Goal: Task Accomplishment & Management: Complete application form

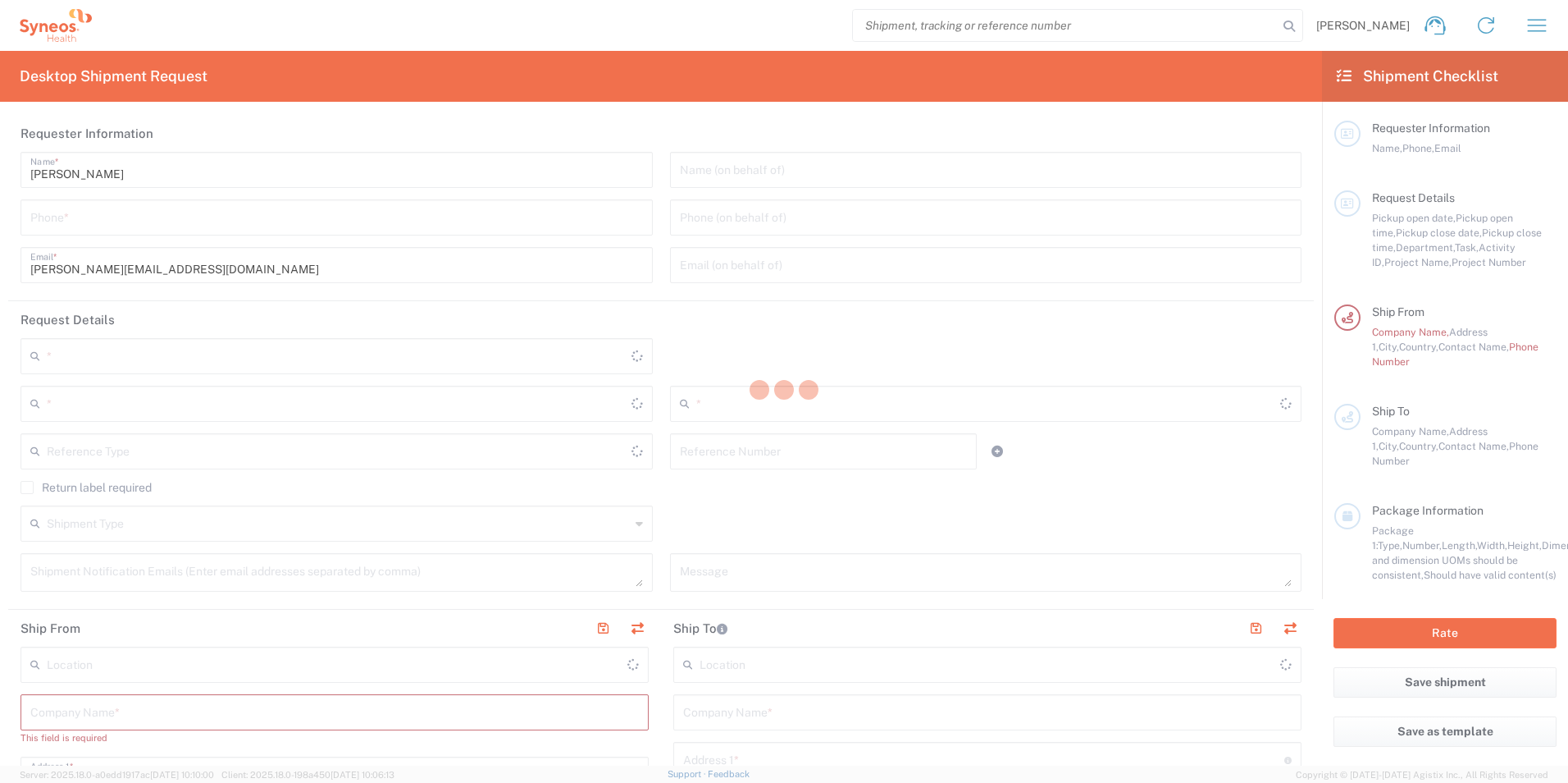
type input "3190"
type input "[PERSON_NAME] Research Group Ltd-Macclesfield [GEOGRAPHIC_DATA]"
type input "[GEOGRAPHIC_DATA]"
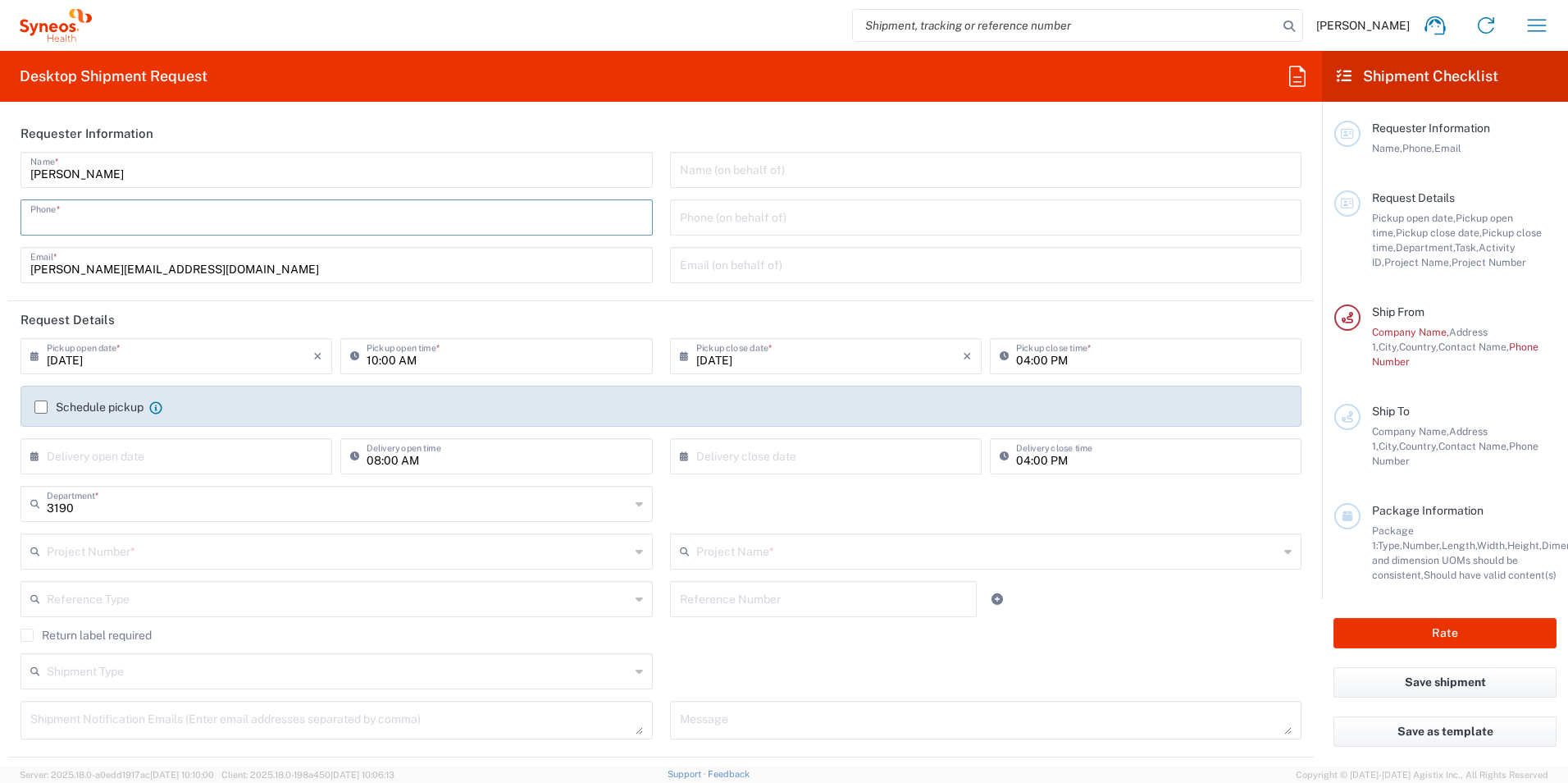
click at [296, 222] on input "tel" at bounding box center [336, 216] width 613 height 29
type input "+447917 559845"
type input "[DATE]"
type input "7064512"
type input "802-AMI-001"
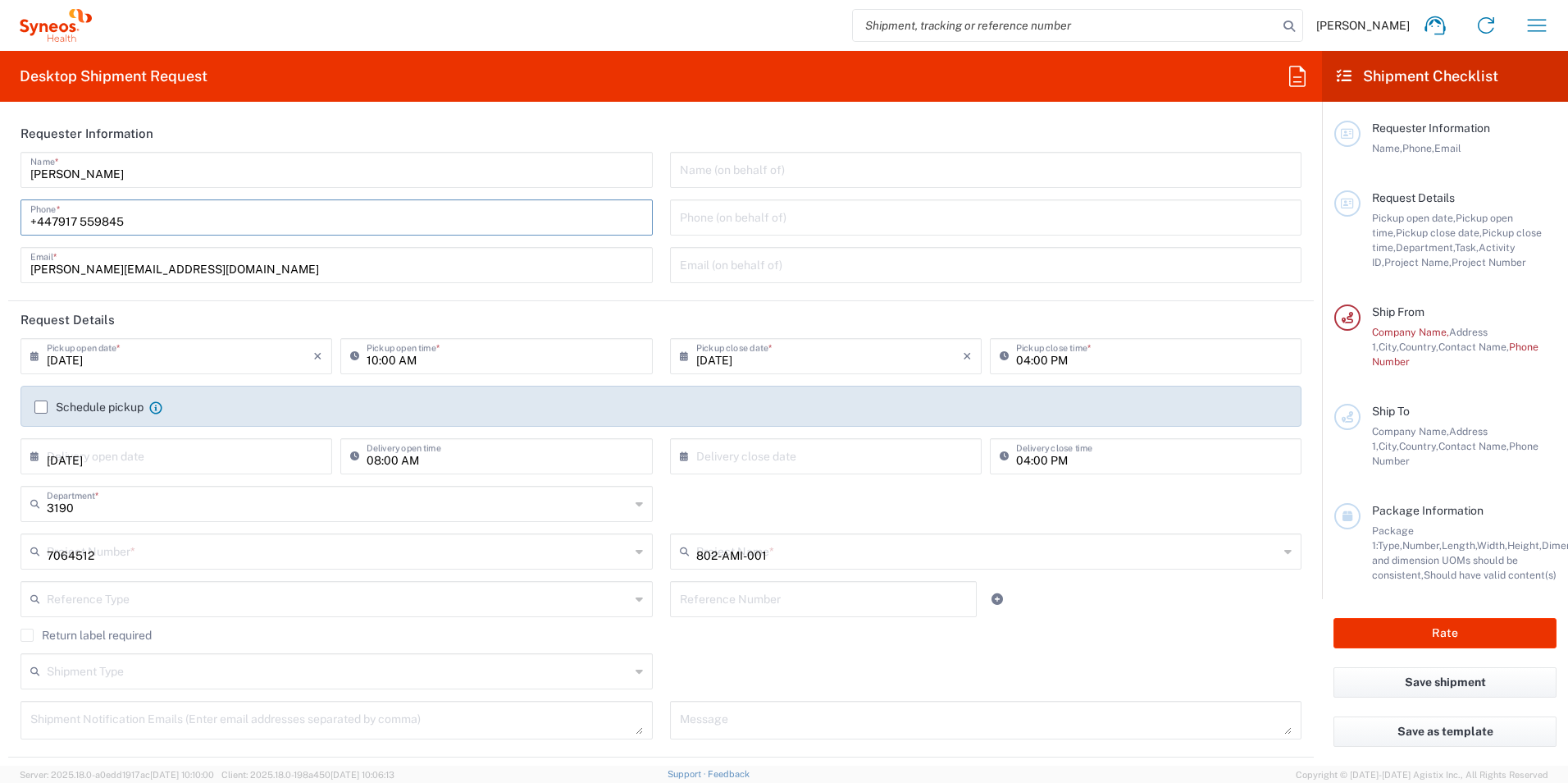
type input "502-0094"
type input "[PERSON_NAME]"
type input "[GEOGRAPHIC_DATA]"
type input "[PHONE_NUMBER]"
type input "Residential/Home"
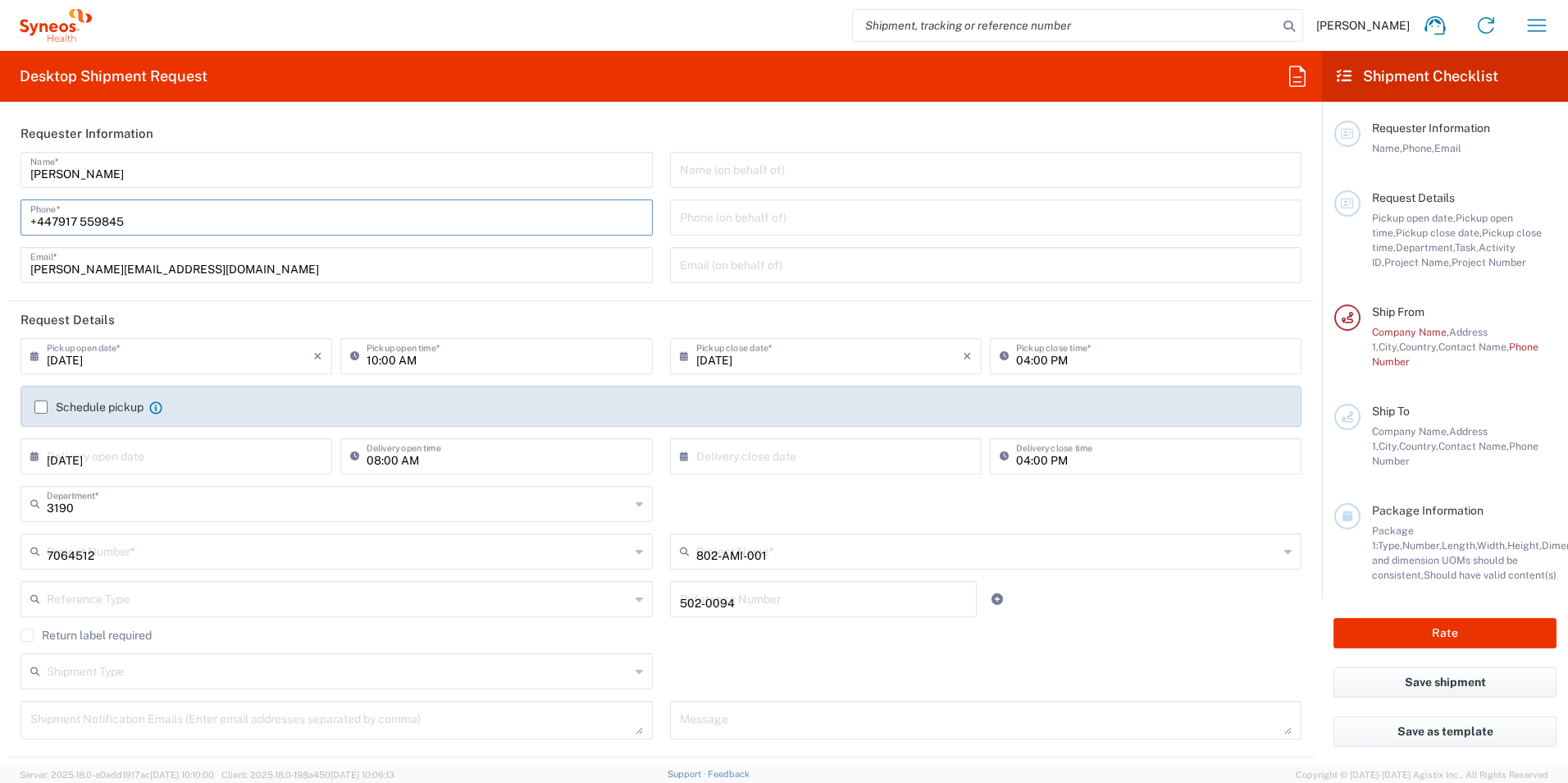
type input "[PERSON_NAME]"
type input "[STREET_ADDRESS]"
type input "[PERSON_NAME]"
type input "[GEOGRAPHIC_DATA]"
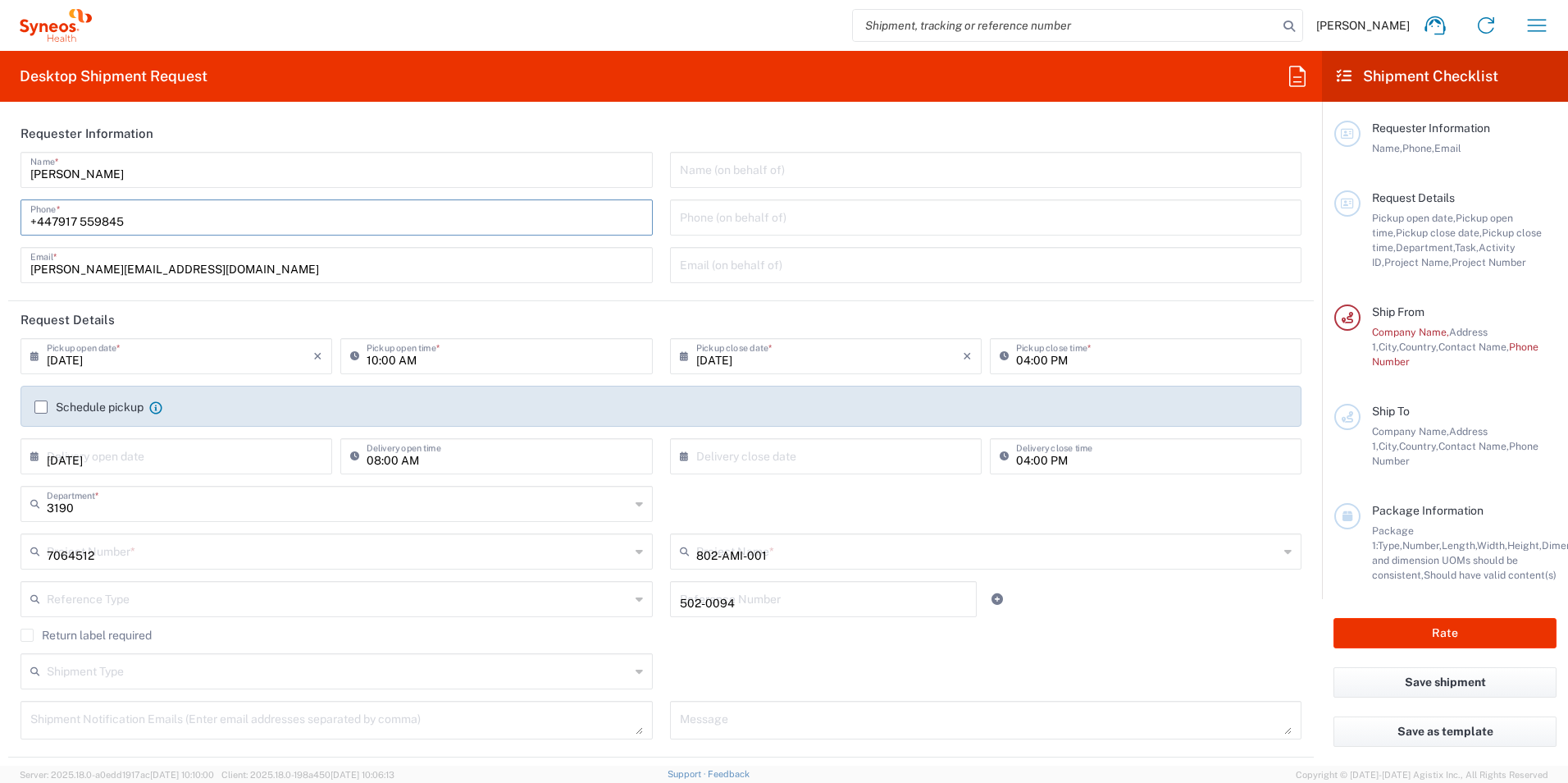
type input "L8N3Z5"
type input "[PERSON_NAME]"
type input "[PHONE_NUMBER]"
type input "1"
type input "17.5"
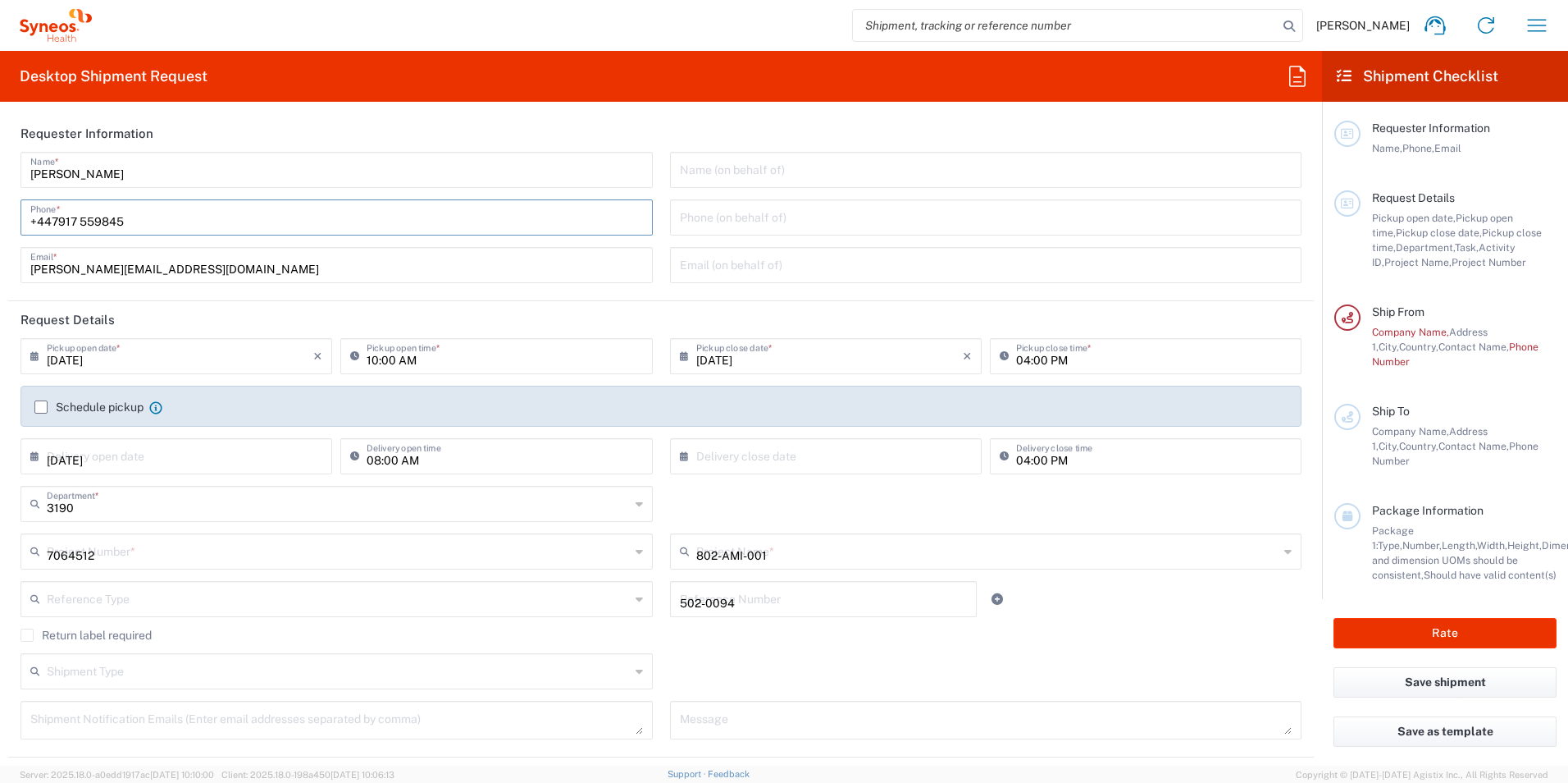
type input "12.5"
type input "3"
click at [701, 178] on input "text" at bounding box center [986, 168] width 613 height 29
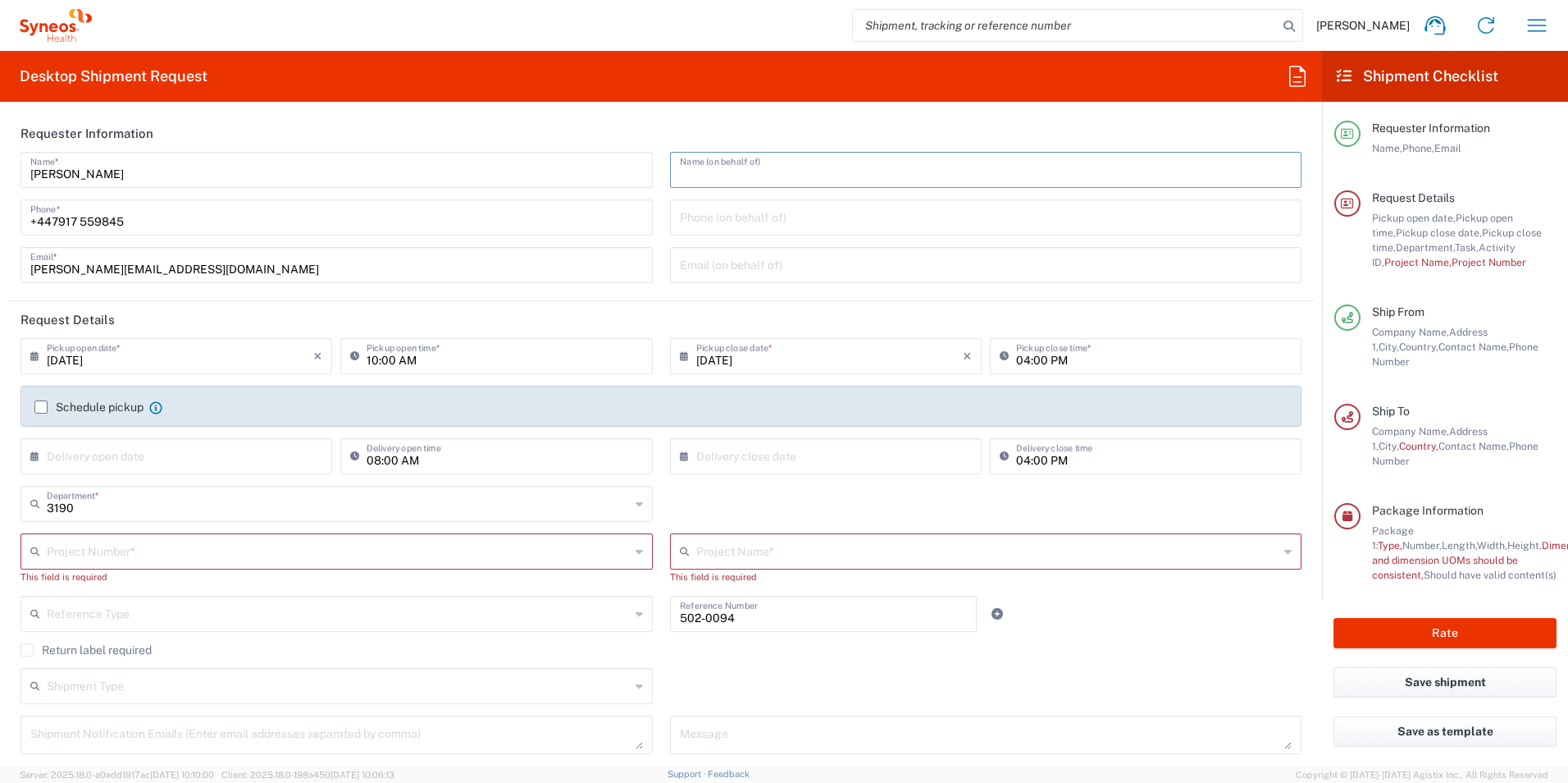
click at [100, 355] on input "[DATE]" at bounding box center [180, 354] width 267 height 29
click at [248, 438] on span "6" at bounding box center [249, 434] width 23 height 23
type input "[DATE]"
click at [679, 354] on icon at bounding box center [687, 356] width 16 height 26
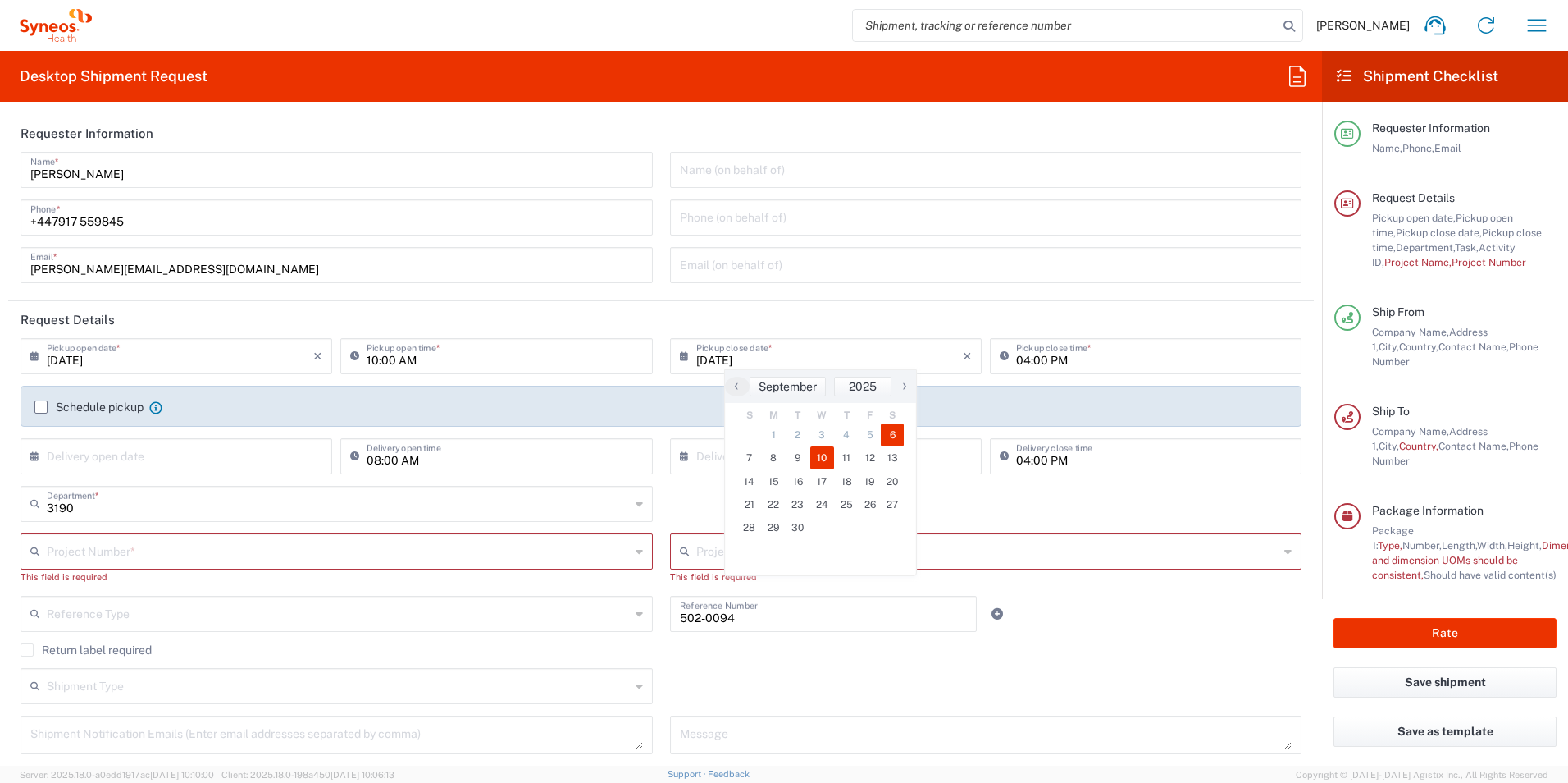
click at [812, 458] on span "10" at bounding box center [822, 458] width 24 height 23
type input "[DATE]"
click at [33, 455] on icon at bounding box center [38, 456] width 16 height 26
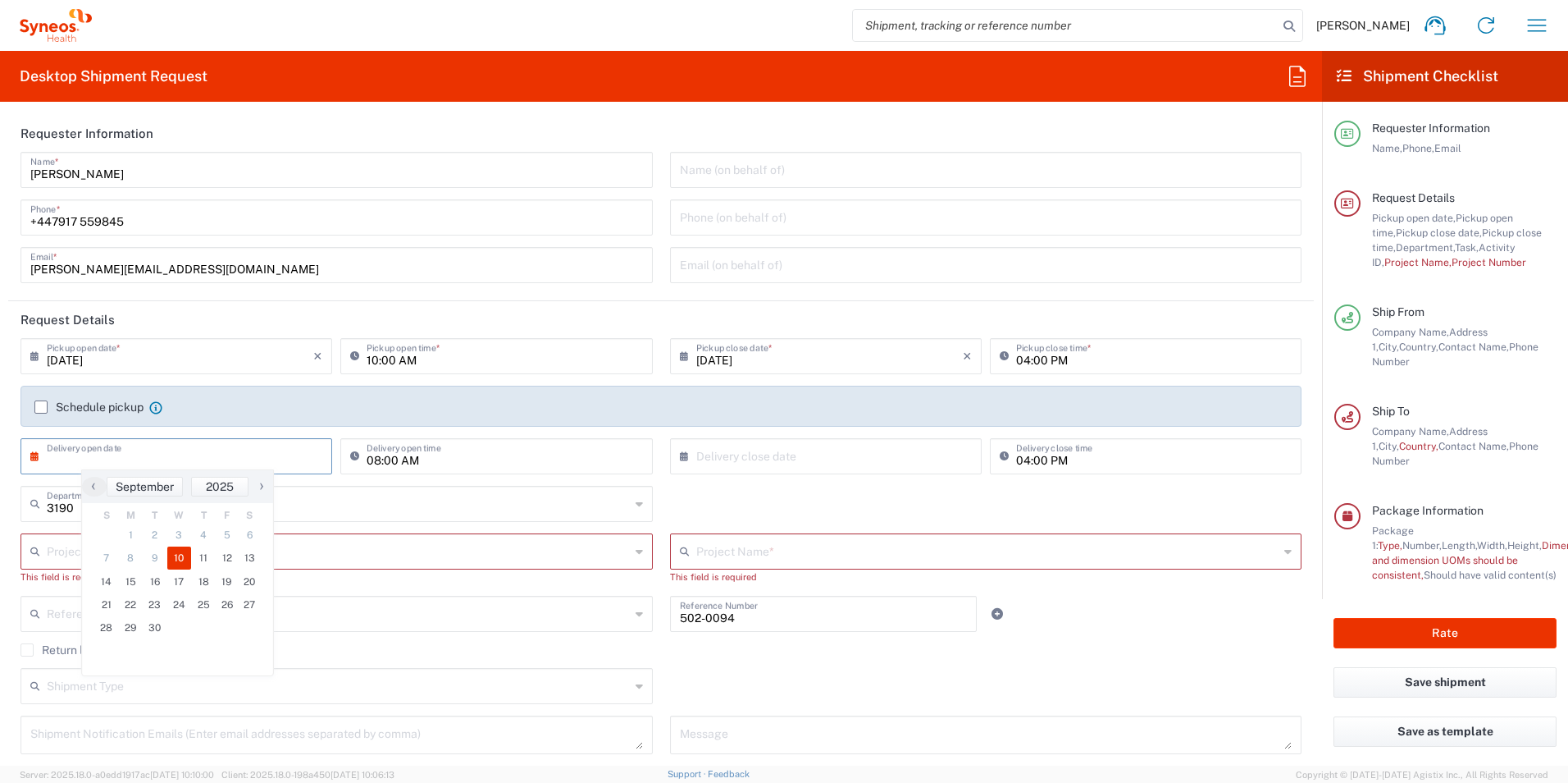
click at [179, 554] on span "10" at bounding box center [179, 557] width 24 height 23
type input "[DATE]"
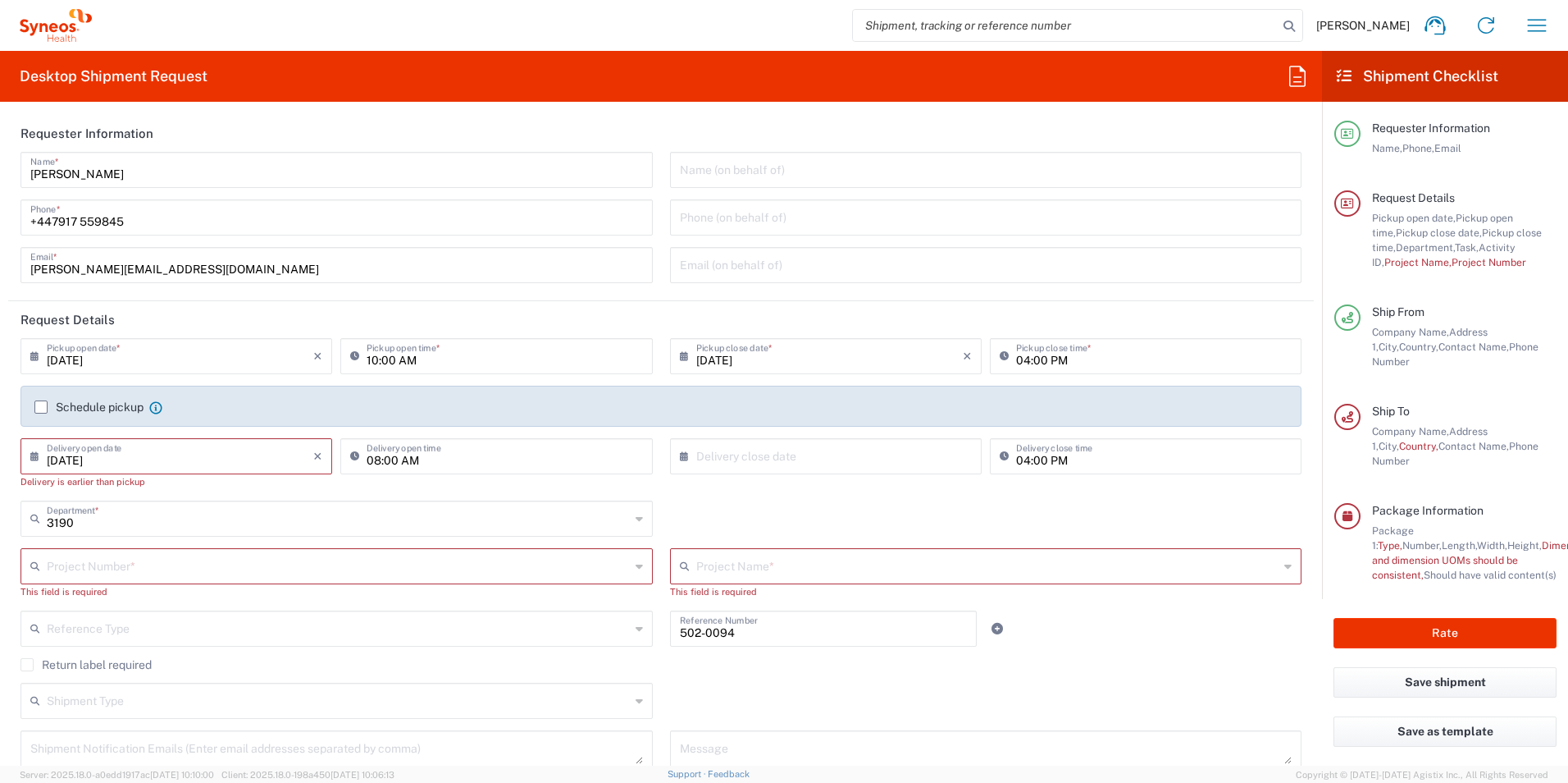
click at [679, 354] on icon at bounding box center [687, 356] width 16 height 26
click at [32, 352] on icon at bounding box center [38, 356] width 16 height 26
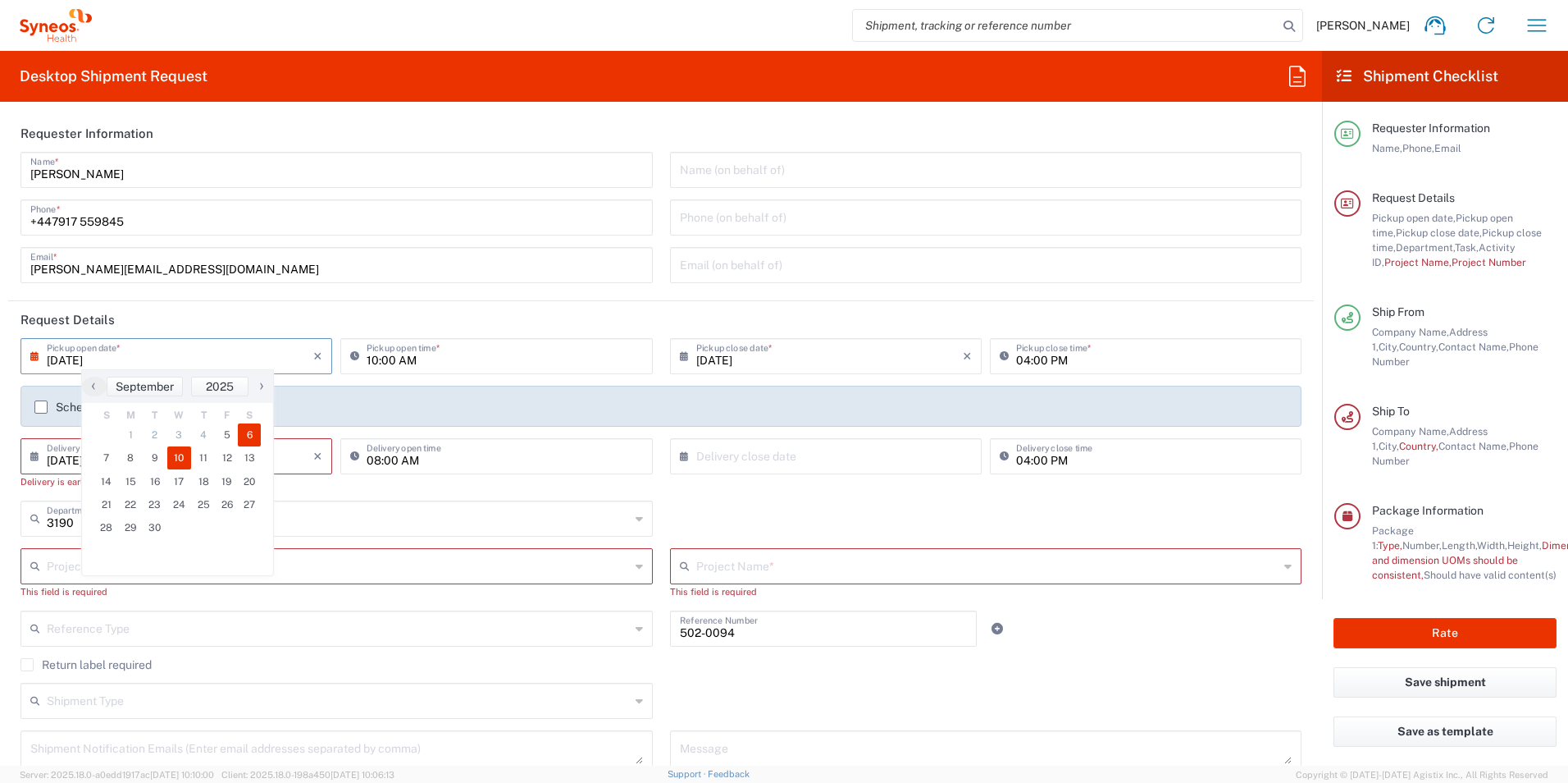
click at [245, 435] on span "6" at bounding box center [249, 434] width 23 height 23
type input "[DATE]"
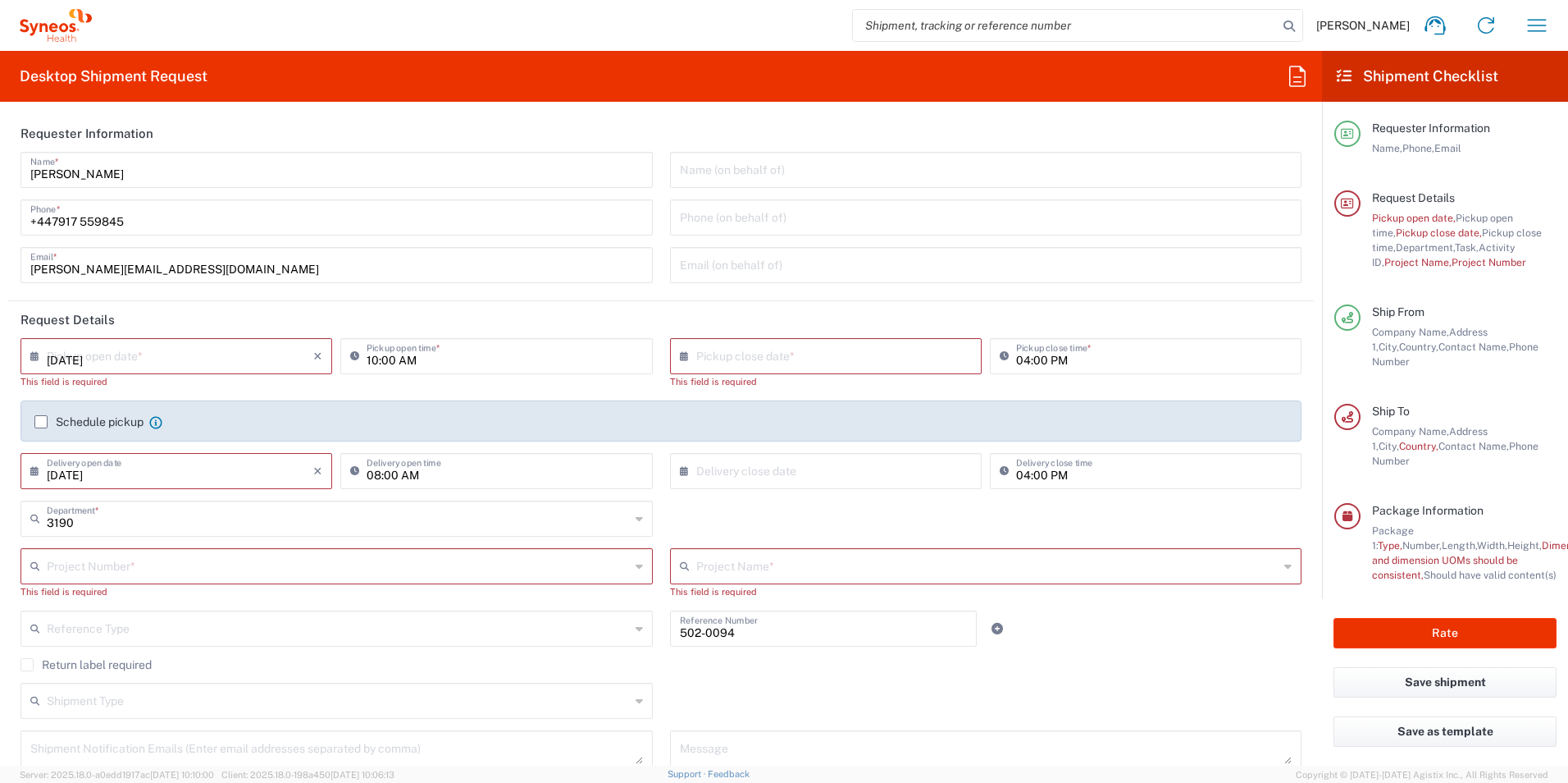
type input "[DATE]"
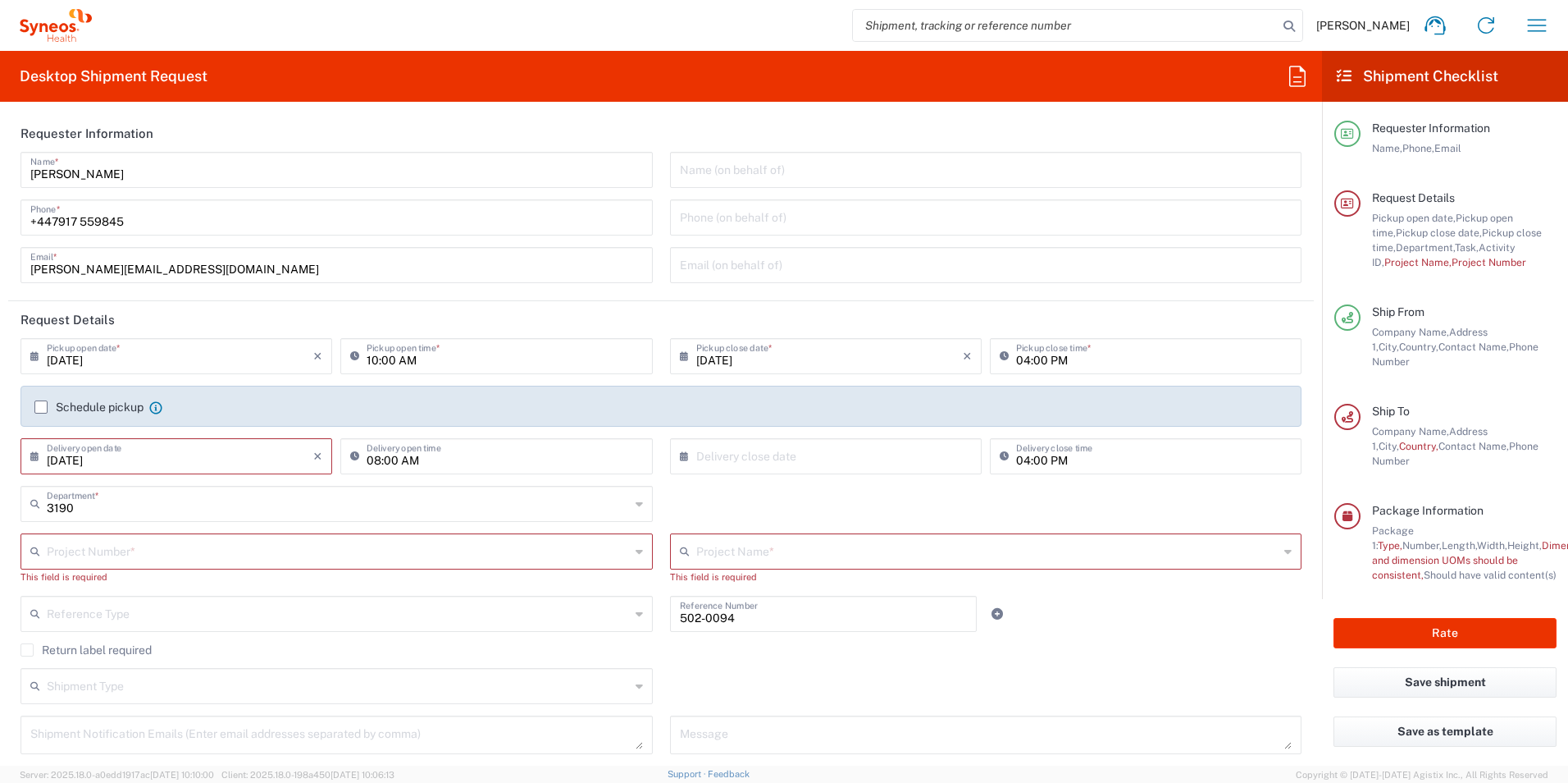
click at [35, 456] on icon at bounding box center [38, 456] width 16 height 26
click at [150, 557] on span "9" at bounding box center [155, 557] width 24 height 23
type input "[DATE]"
click at [151, 557] on input "text" at bounding box center [339, 550] width 584 height 29
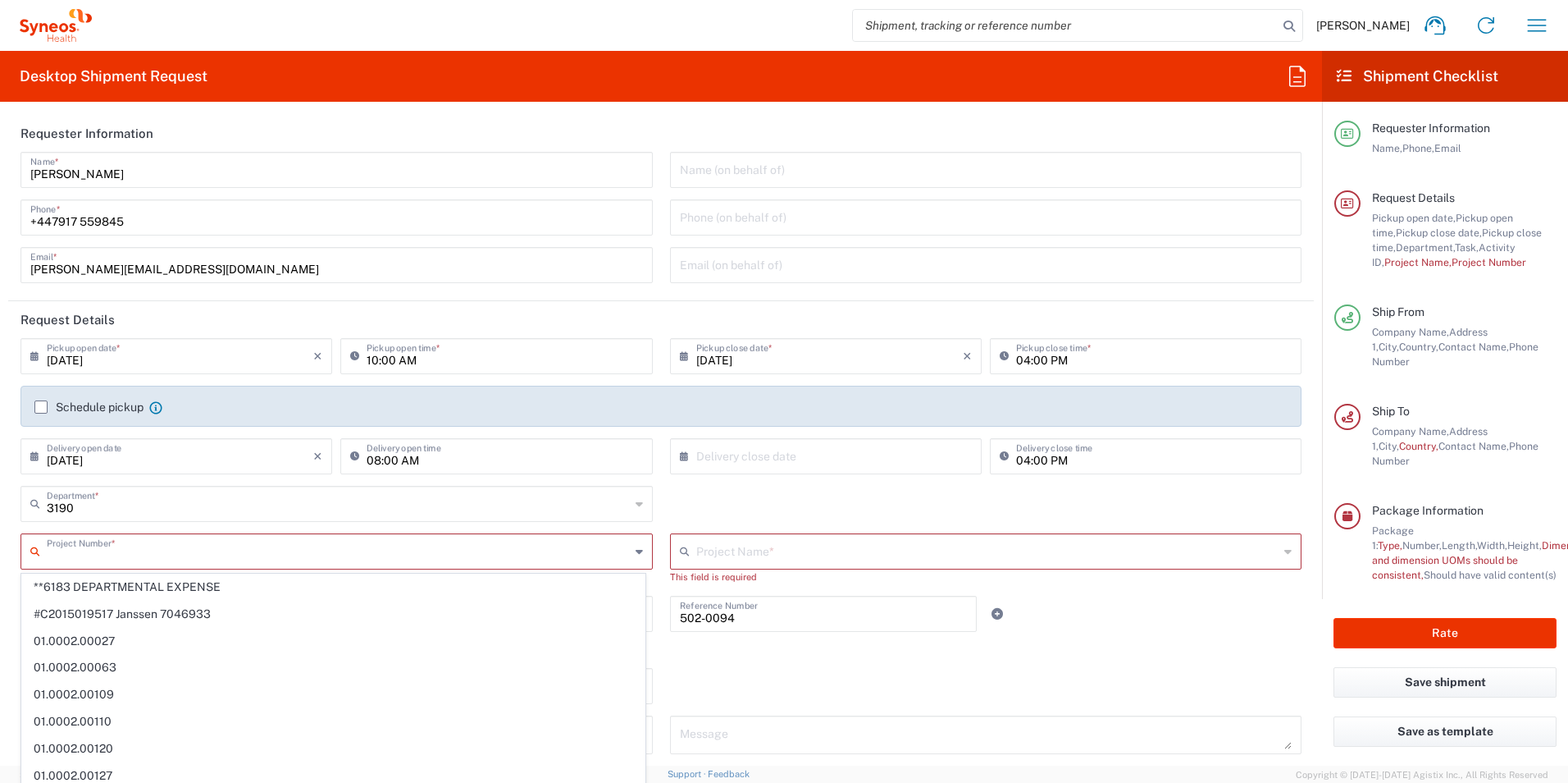
click at [147, 556] on input "text" at bounding box center [338, 550] width 583 height 29
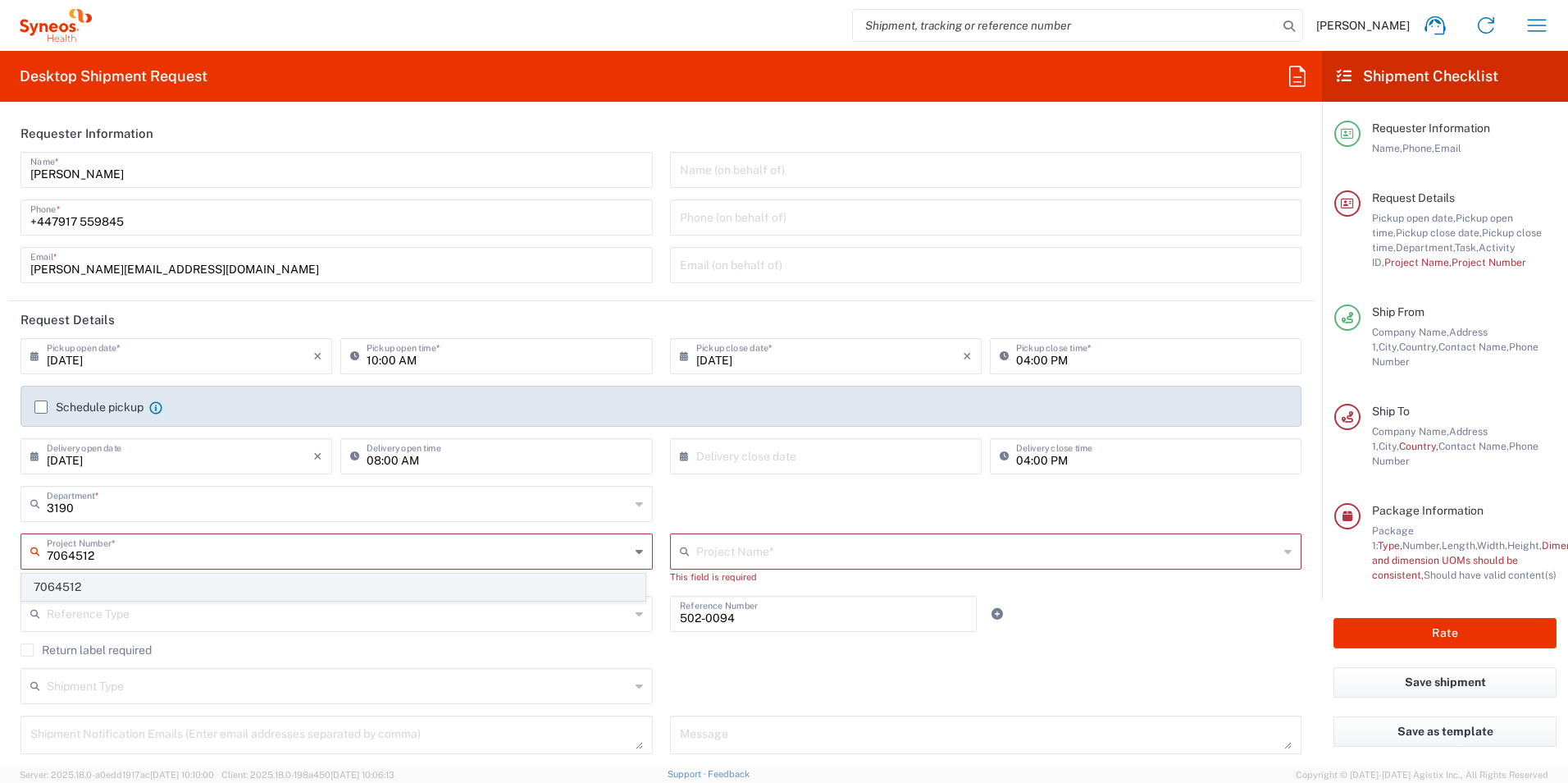
type input "7064512"
click at [163, 590] on span "7064512" at bounding box center [334, 587] width 622 height 25
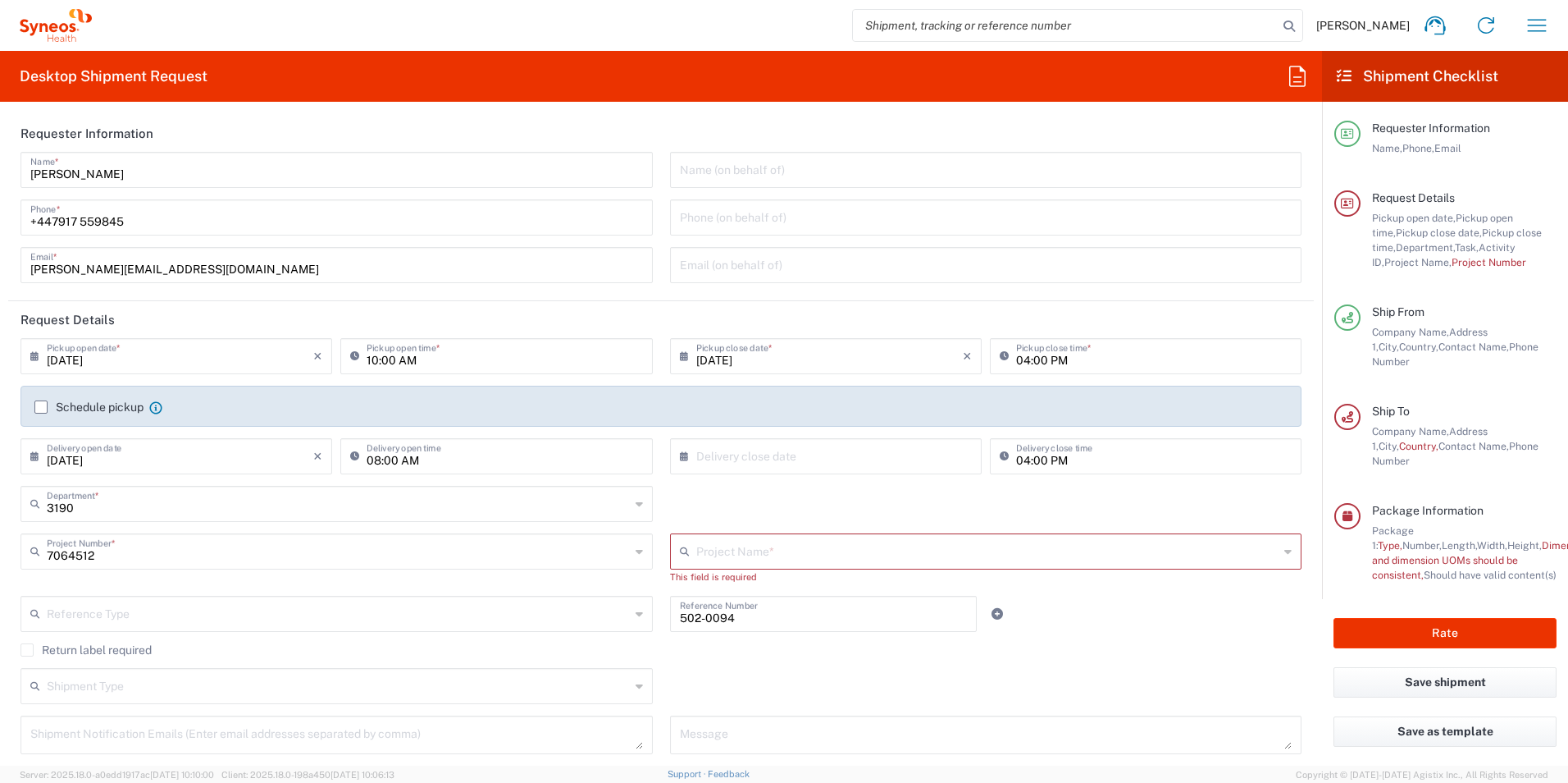
type input "802-AMI-001"
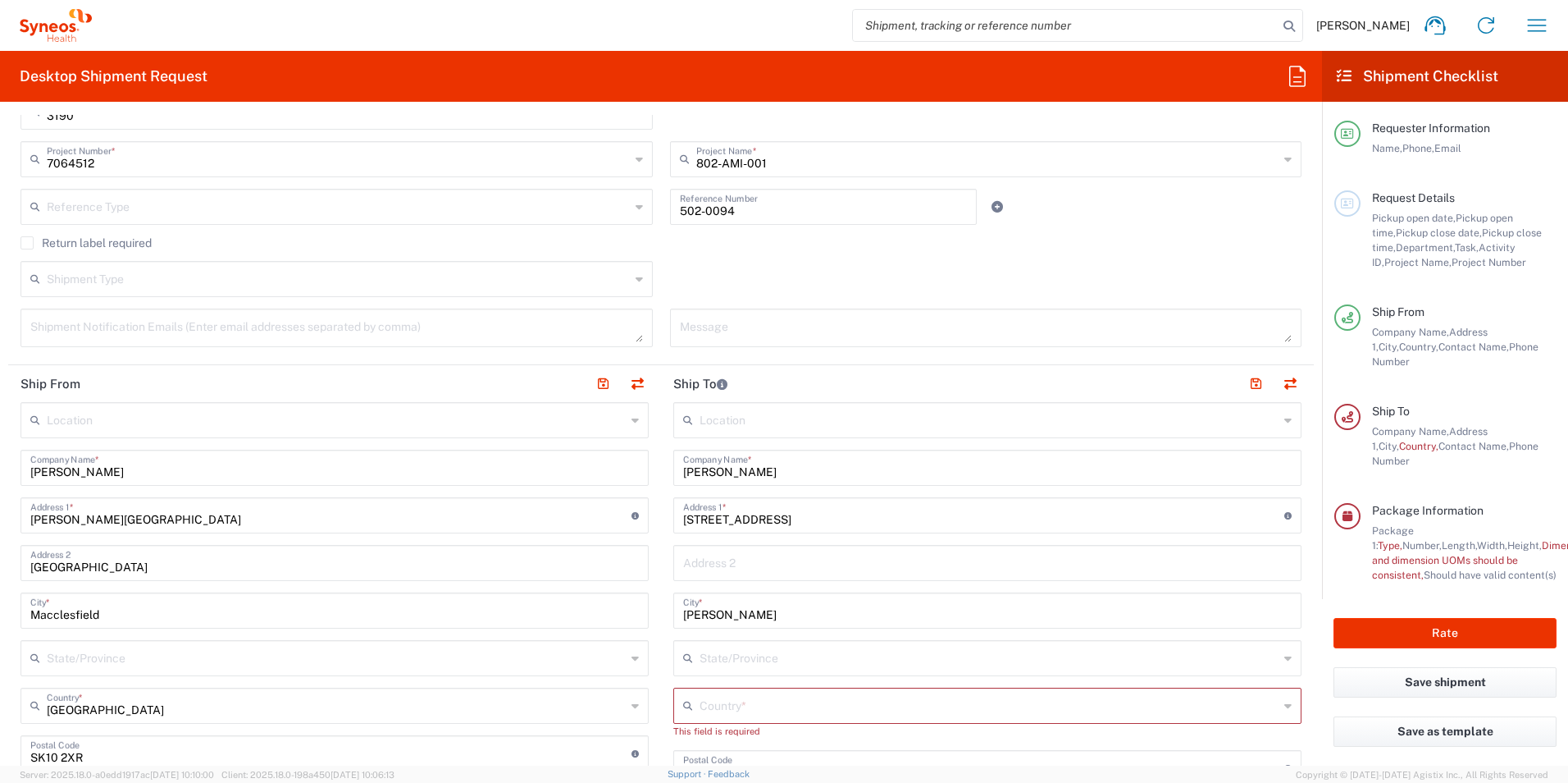
scroll to position [493, 0]
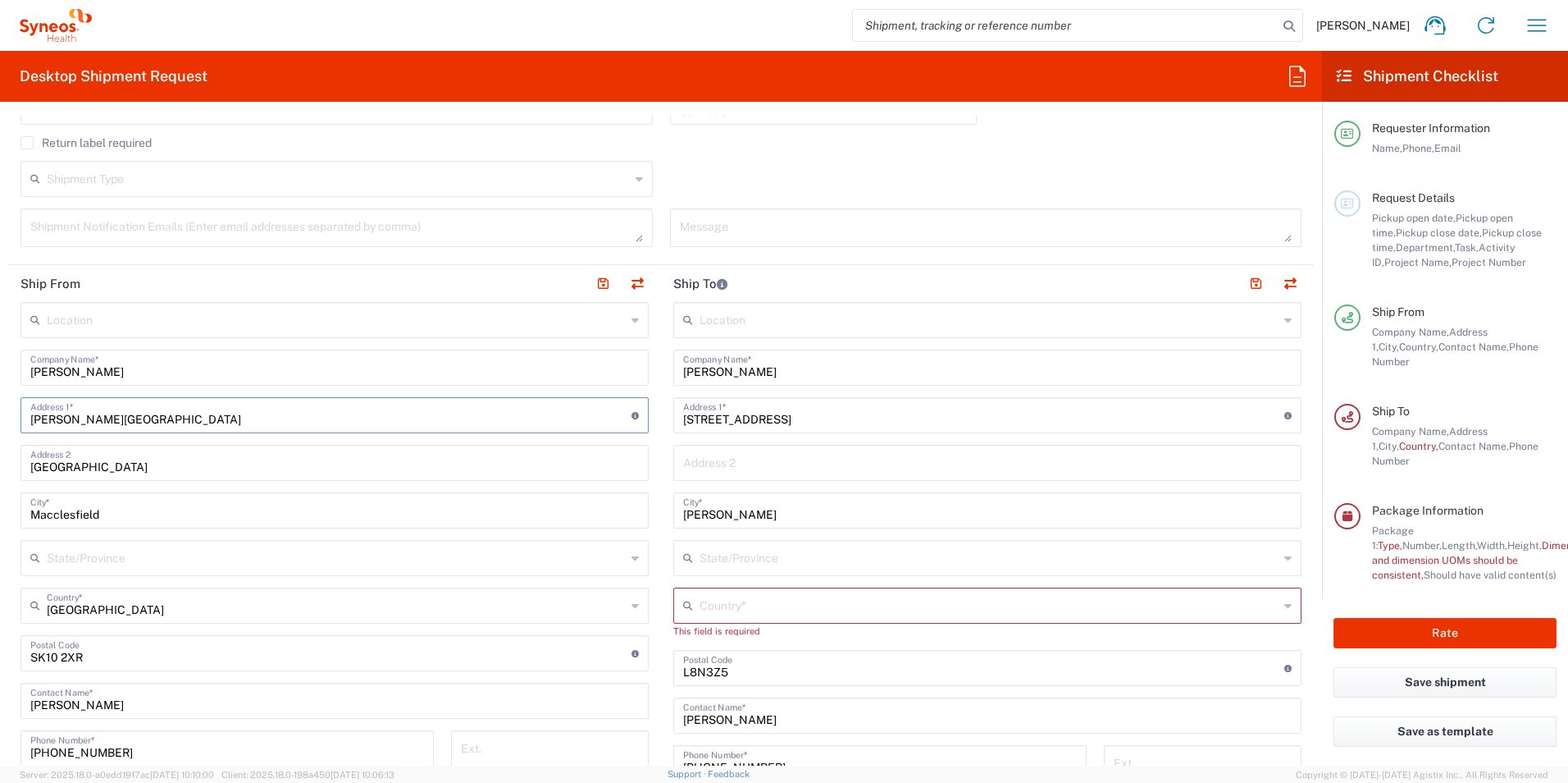
click at [364, 415] on input "[PERSON_NAME][GEOGRAPHIC_DATA]" at bounding box center [331, 414] width 601 height 29
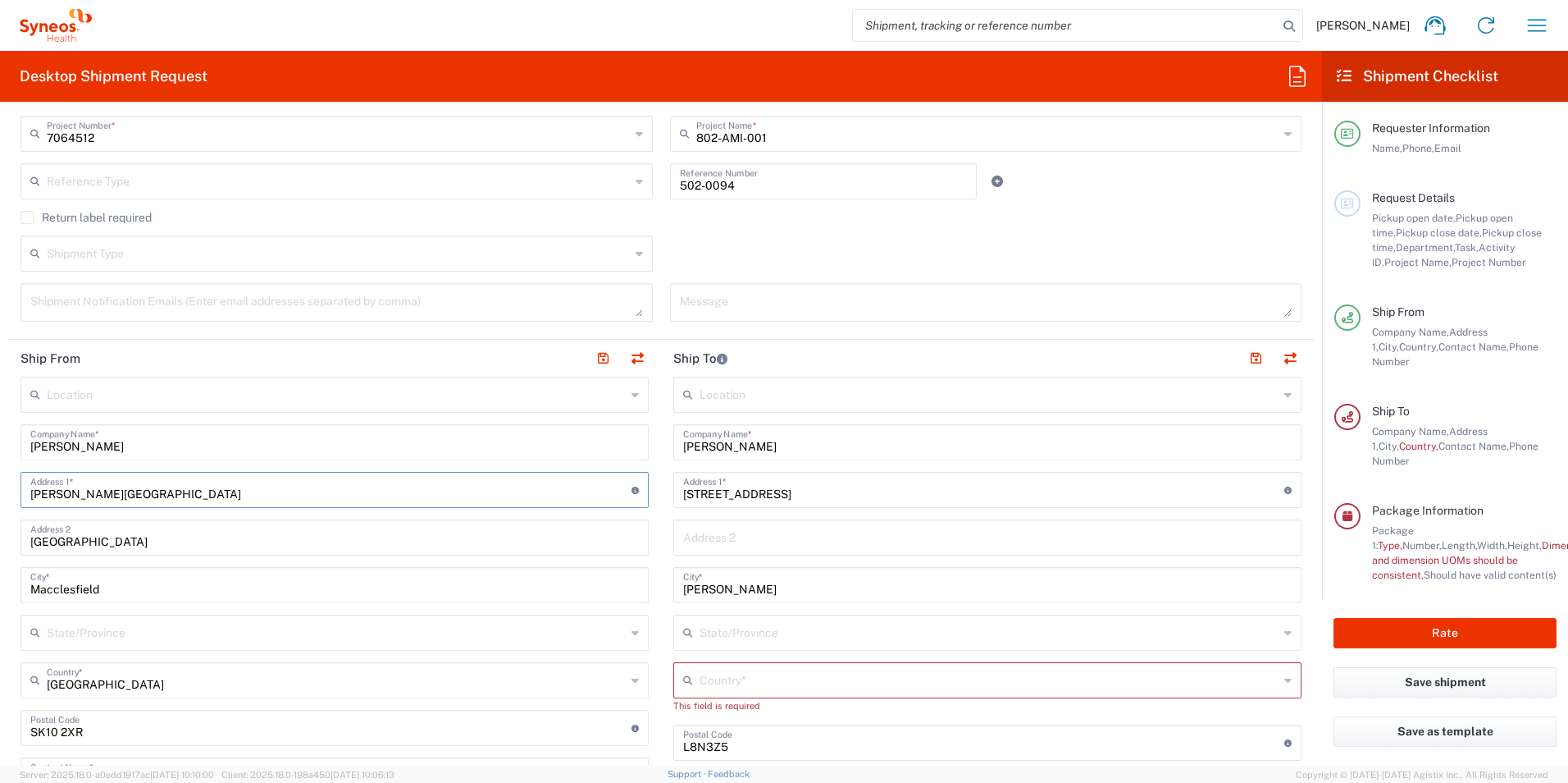
scroll to position [467, 0]
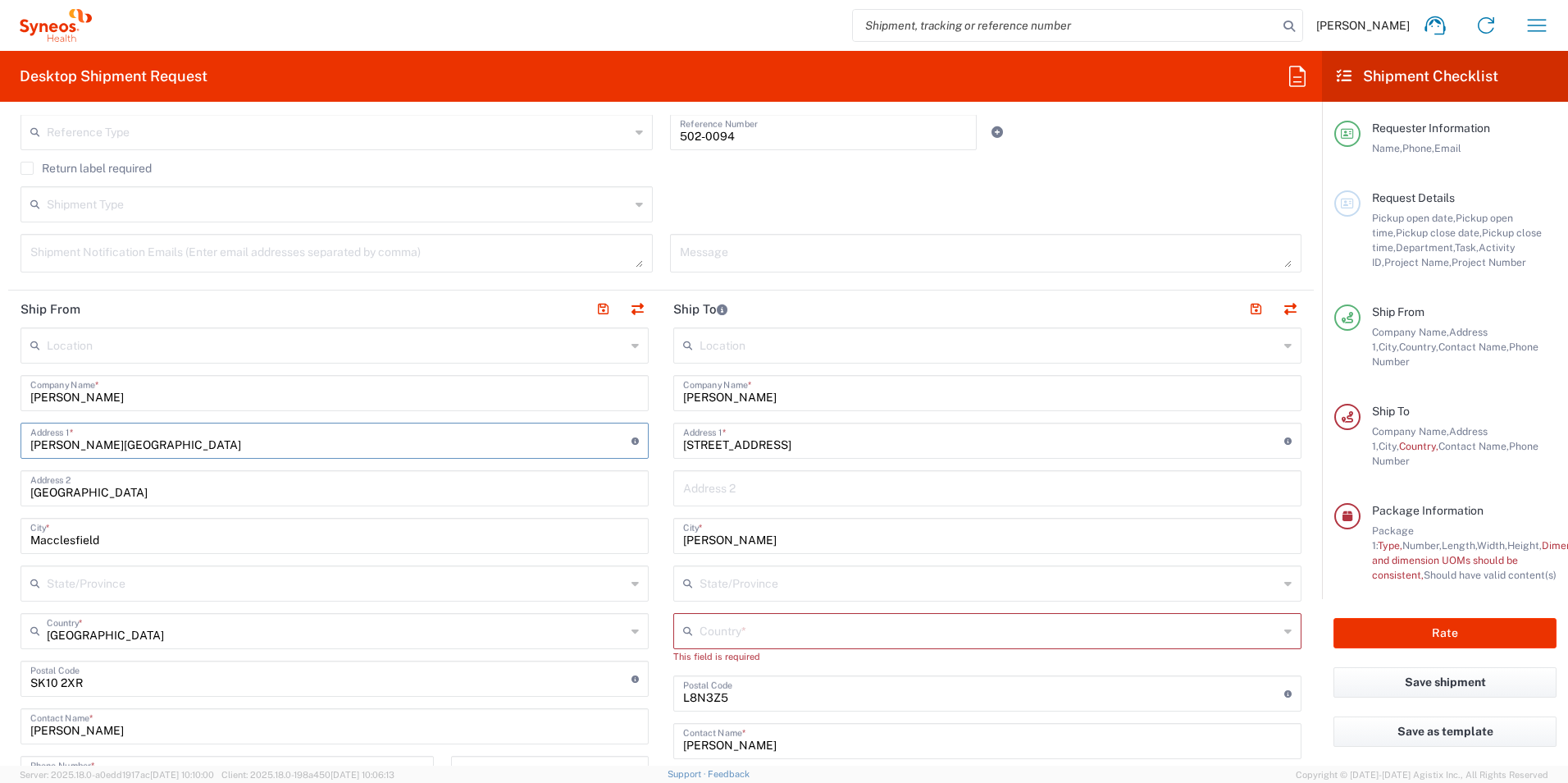
click at [272, 452] on input "[PERSON_NAME][GEOGRAPHIC_DATA]" at bounding box center [331, 439] width 601 height 29
drag, startPoint x: 592, startPoint y: 437, endPoint x: -3, endPoint y: 448, distance: 595.1
click at [0, 448] on html "[PERSON_NAME] Home Shipment estimator Shipment tracking Desktop shipment reques…" at bounding box center [784, 391] width 1568 height 783
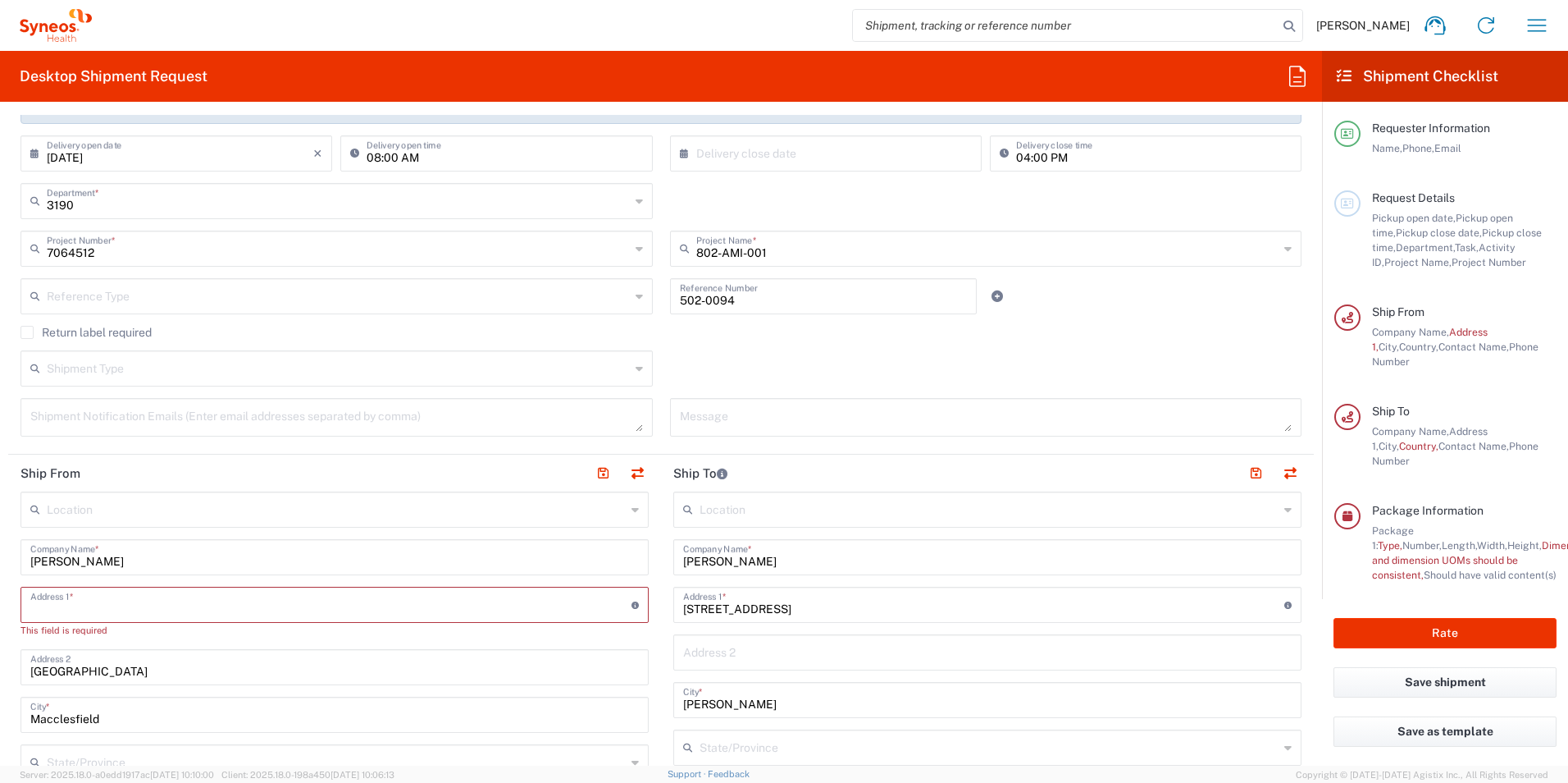
scroll to position [410, 0]
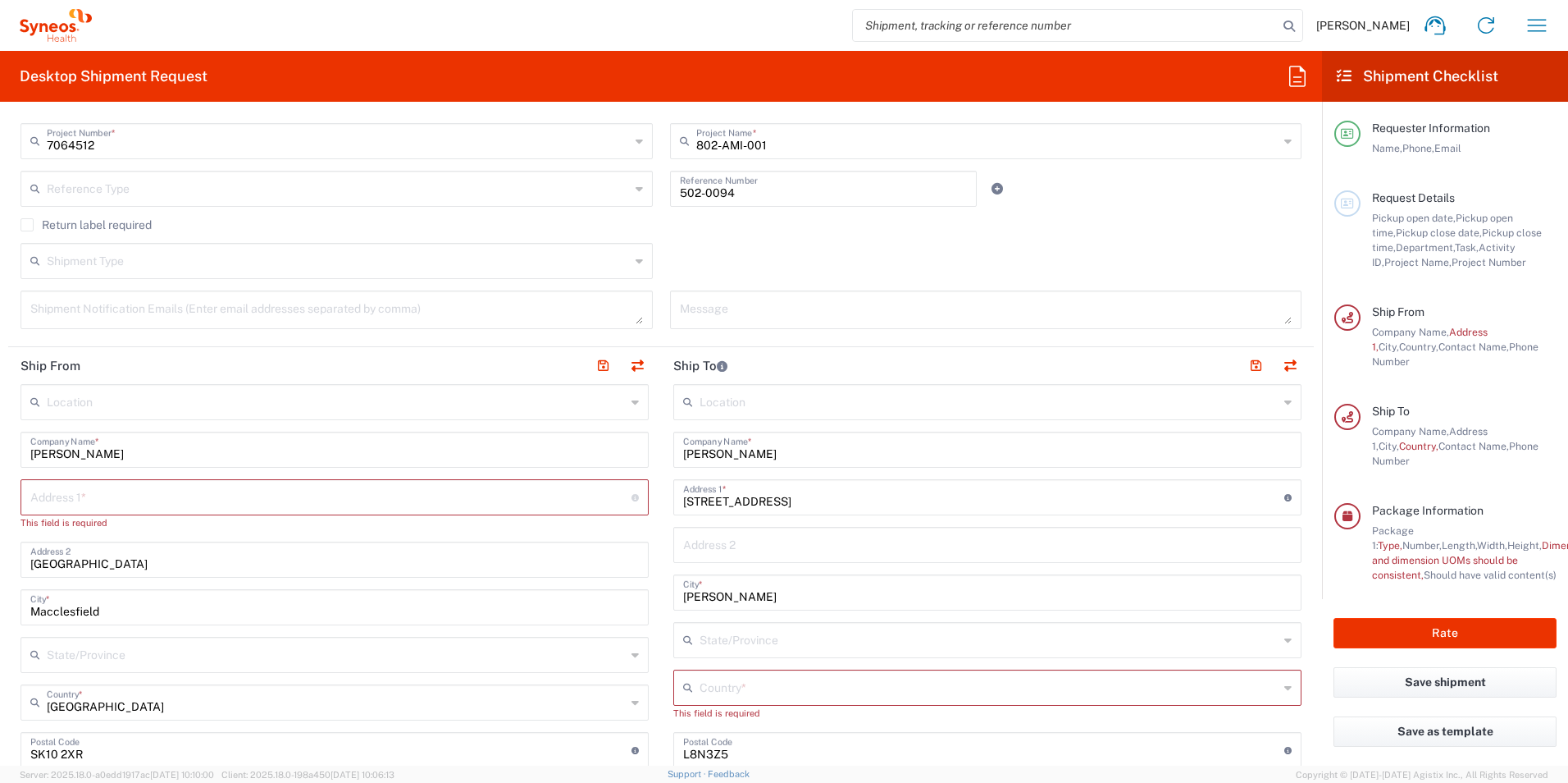
click at [620, 403] on div "Location" at bounding box center [334, 401] width 629 height 36
type input "y"
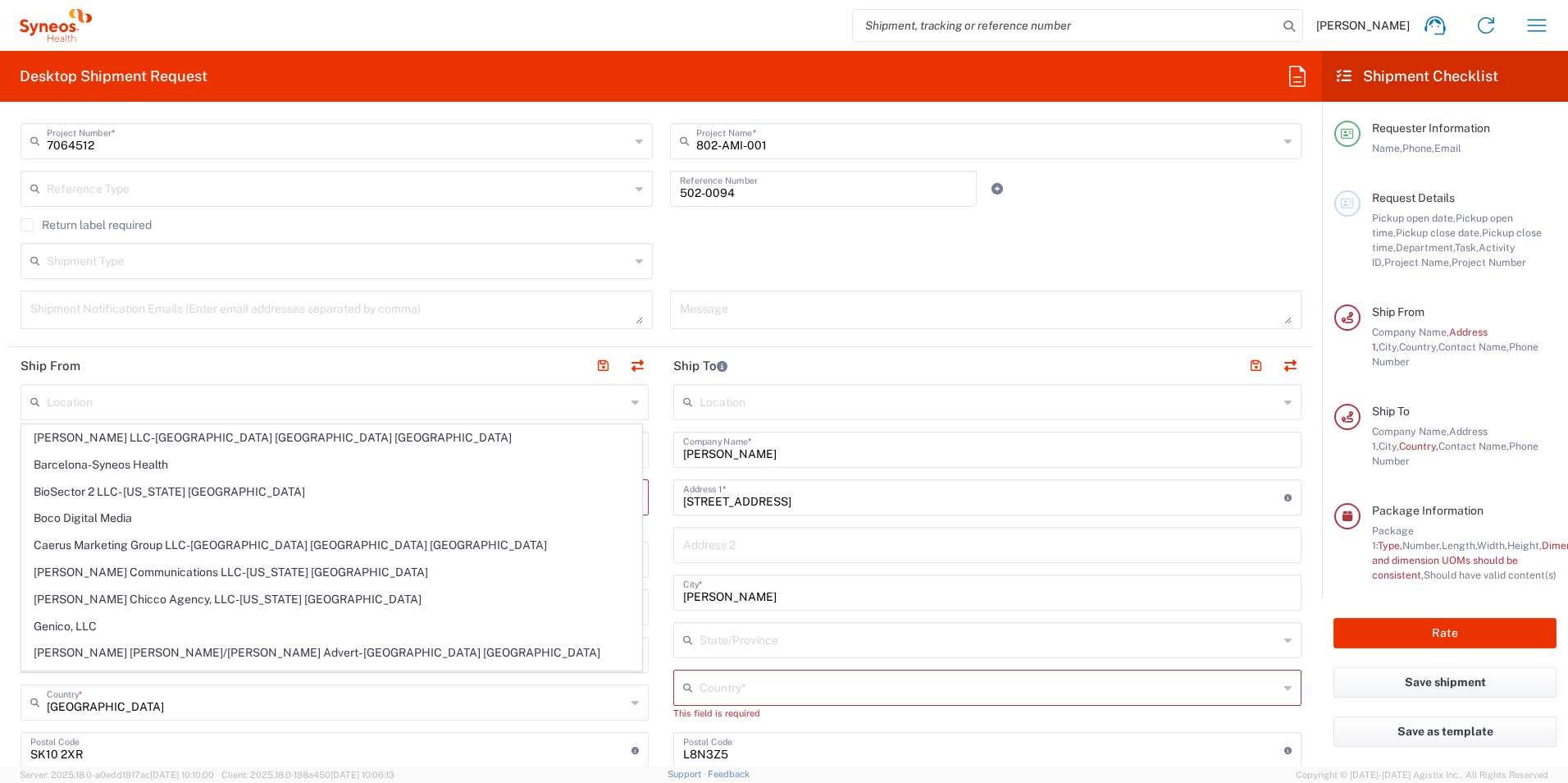
click at [520, 350] on header "Ship From" at bounding box center [334, 365] width 653 height 37
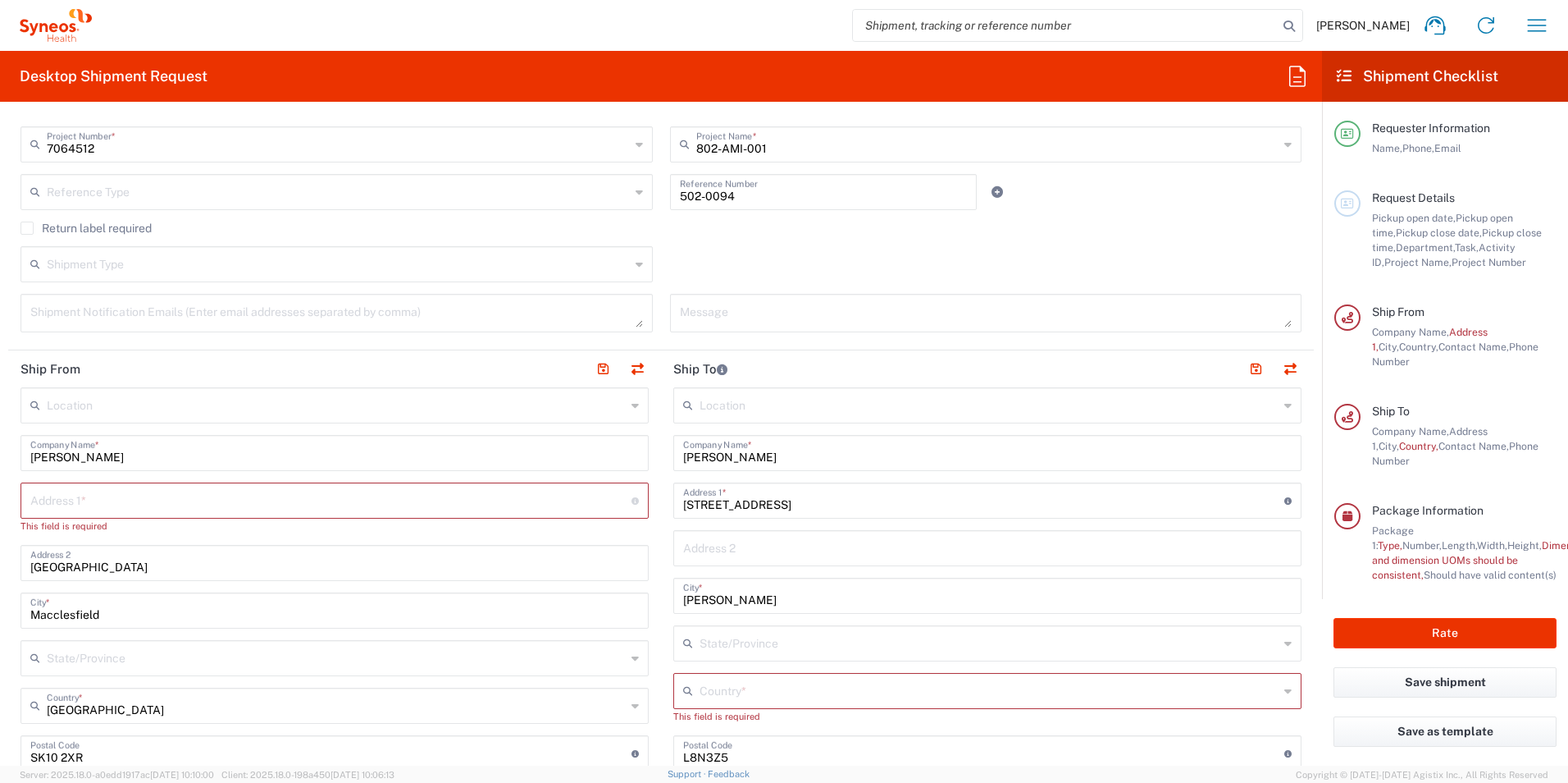
scroll to position [493, 0]
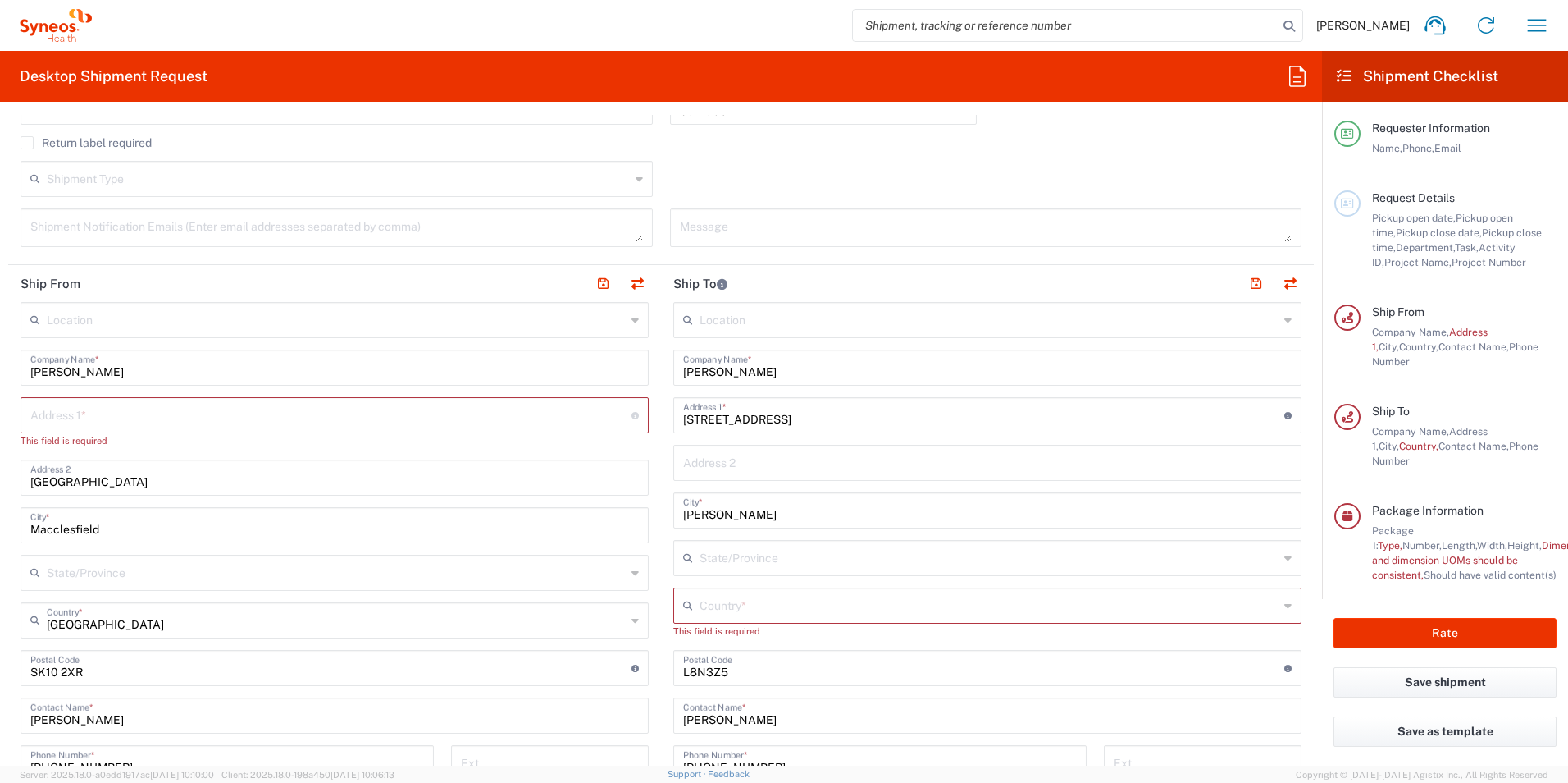
click at [124, 419] on input "text" at bounding box center [331, 414] width 601 height 29
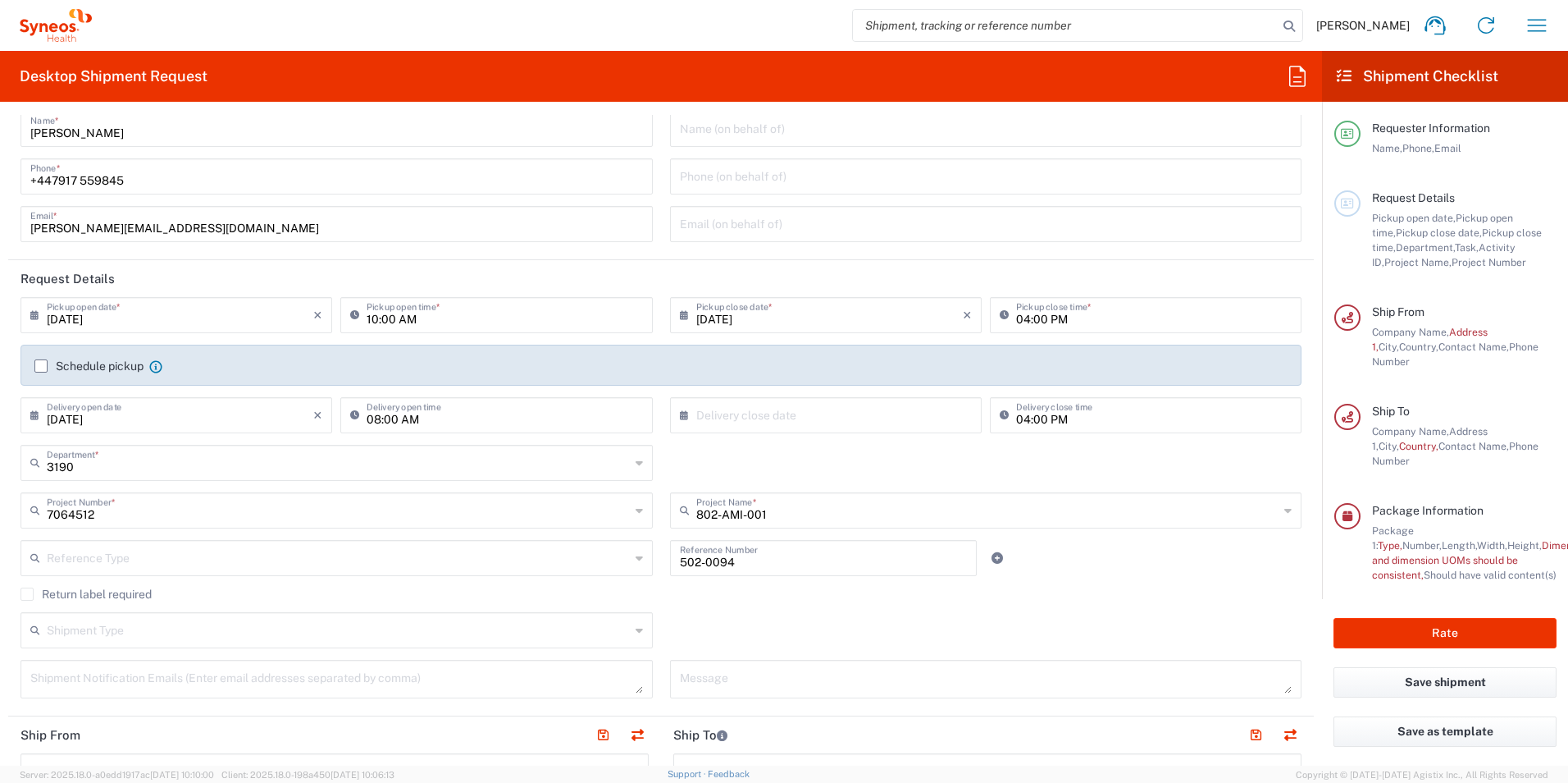
scroll to position [0, 0]
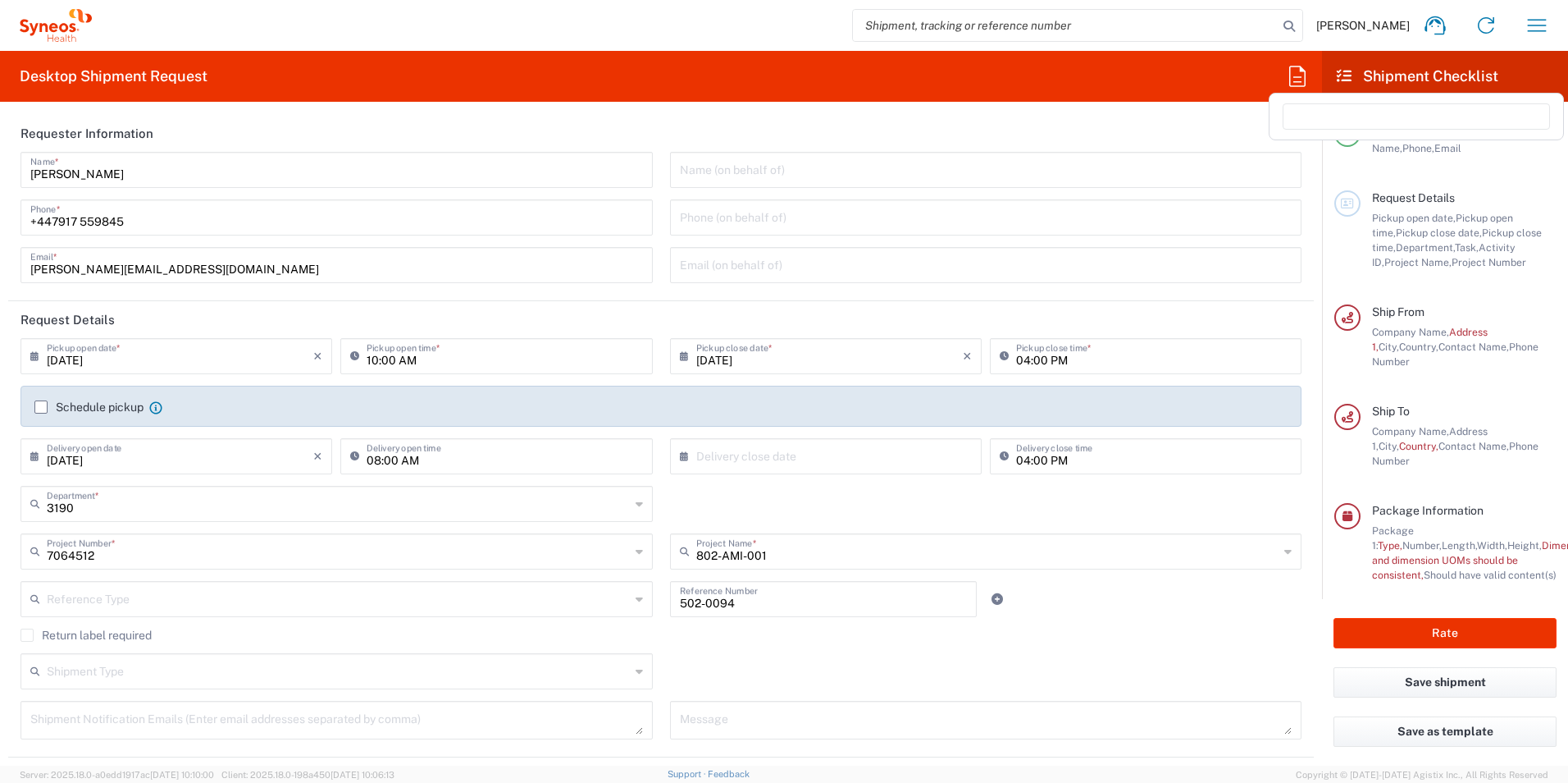
click at [1299, 74] on icon at bounding box center [1297, 76] width 26 height 26
click at [1541, 28] on icon "button" at bounding box center [1537, 25] width 26 height 26
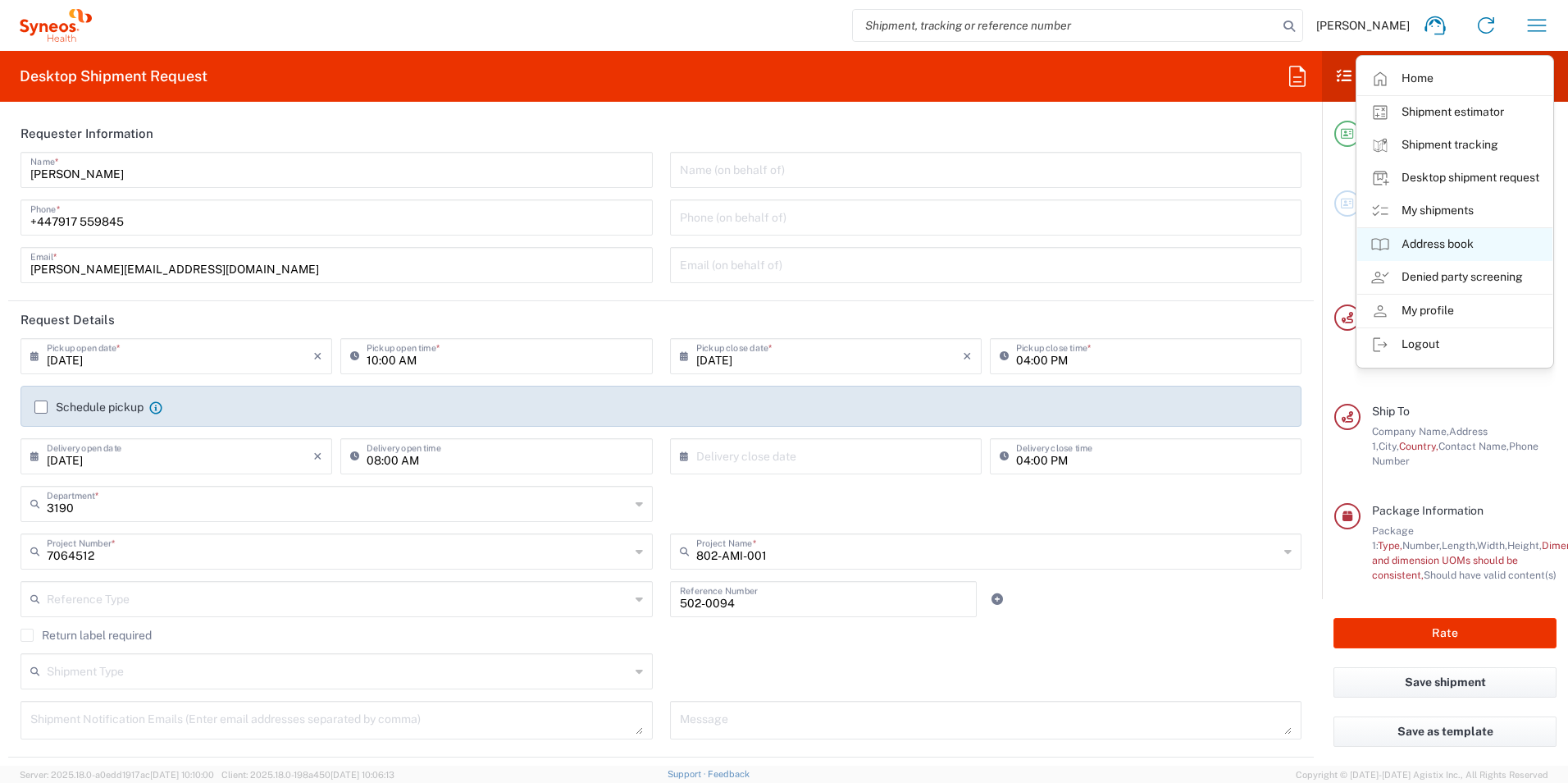
click at [1474, 233] on link "Address book" at bounding box center [1454, 244] width 195 height 33
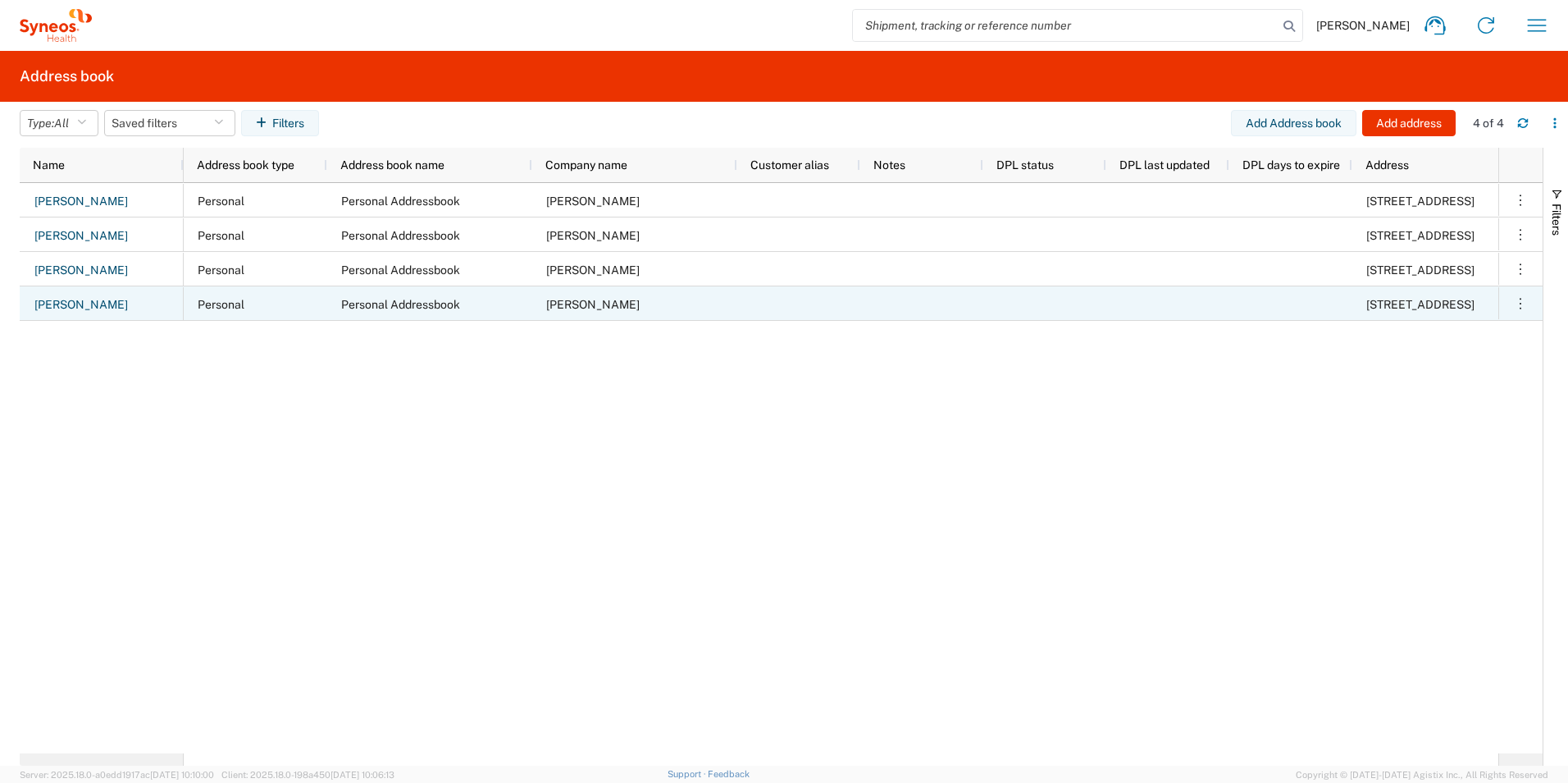
click at [110, 294] on div "[PERSON_NAME]" at bounding box center [101, 304] width 164 height 35
click at [1520, 304] on icon "button" at bounding box center [1520, 303] width 2 height 10
click at [268, 308] on div "Personal" at bounding box center [255, 304] width 144 height 35
click at [124, 305] on div "[PERSON_NAME]" at bounding box center [101, 304] width 164 height 35
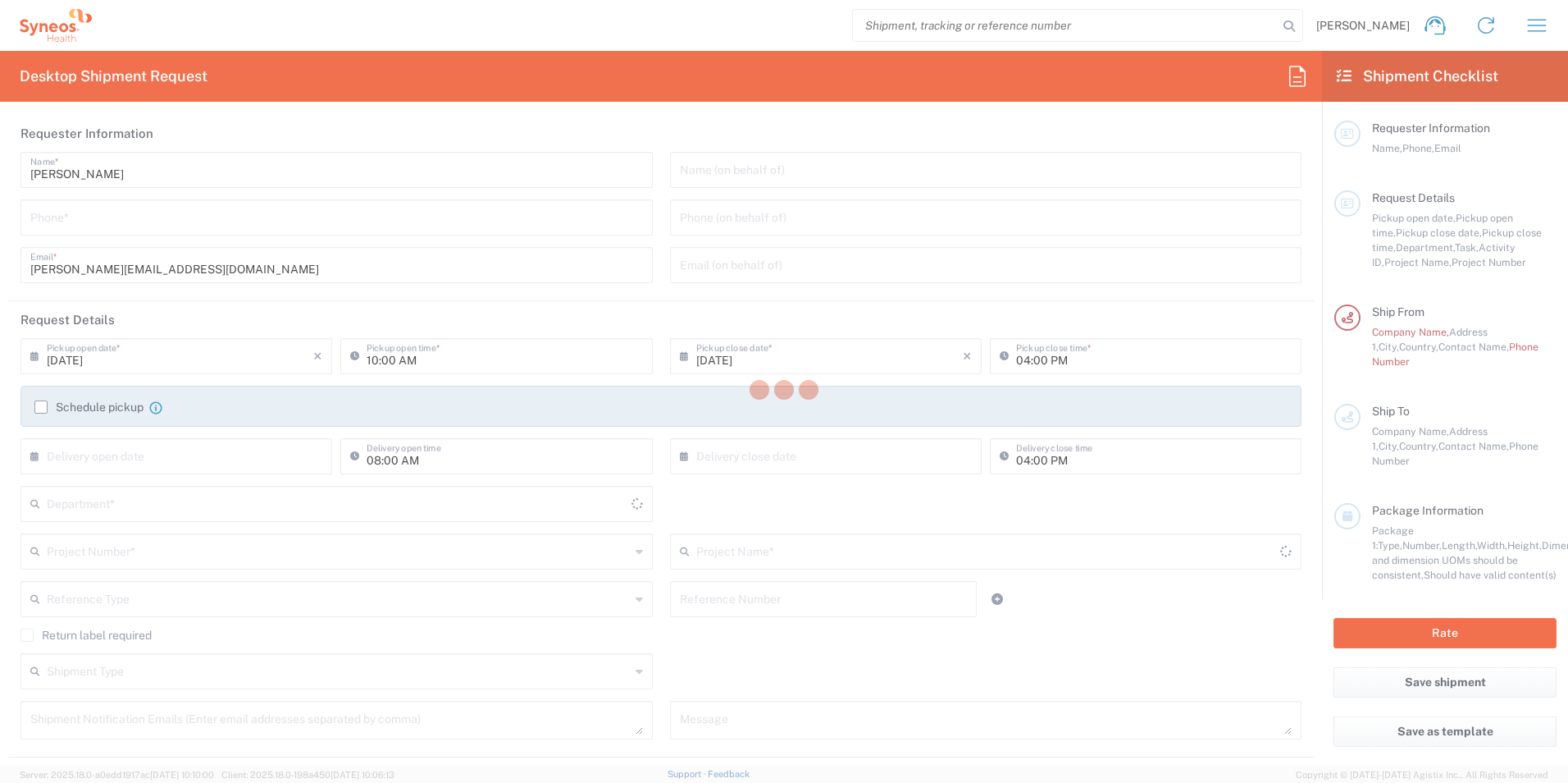
type input "3190"
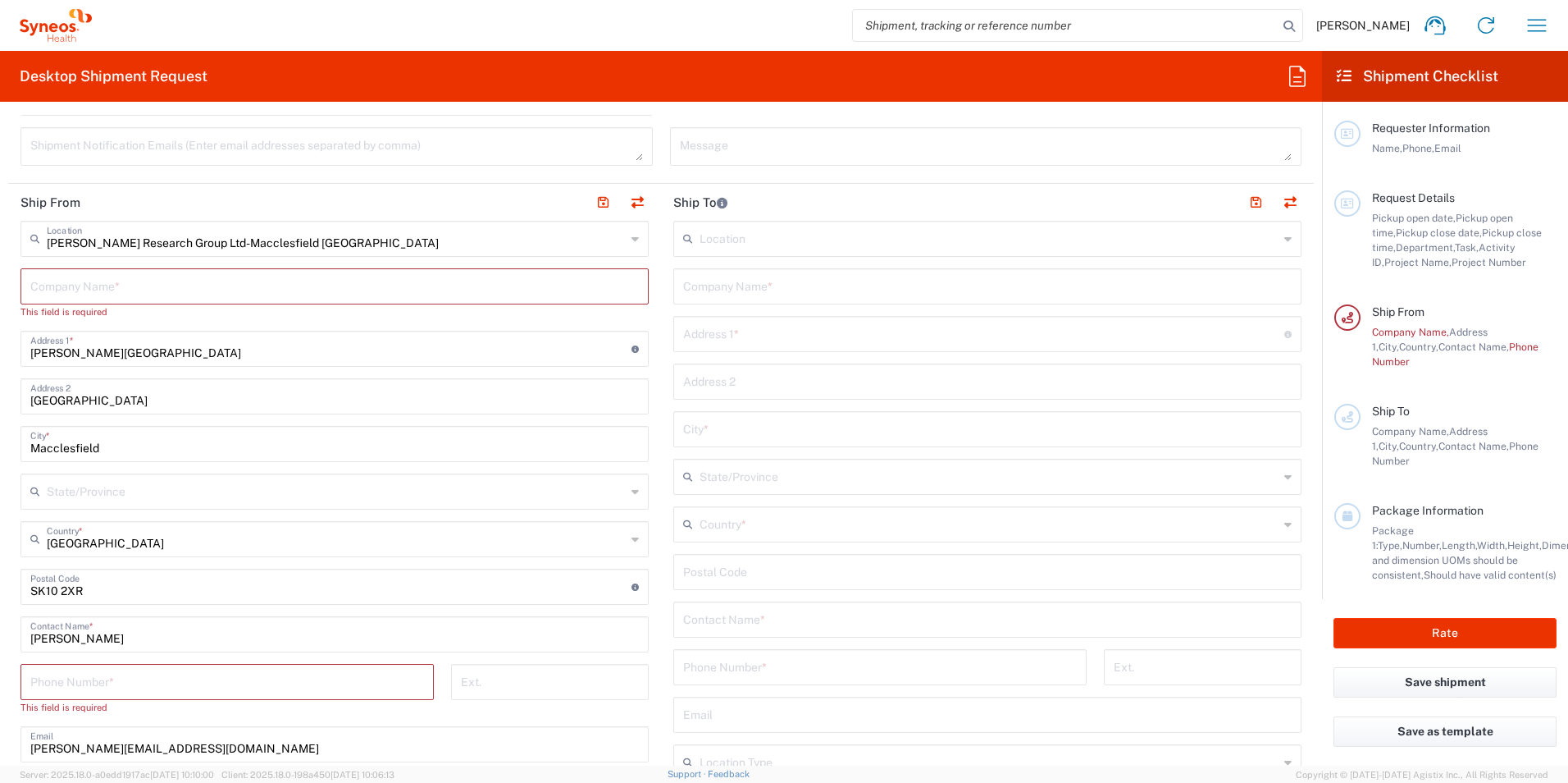
scroll to position [574, 0]
click at [631, 239] on icon at bounding box center [635, 238] width 8 height 26
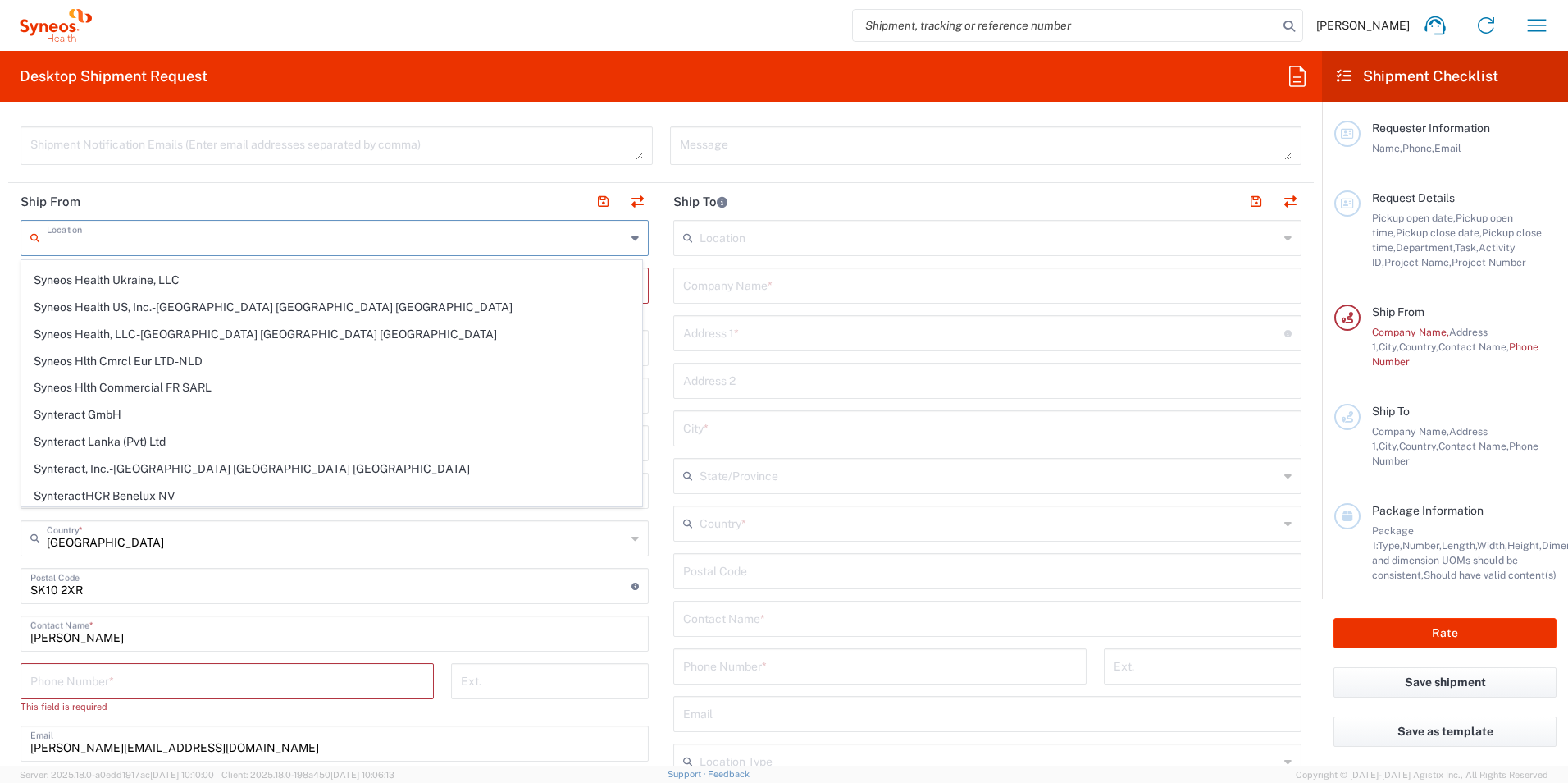
scroll to position [2699, 0]
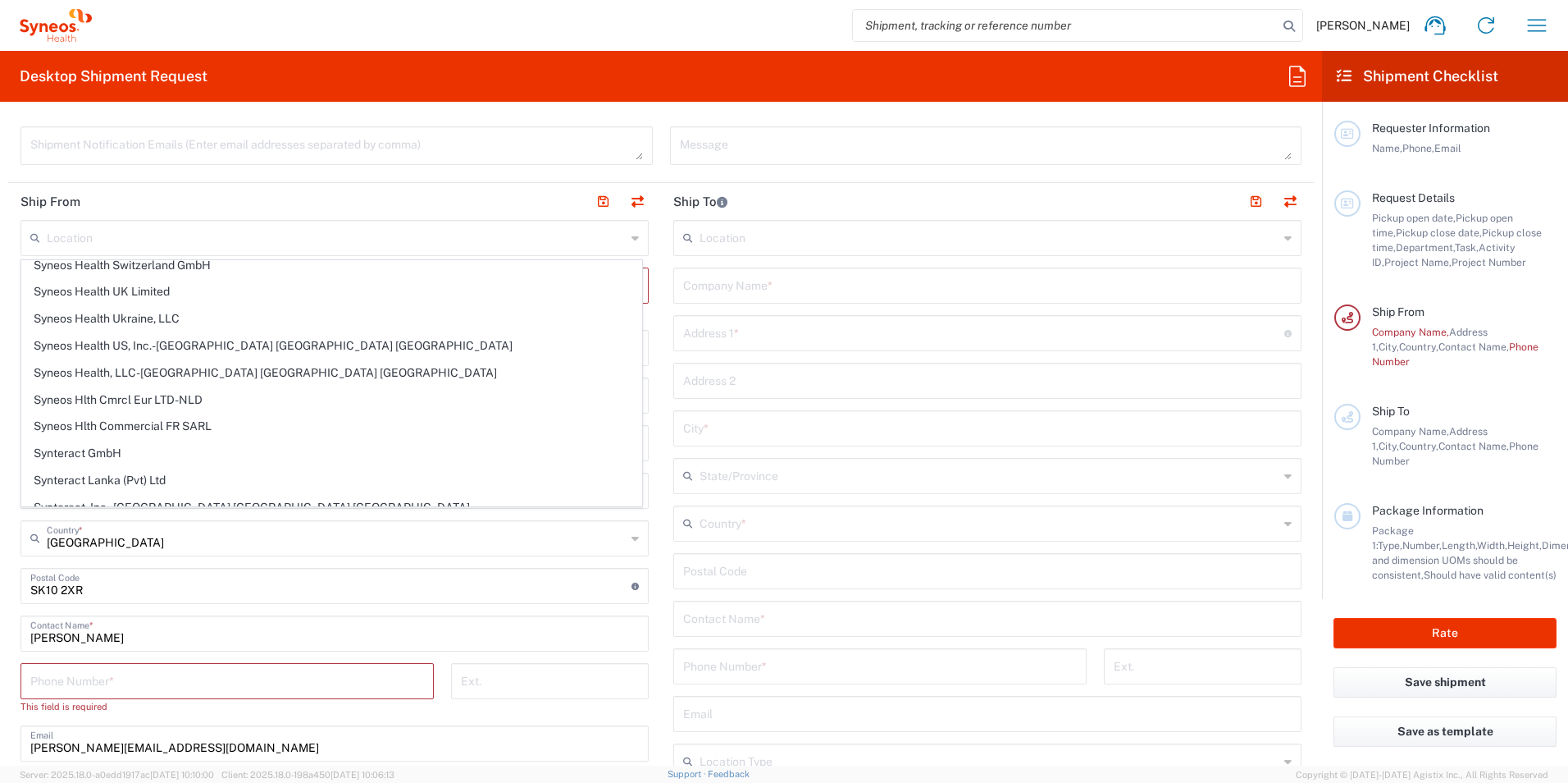
click at [519, 196] on header "Ship From" at bounding box center [334, 201] width 653 height 37
type input "[PERSON_NAME] Research Group Ltd-Macclesfield [GEOGRAPHIC_DATA]"
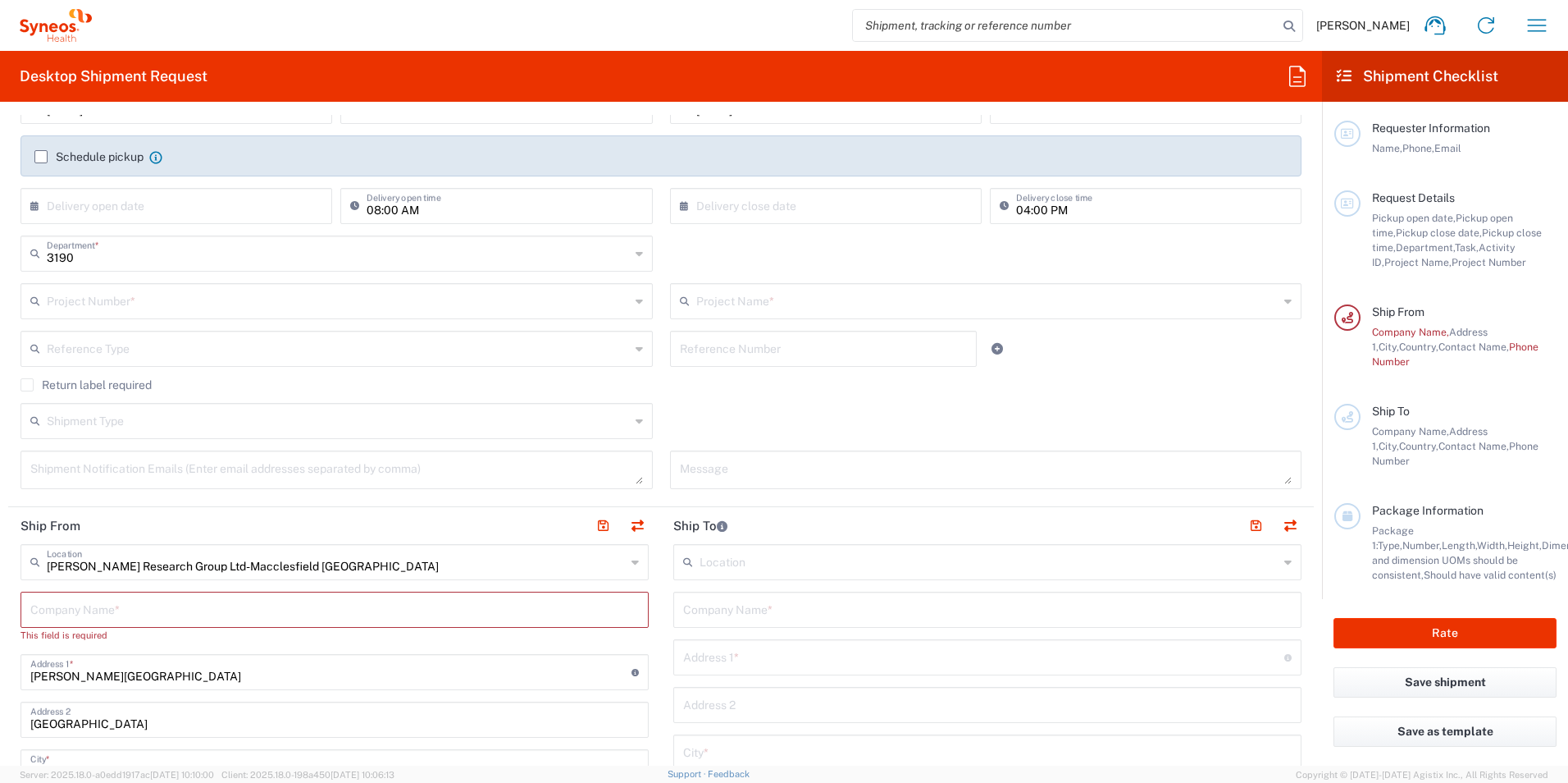
scroll to position [164, 0]
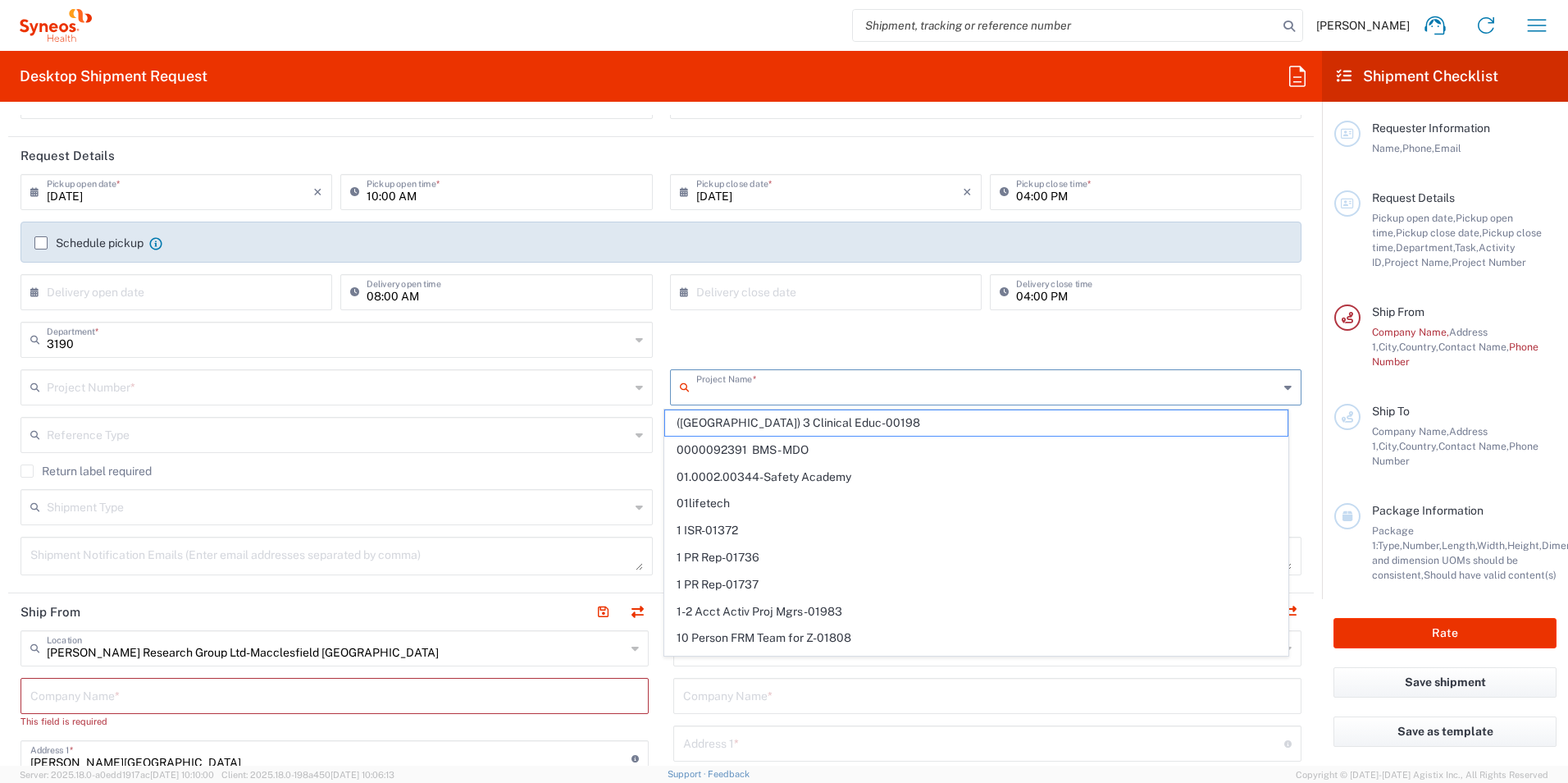
click at [770, 390] on input "text" at bounding box center [987, 385] width 583 height 29
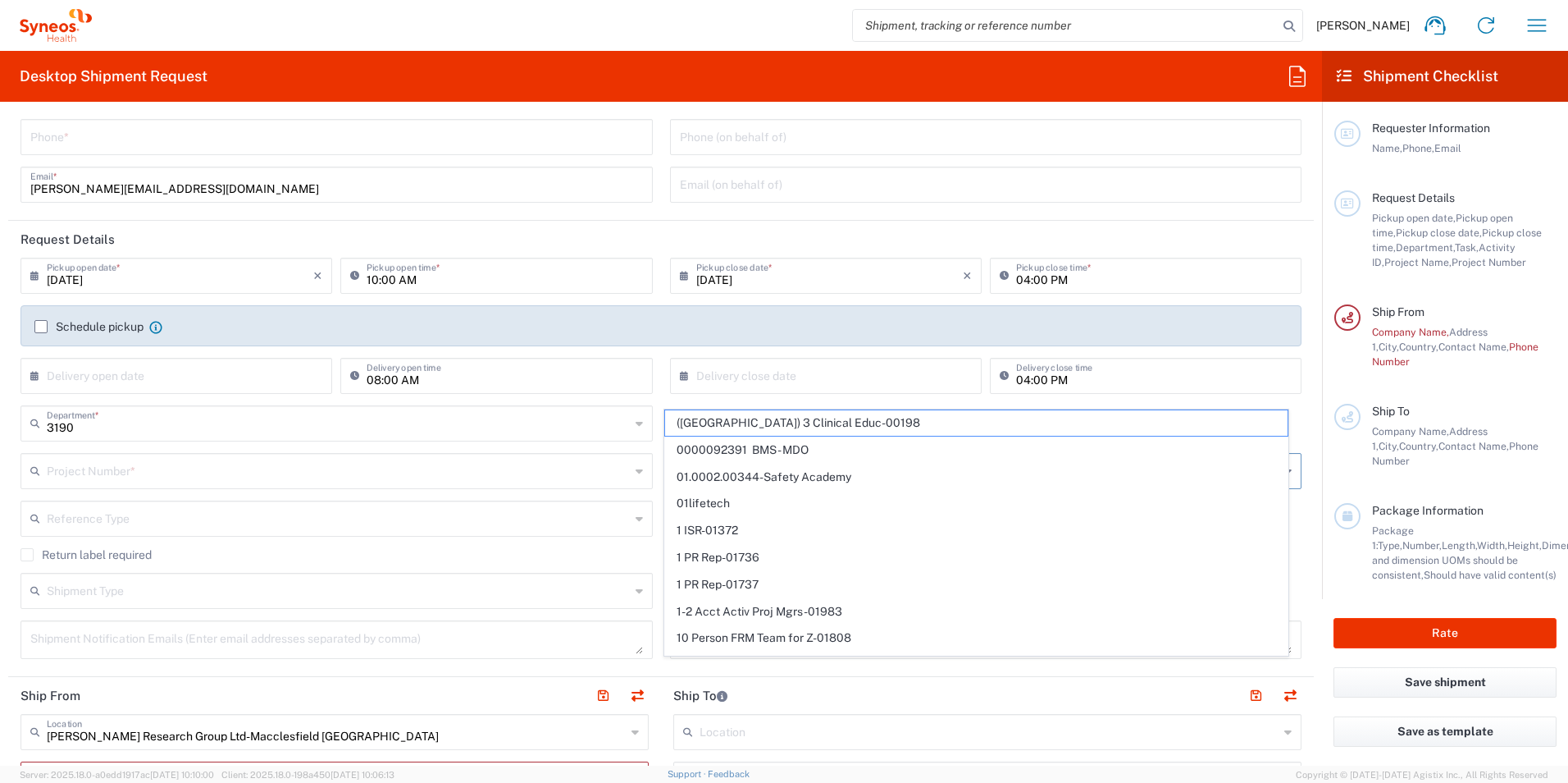
scroll to position [0, 0]
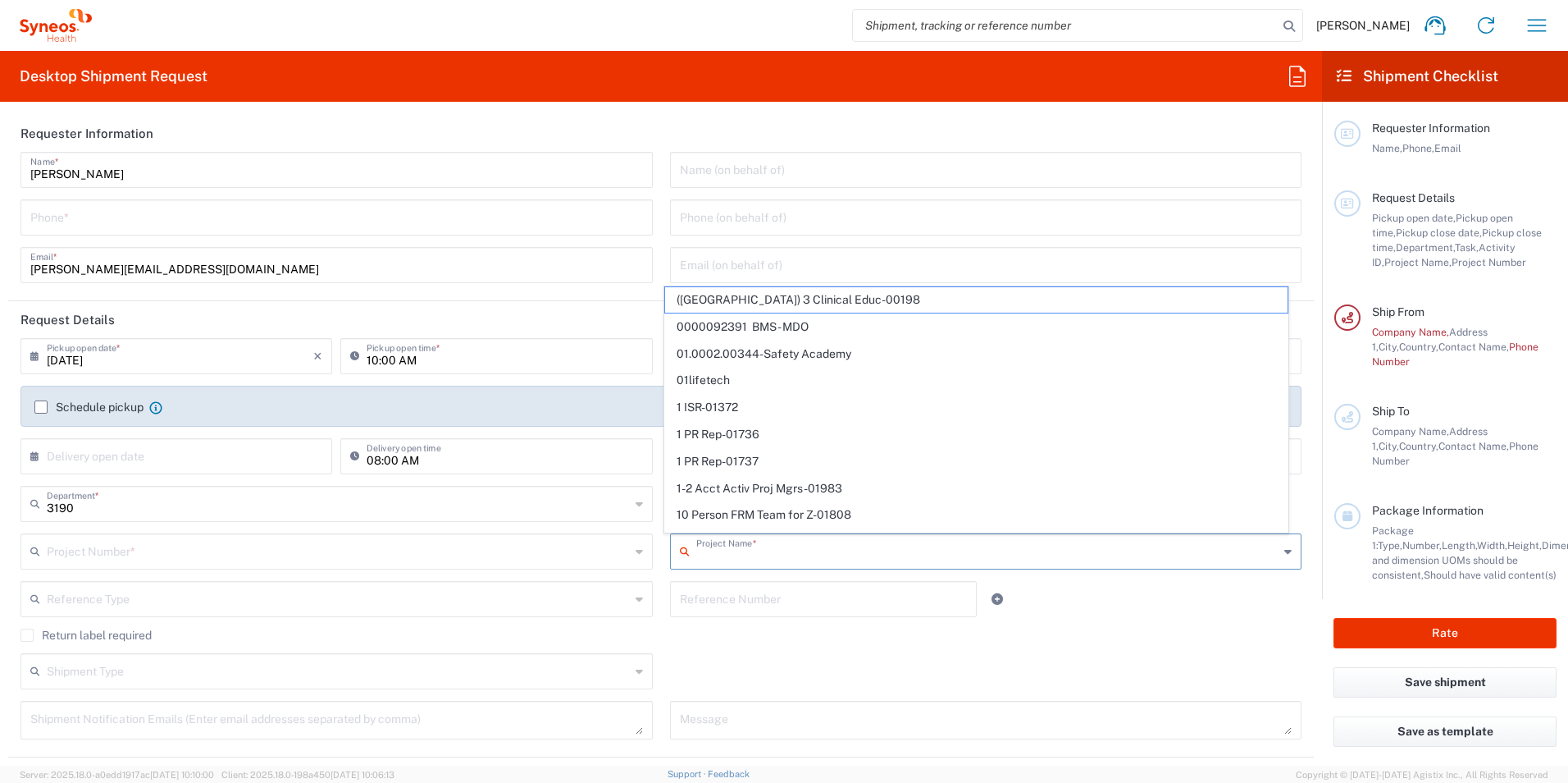
click at [445, 309] on header "Request Details" at bounding box center [660, 319] width 1305 height 37
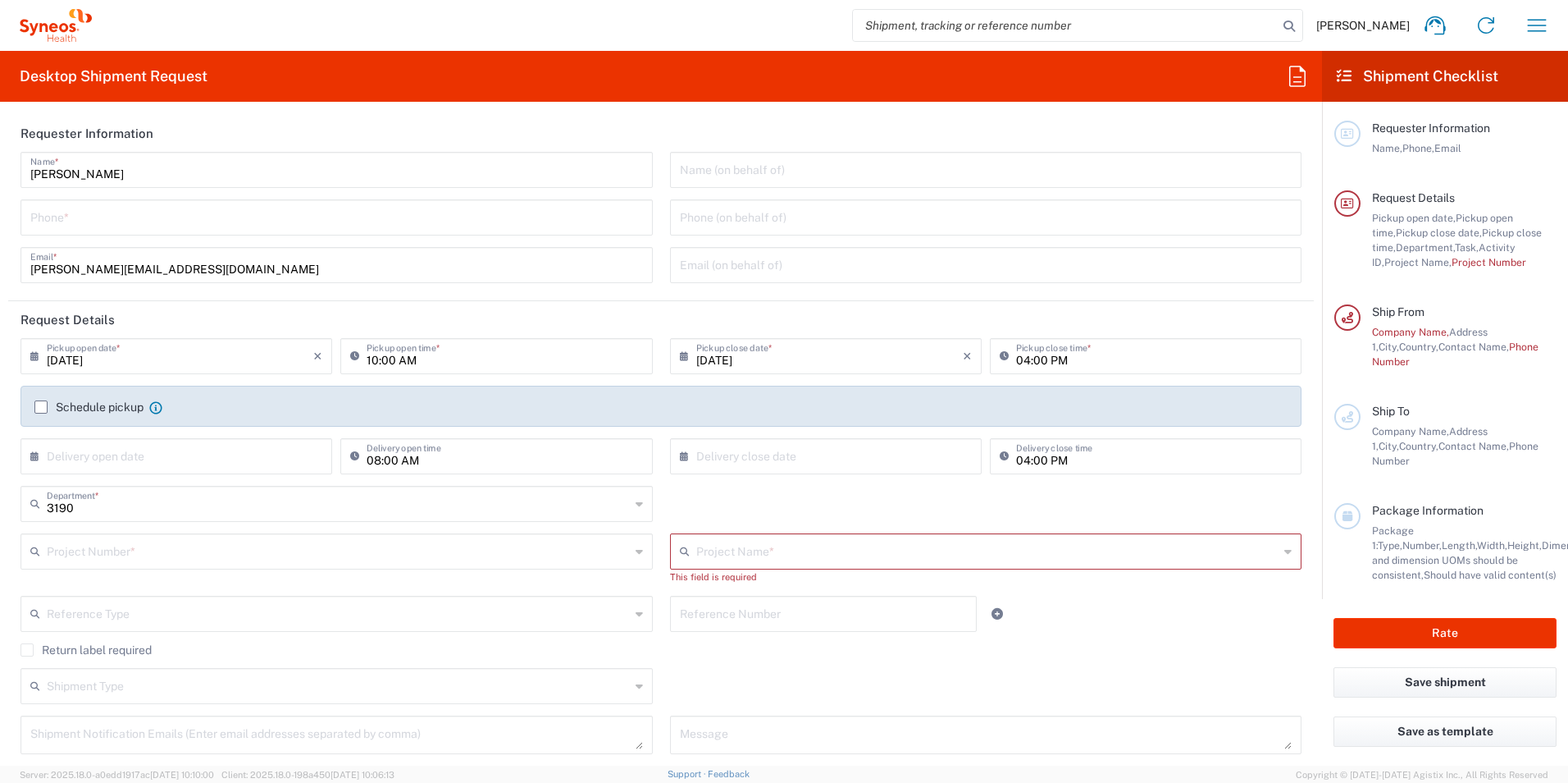
click at [467, 233] on div "Phone *" at bounding box center [336, 217] width 632 height 36
click at [468, 216] on input "tel" at bounding box center [336, 216] width 613 height 29
type input "+447917 559845"
type input "[DATE]"
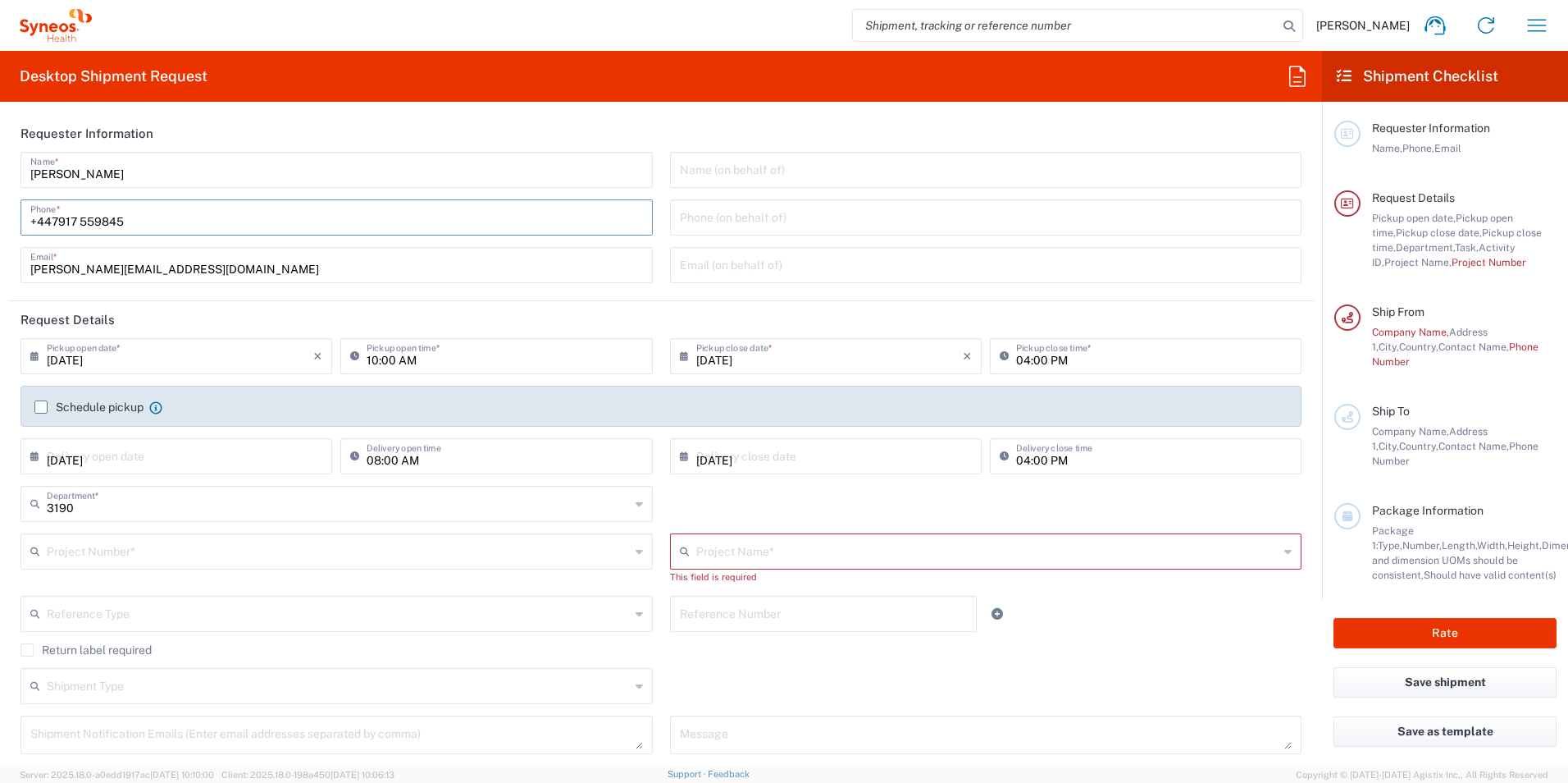
type input "7039927"
type input "802-ITA-004"
type input "502-0094"
type input "[PERSON_NAME] [PERSON_NAME]"
type input "[PHONE_NUMBER]"
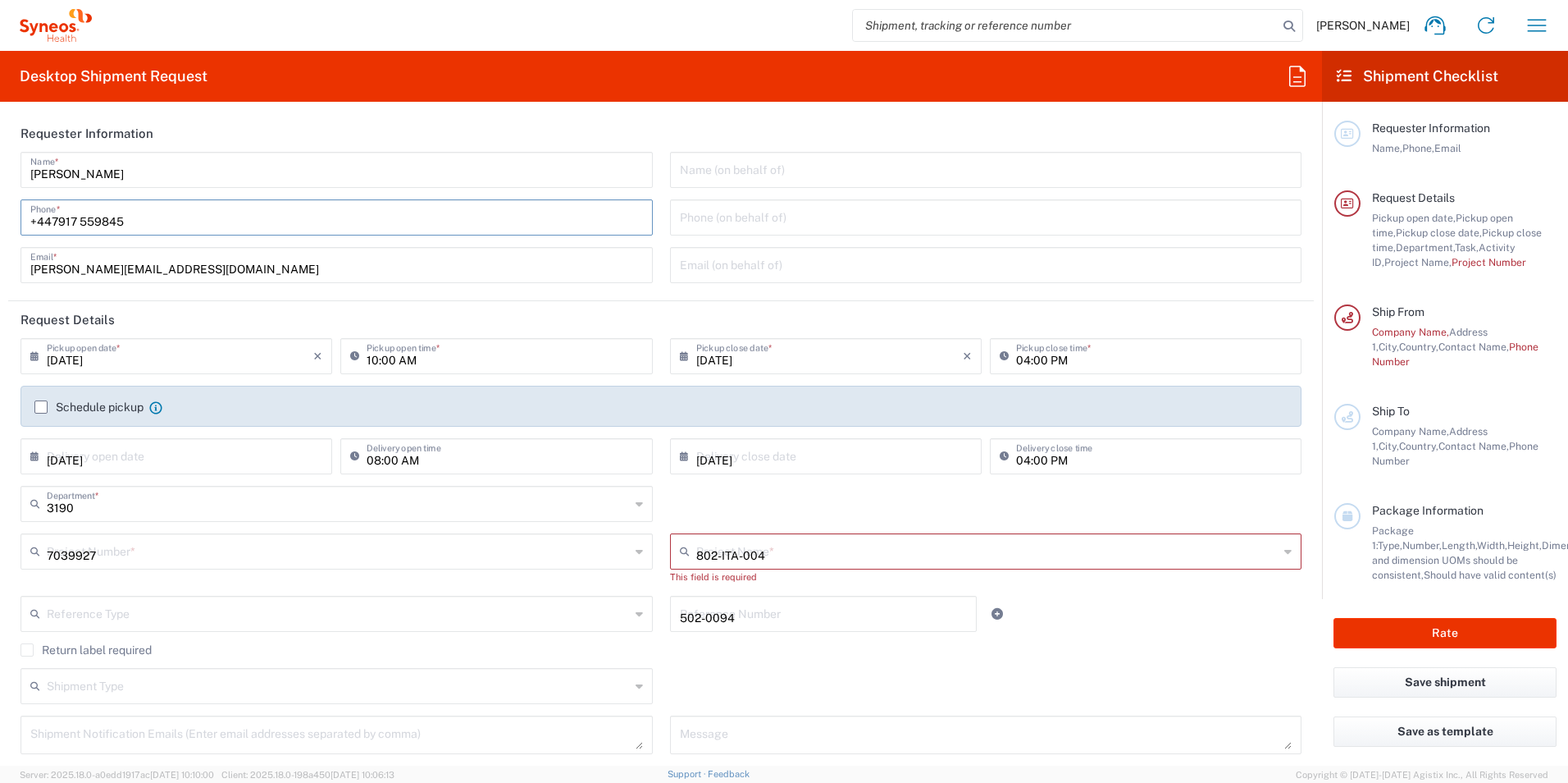
type input "Business (General)"
type input "[PERSON_NAME]"
type input "ALGARVE MED ASSIST,RUA JORNAL O LOULETANO, EDF NA,SCER DO SOL, BLOCO B, 2º DTO,…"
type input "Loule"
type input "[GEOGRAPHIC_DATA]"
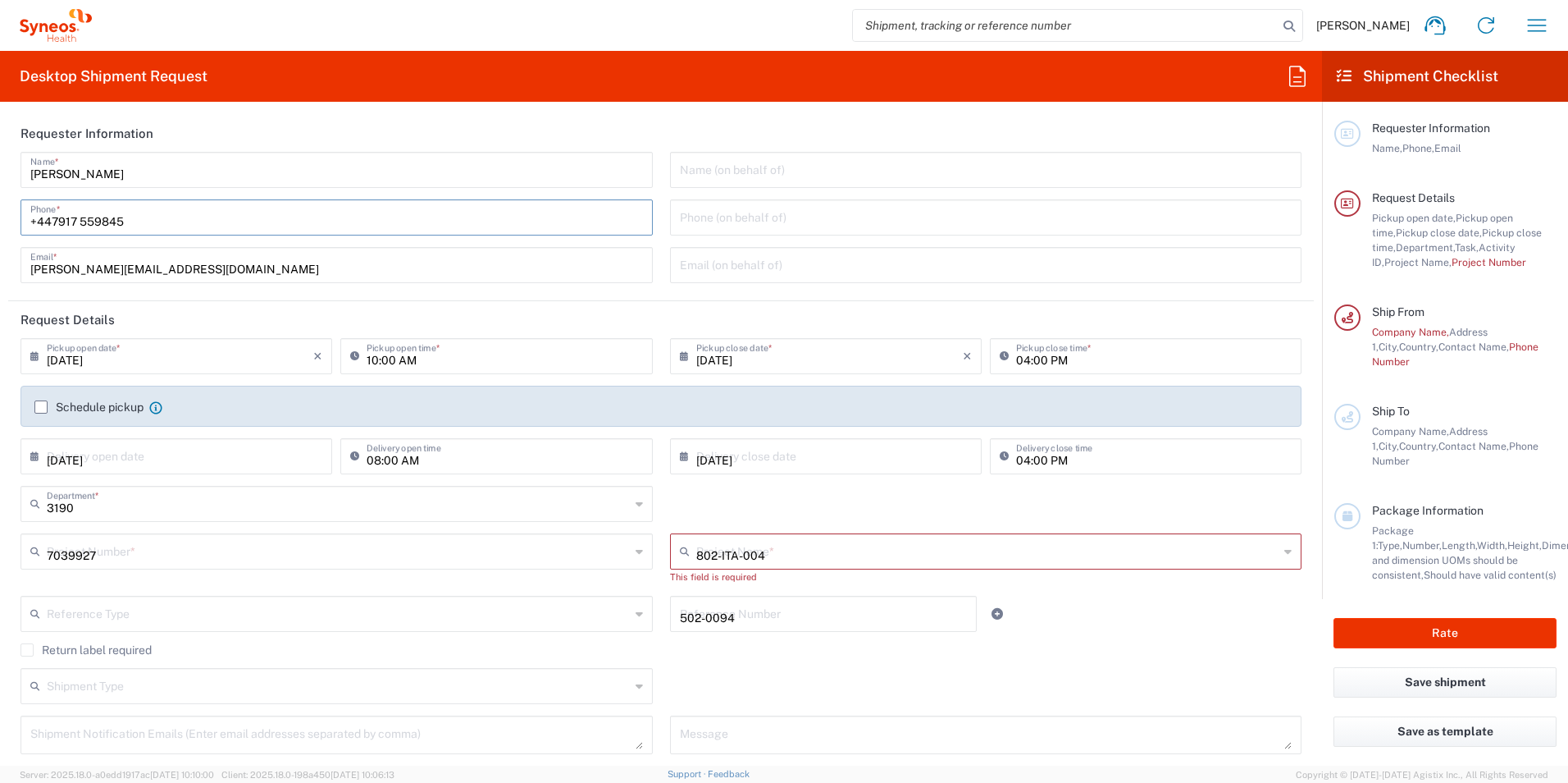
type input "[PERSON_NAME]"
type input "00351 967681664"
type input "[PERSON_NAME][EMAIL_ADDRESS][PERSON_NAME][DOMAIN_NAME]"
type input "Residential/Home"
type input "Large Box"
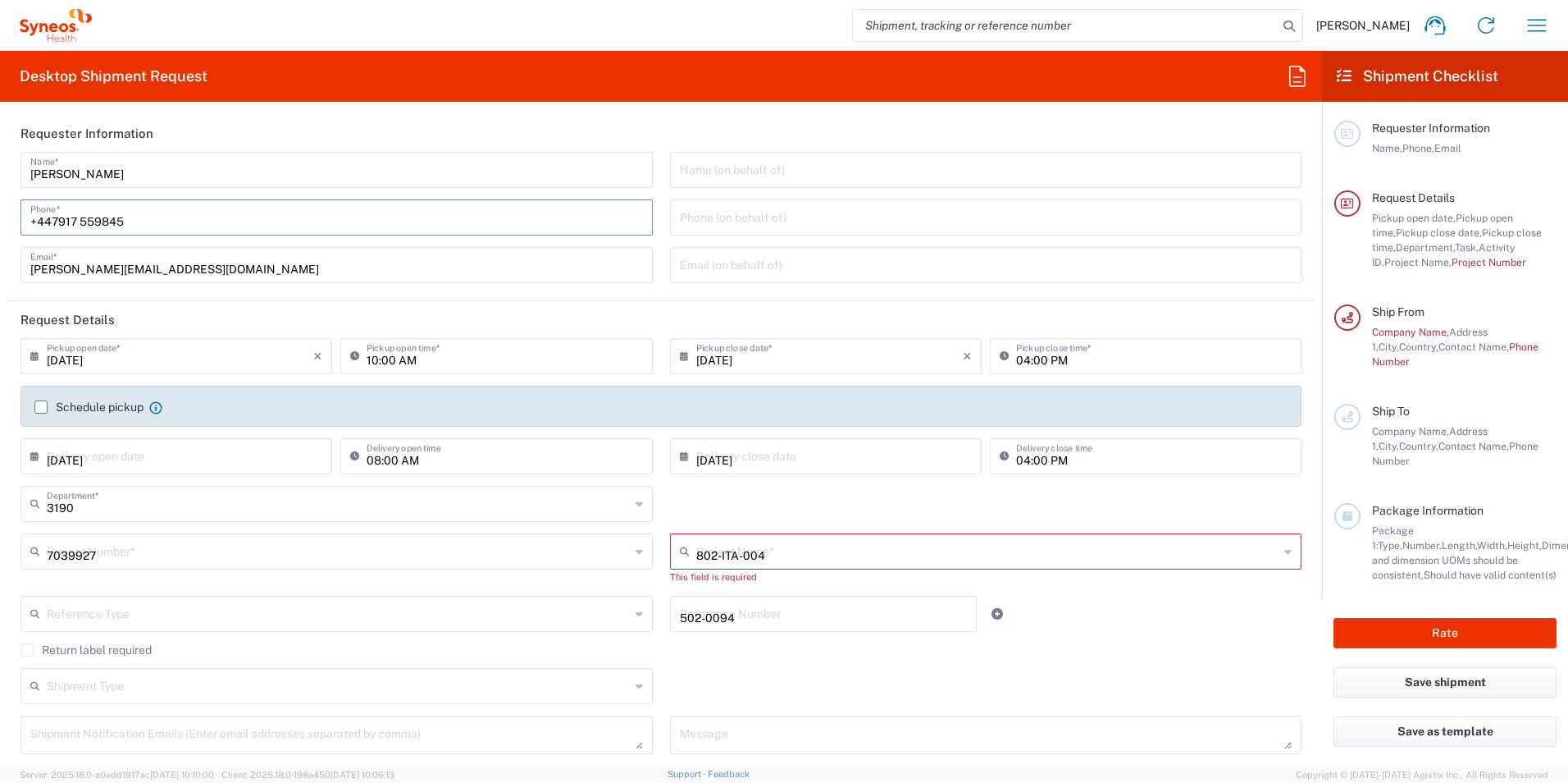
type input "1"
type input "17.5"
type input "12.5"
type input "3"
type input "in"
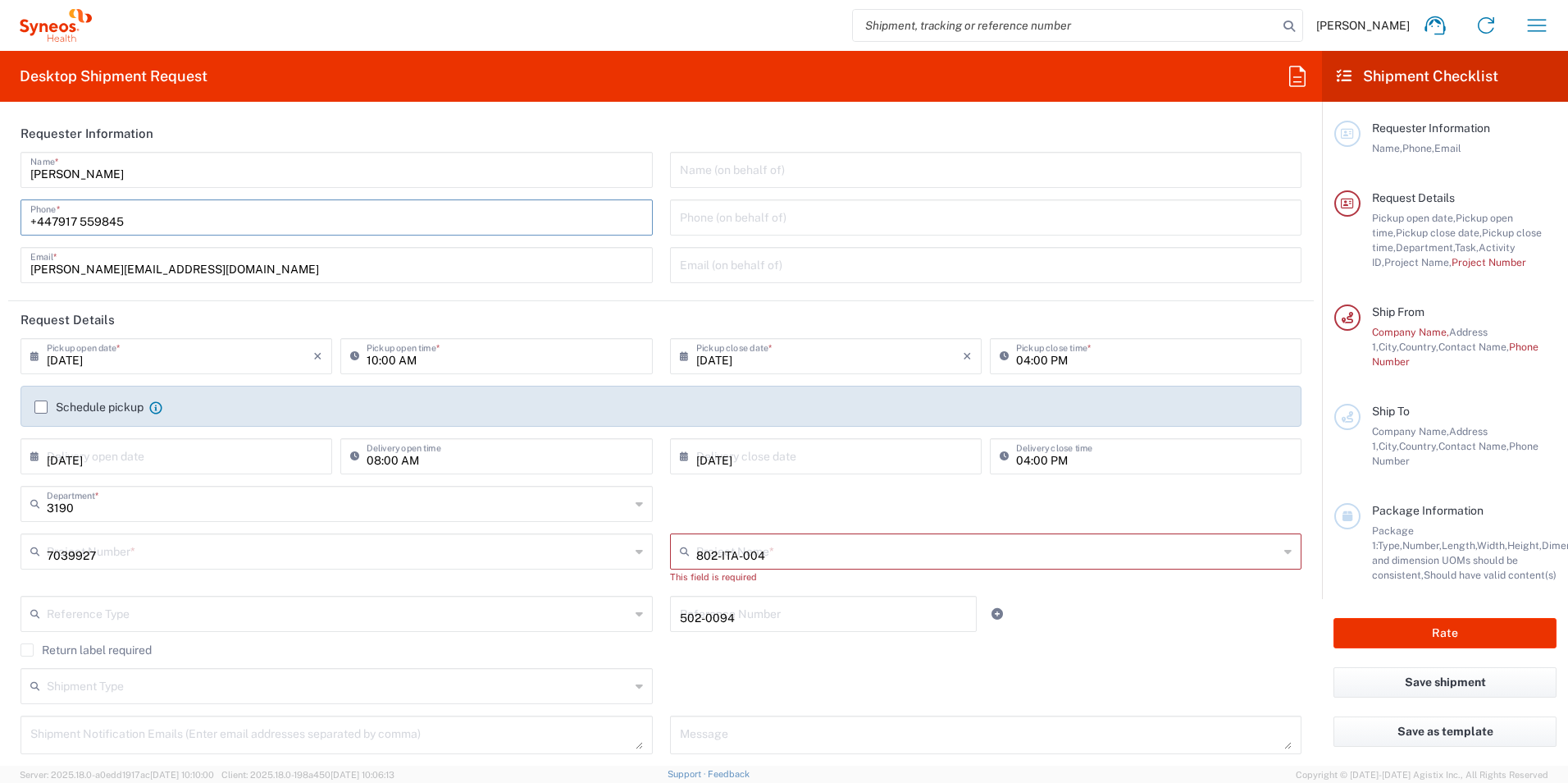
type input "Sender/Shipper"
type input "Delivery Duty Paid"
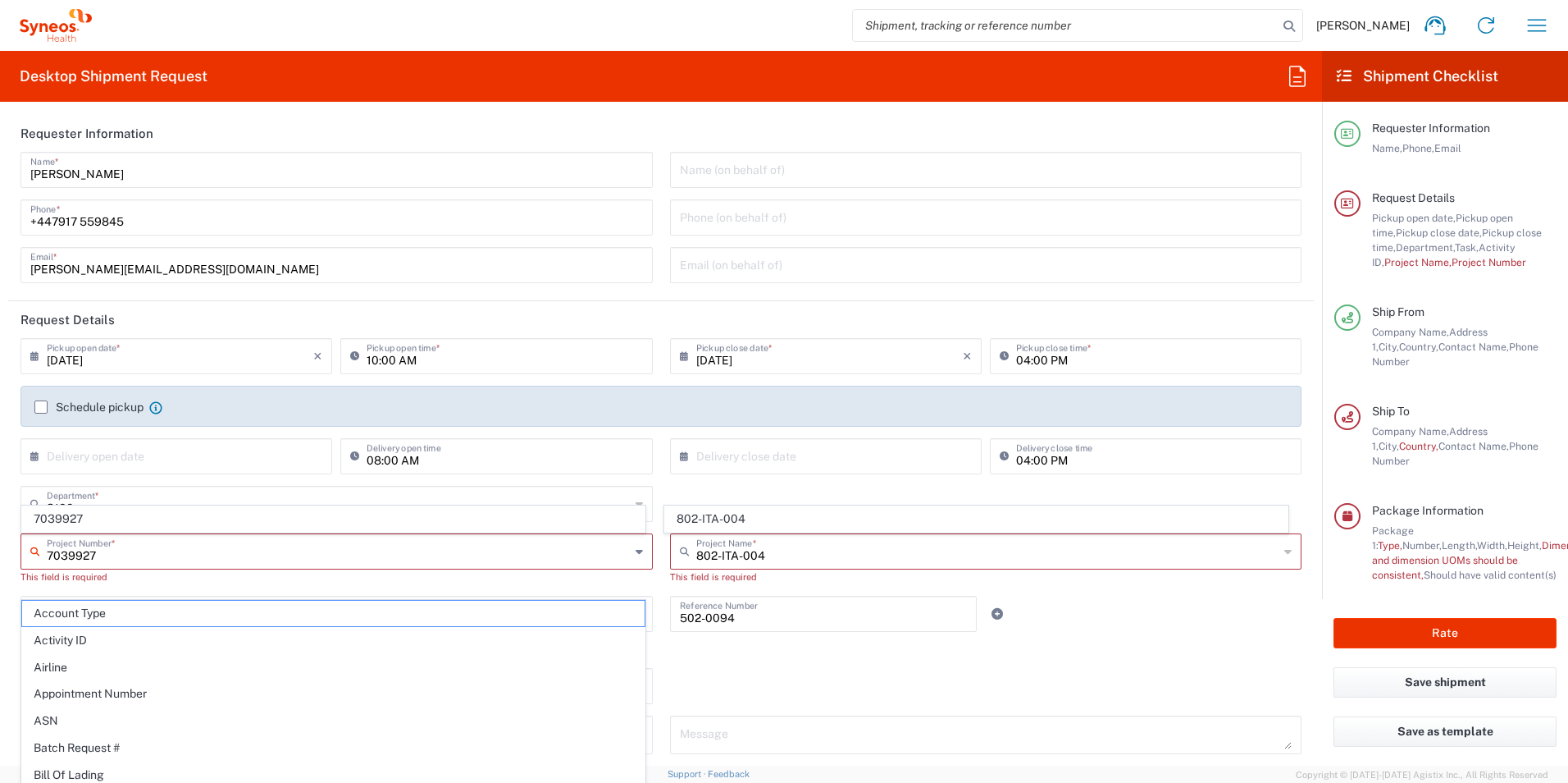
click at [216, 543] on input "7039927" at bounding box center [338, 550] width 583 height 29
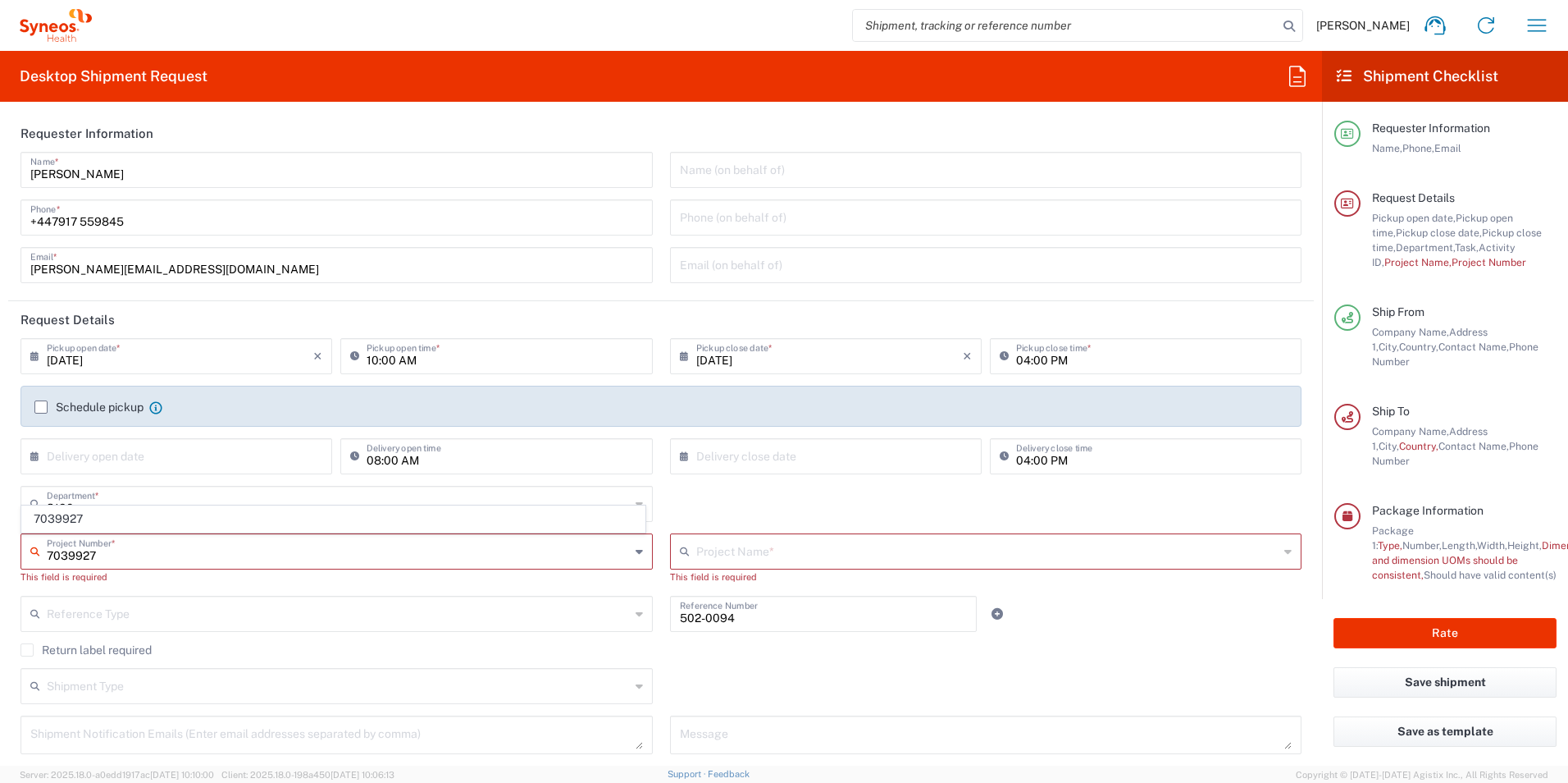
drag, startPoint x: 131, startPoint y: 548, endPoint x: -3, endPoint y: 557, distance: 134.3
click at [0, 557] on html "[PERSON_NAME] Home Shipment estimator Shipment tracking Desktop shipment reques…" at bounding box center [784, 391] width 1568 height 783
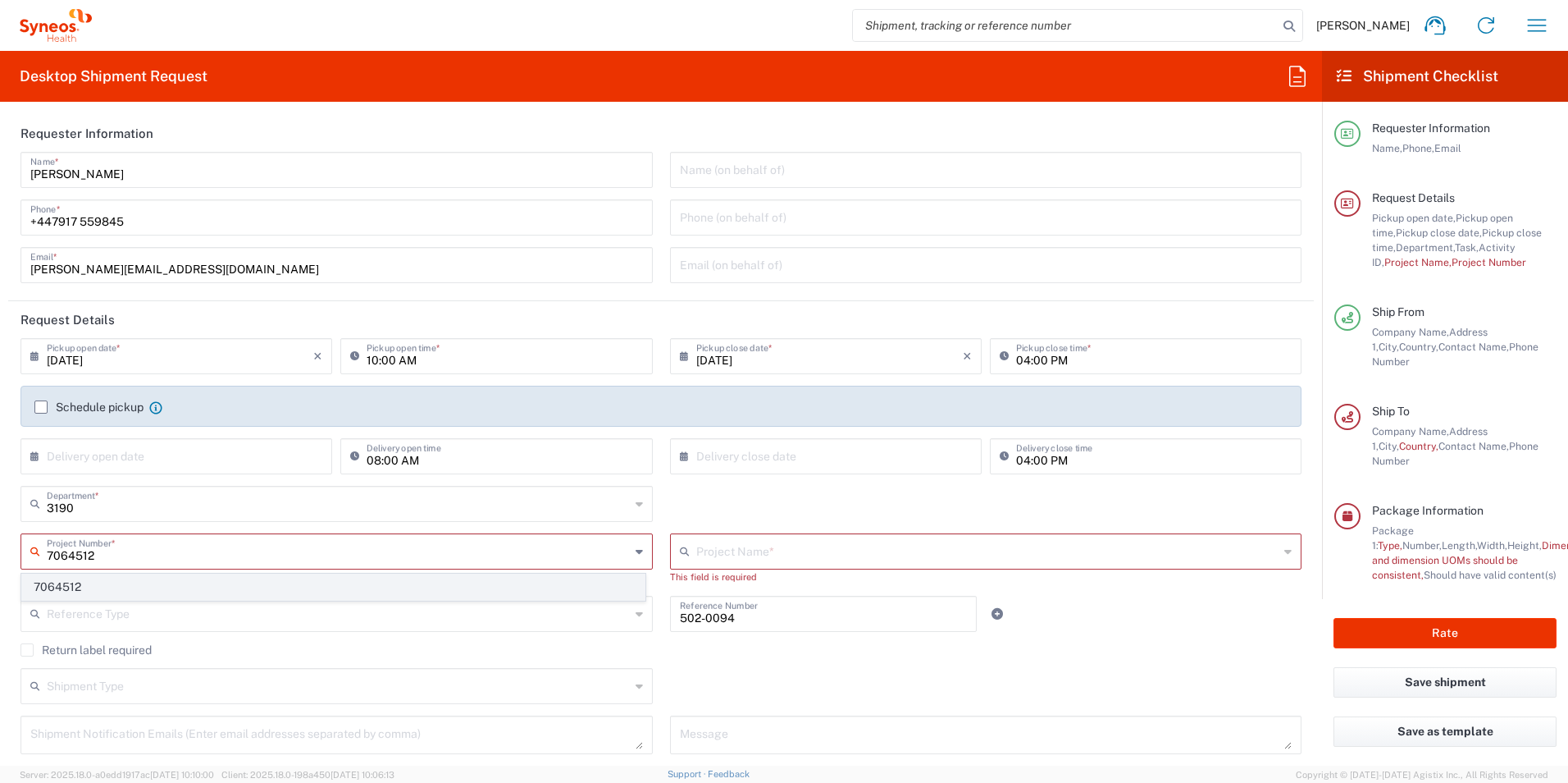
type input "7064512"
click at [93, 596] on span "7064512" at bounding box center [334, 587] width 622 height 25
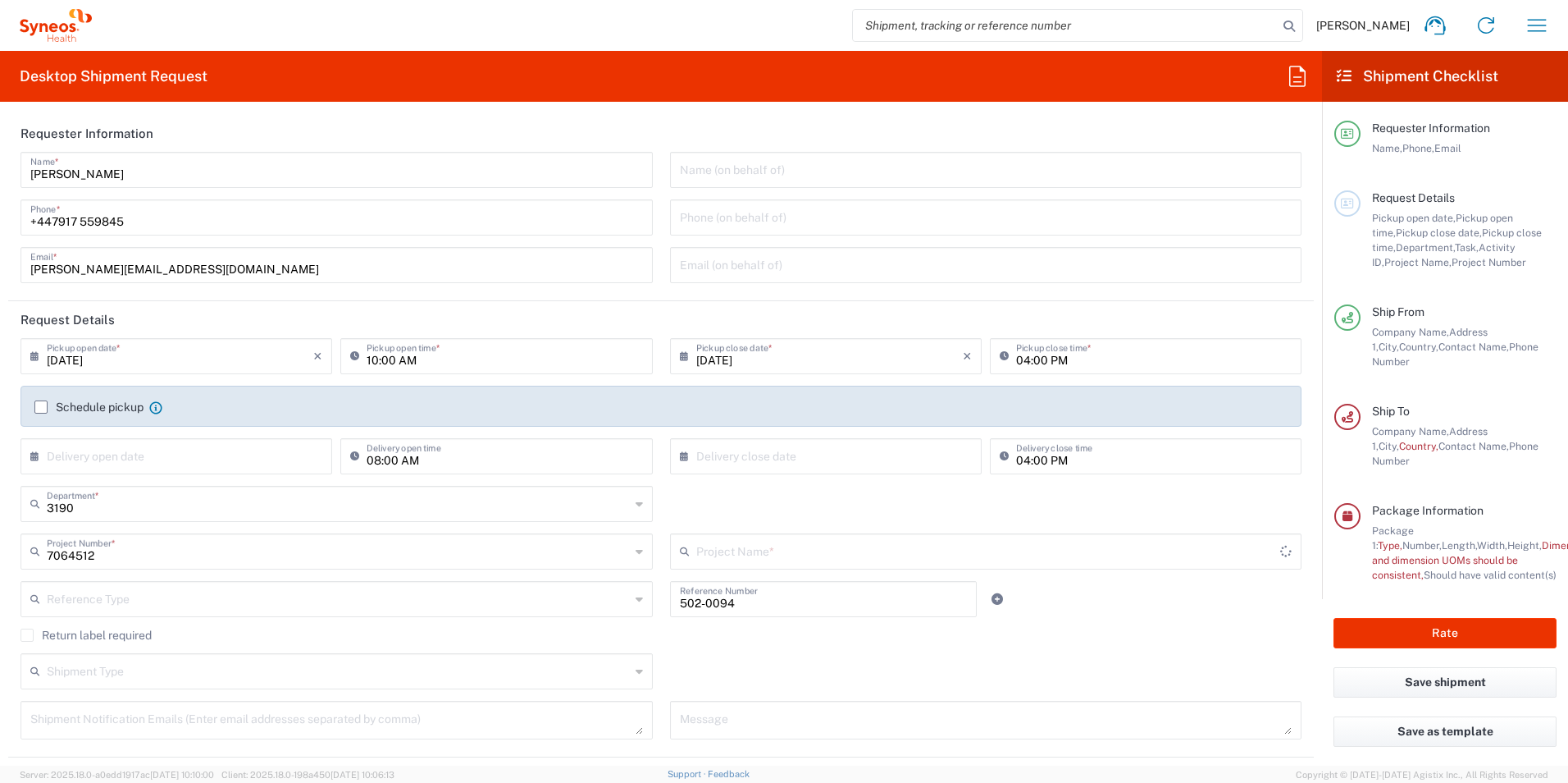
click at [1073, 603] on div at bounding box center [1039, 599] width 108 height 36
click at [801, 607] on input "502-0094" at bounding box center [823, 598] width 287 height 29
drag, startPoint x: 784, startPoint y: 602, endPoint x: 597, endPoint y: 607, distance: 187.1
click at [599, 607] on div "Reference Type Account Type Activity ID Airline Appointment Number ASN Batch Re…" at bounding box center [661, 604] width 1298 height 48
type input "802-AMI-001"
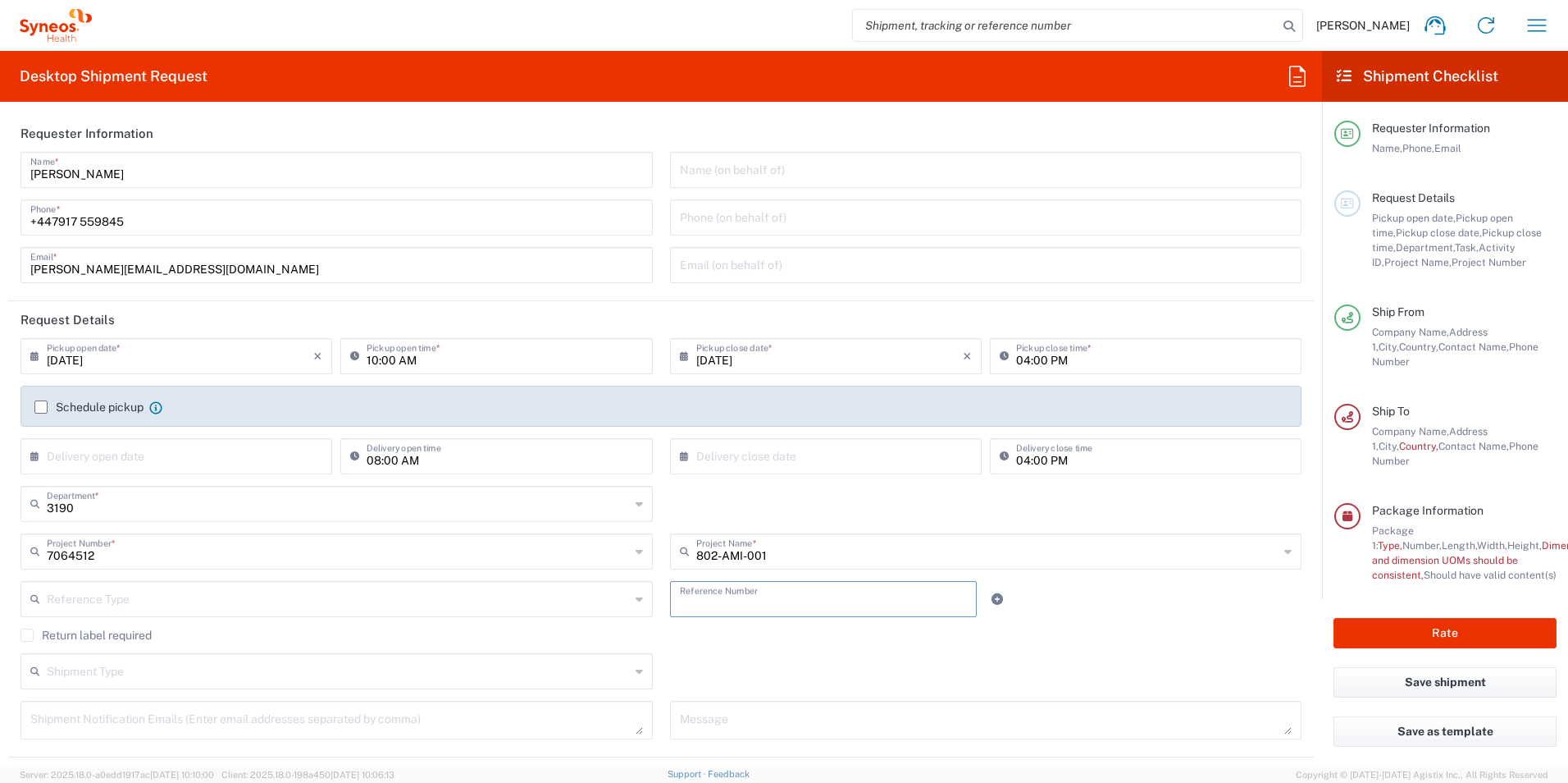
click at [1181, 617] on div "Reference Type Account Type Activity ID Airline Appointment Number ASN Batch Re…" at bounding box center [661, 604] width 1298 height 48
click at [764, 603] on input "text" at bounding box center [823, 598] width 287 height 29
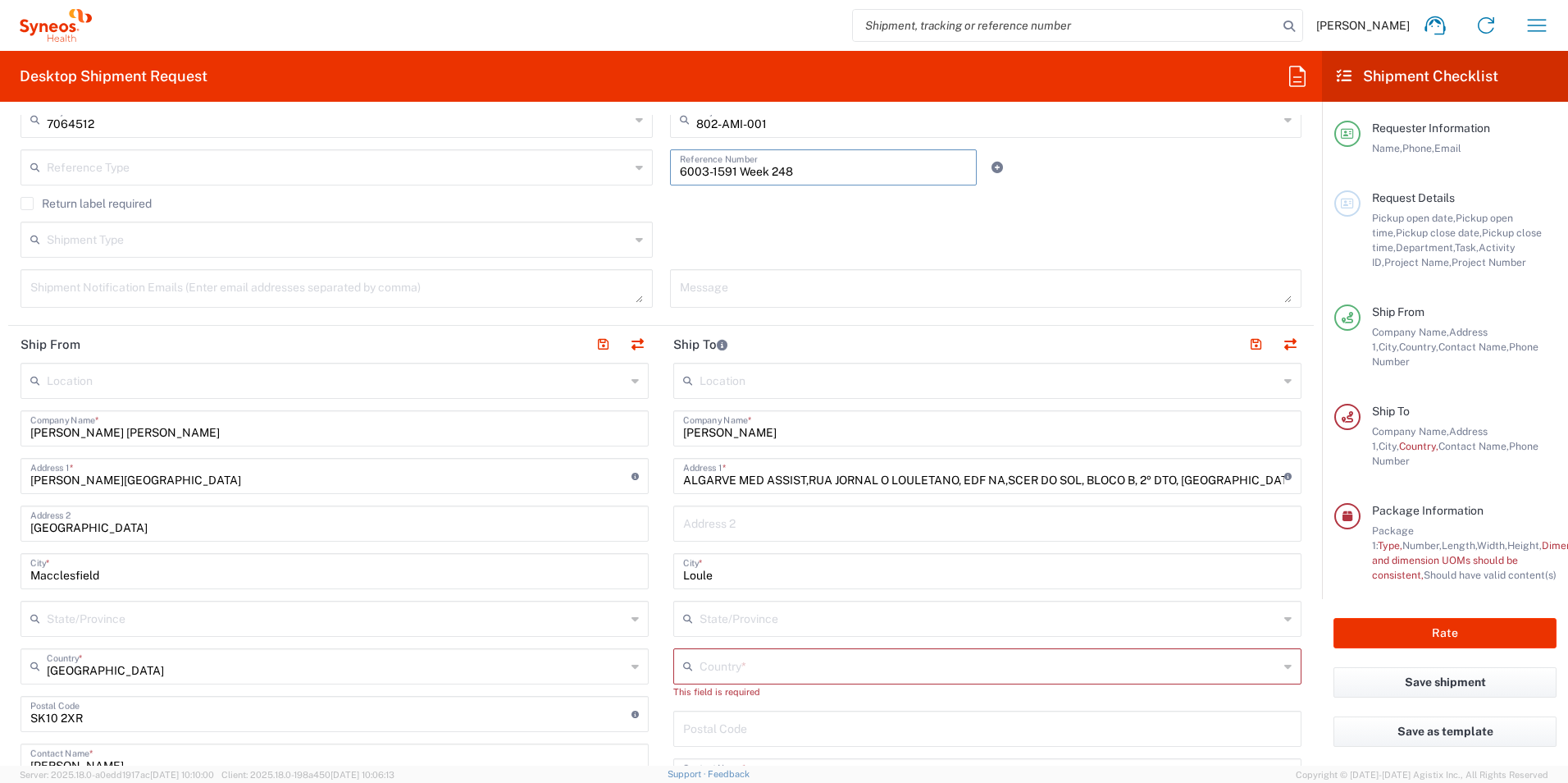
scroll to position [493, 0]
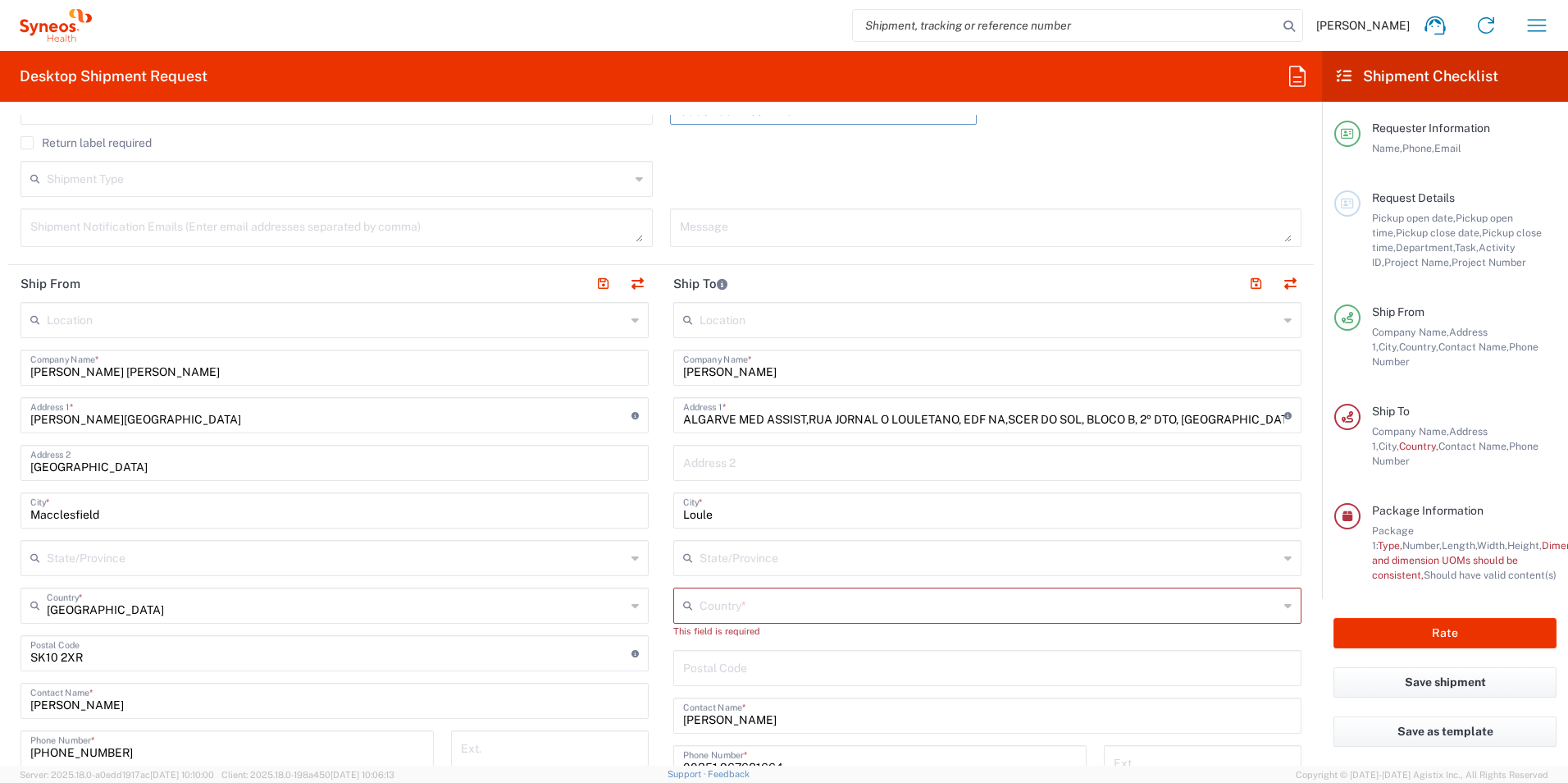
type input "6003-1591 Week 248"
click at [195, 368] on input "[PERSON_NAME] [PERSON_NAME]" at bounding box center [334, 366] width 609 height 29
drag, startPoint x: 210, startPoint y: 370, endPoint x: -3, endPoint y: 370, distance: 213.0
click at [0, 370] on html "[PERSON_NAME] Home Shipment estimator Shipment tracking Desktop shipment reques…" at bounding box center [784, 391] width 1568 height 783
drag, startPoint x: 599, startPoint y: 283, endPoint x: 570, endPoint y: 282, distance: 29.0
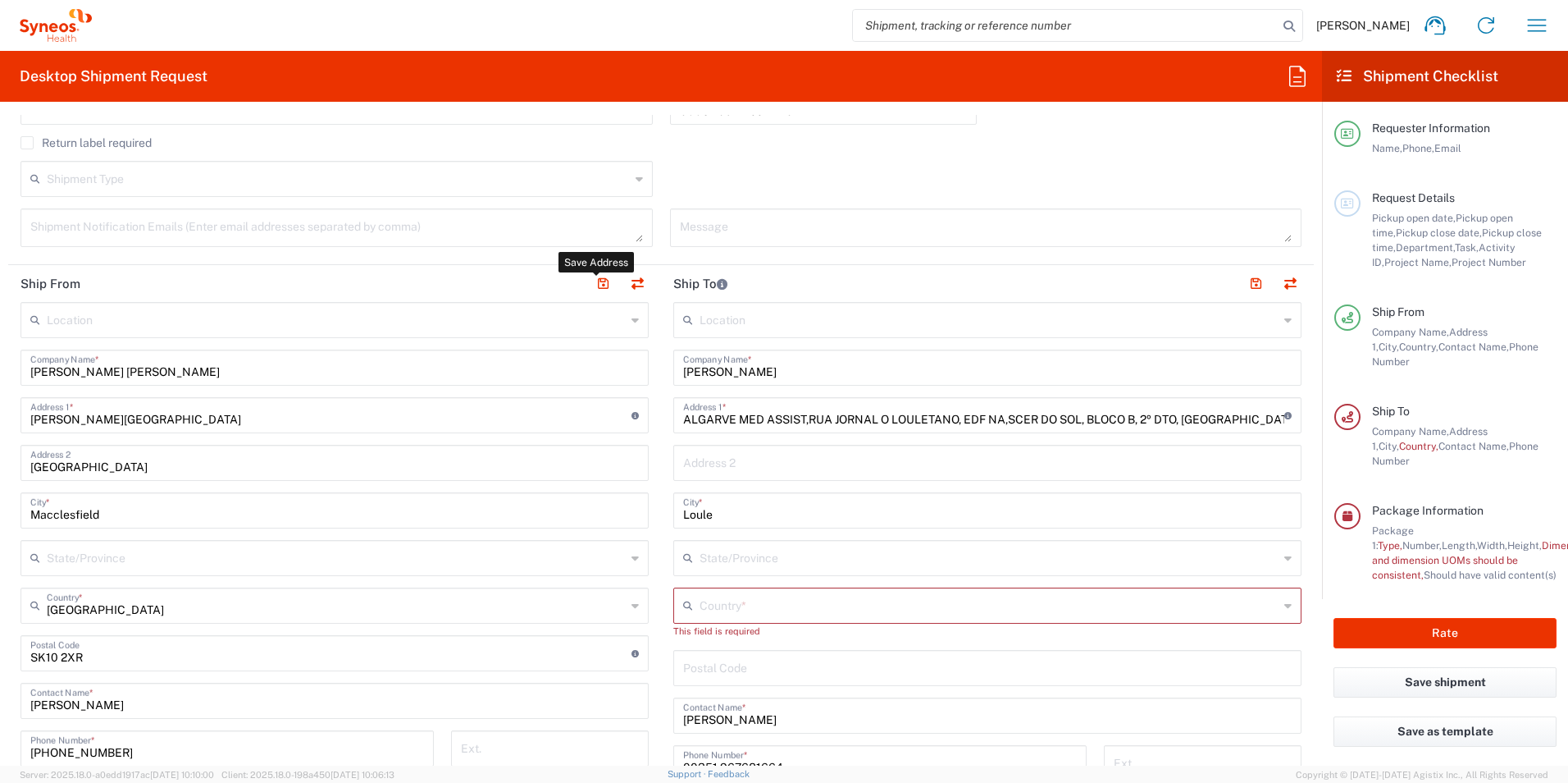
click at [536, 281] on header "Ship From Save Address" at bounding box center [334, 283] width 653 height 37
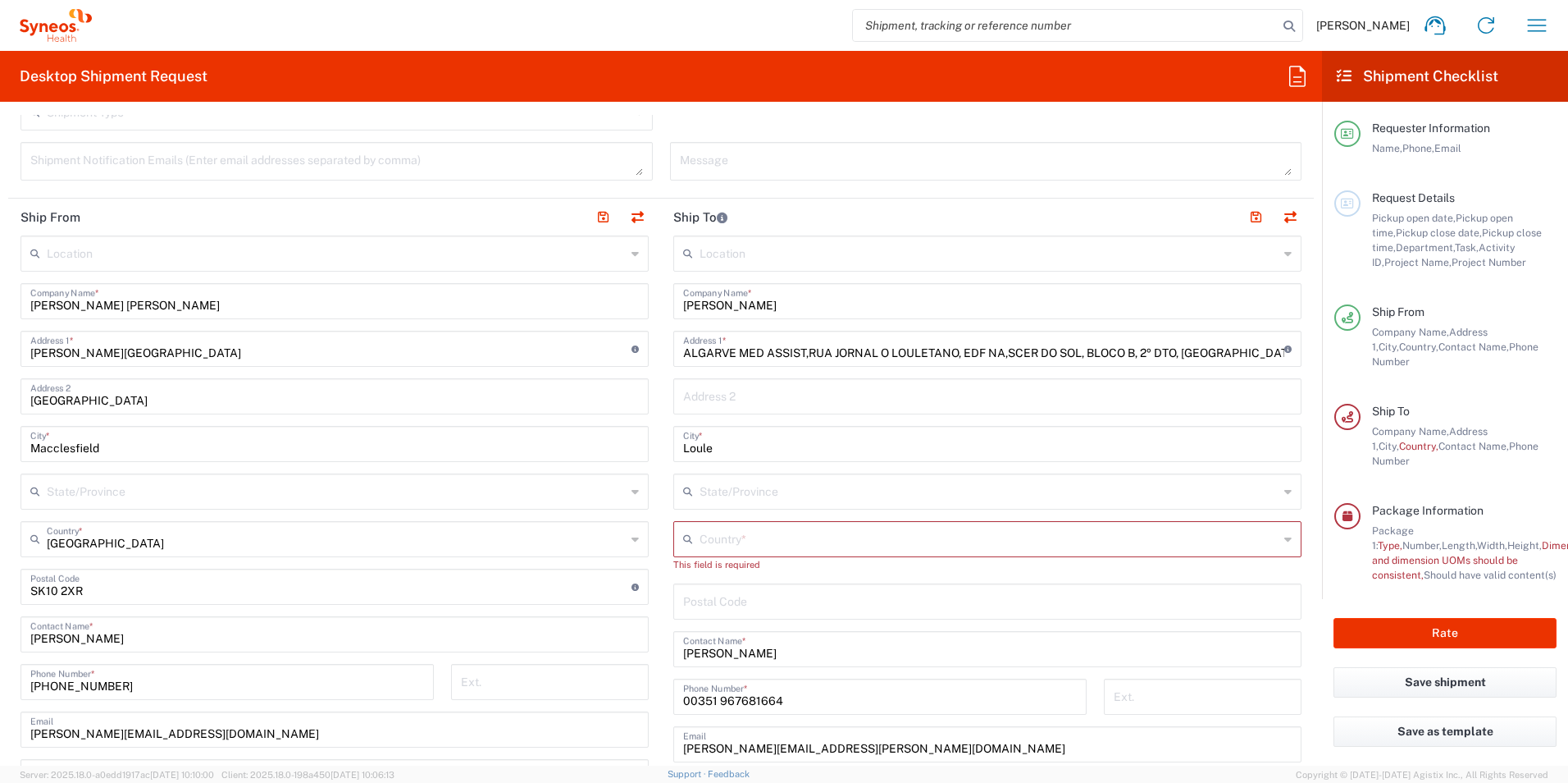
scroll to position [410, 0]
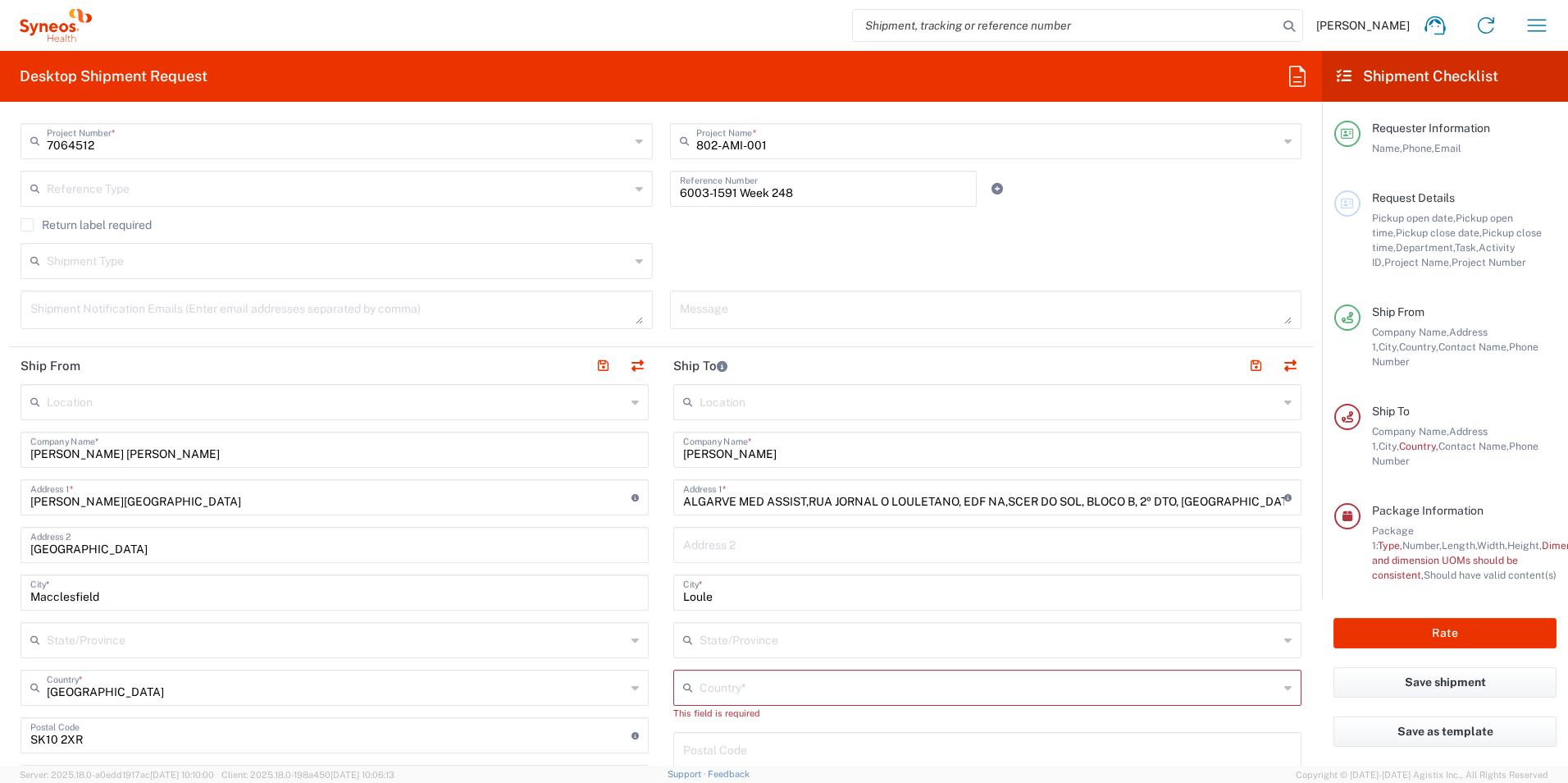
click at [192, 451] on input "[PERSON_NAME] [PERSON_NAME]" at bounding box center [334, 448] width 609 height 29
drag, startPoint x: 192, startPoint y: 451, endPoint x: -3, endPoint y: 442, distance: 195.2
click at [0, 442] on html "[PERSON_NAME] Home Shipment estimator Shipment tracking Desktop shipment reques…" at bounding box center [784, 391] width 1568 height 783
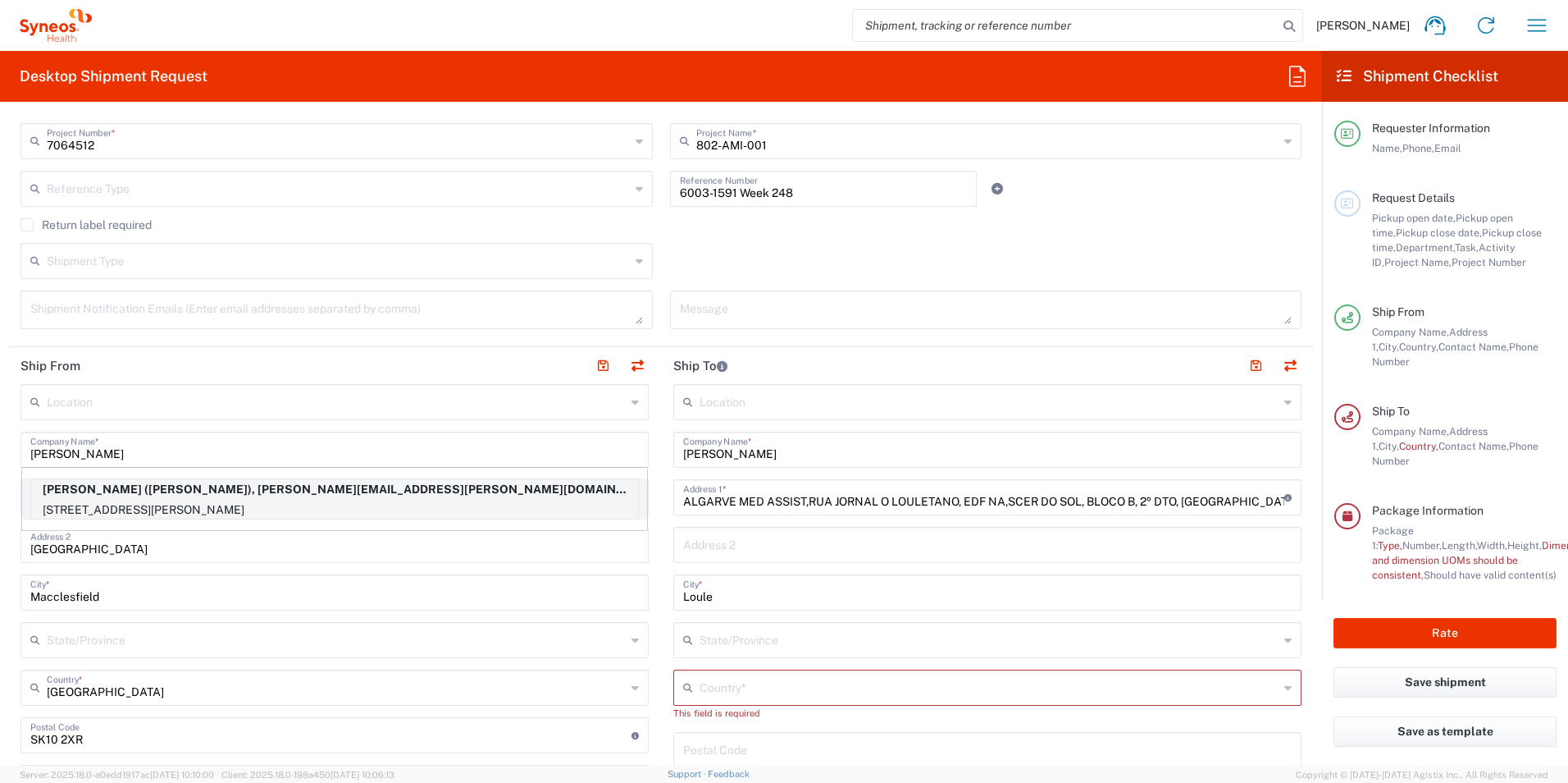
click at [45, 493] on p "[PERSON_NAME] ([PERSON_NAME]), [PERSON_NAME][EMAIL_ADDRESS][PERSON_NAME][DOMAIN…" at bounding box center [334, 490] width 607 height 21
type input "[PERSON_NAME]"
type input "[STREET_ADDRESS]"
type input "[PERSON_NAME]"
type input "[GEOGRAPHIC_DATA]"
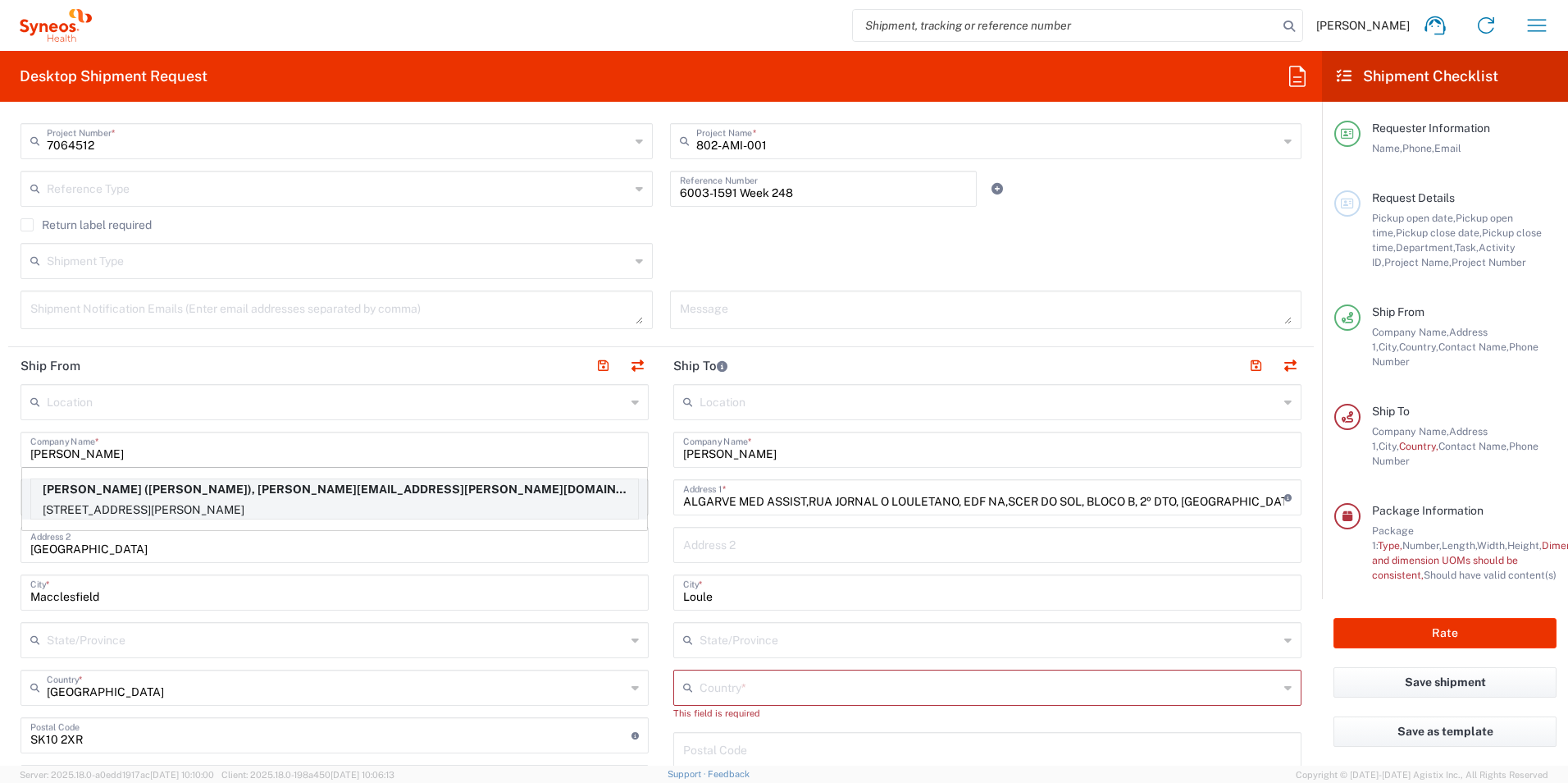
type input "L0R1C0"
type input "[PERSON_NAME]"
type input "[PHONE_NUMBER]"
type input "[PERSON_NAME][EMAIL_ADDRESS][PERSON_NAME][DOMAIN_NAME]"
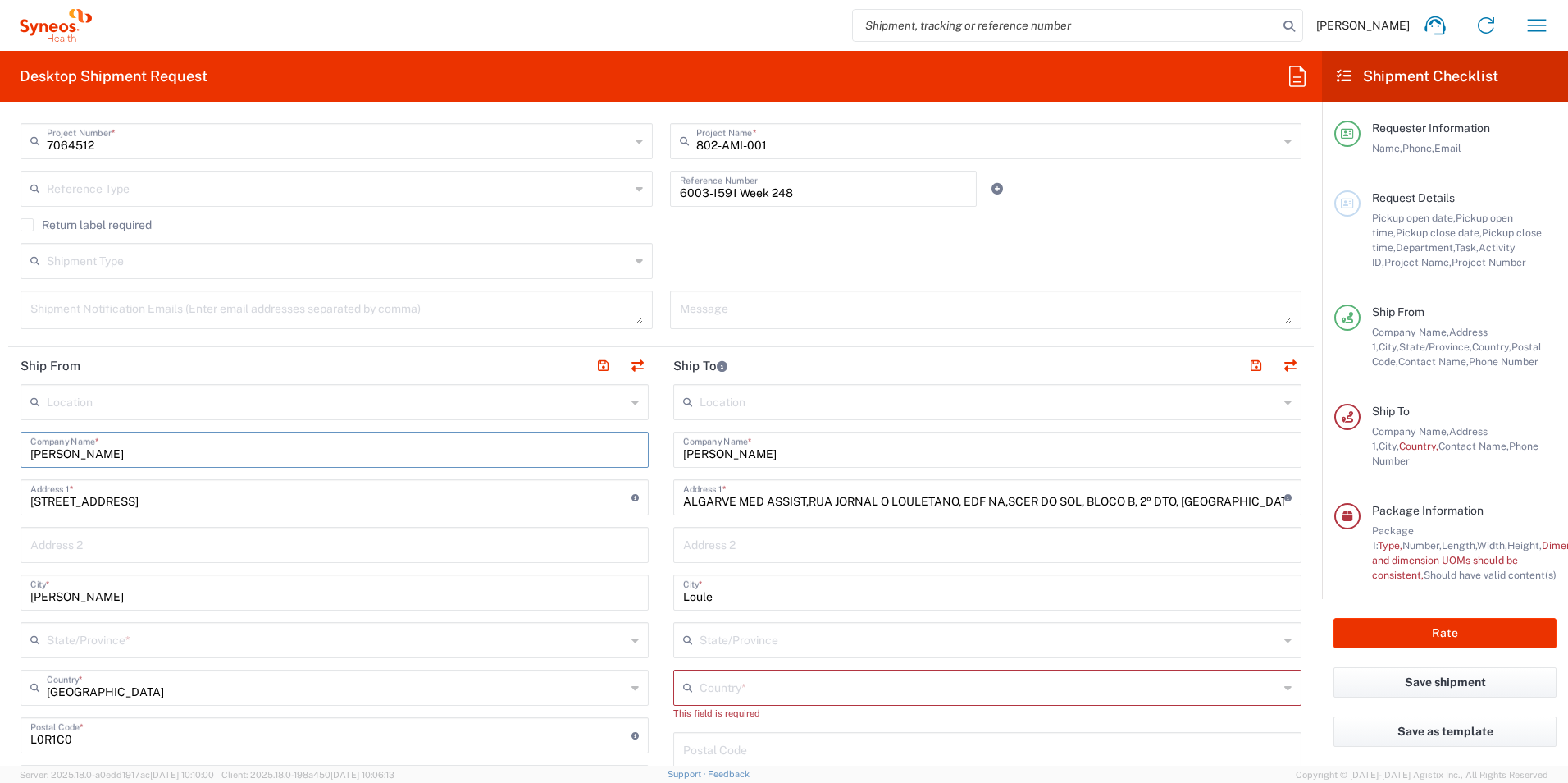
type input "[GEOGRAPHIC_DATA]"
drag, startPoint x: 804, startPoint y: 455, endPoint x: 613, endPoint y: 446, distance: 191.2
click at [613, 448] on div "Ship From Location [PERSON_NAME] LLC-[GEOGRAPHIC_DATA] [GEOGRAPHIC_DATA] [GEOGR…" at bounding box center [660, 760] width 1305 height 828
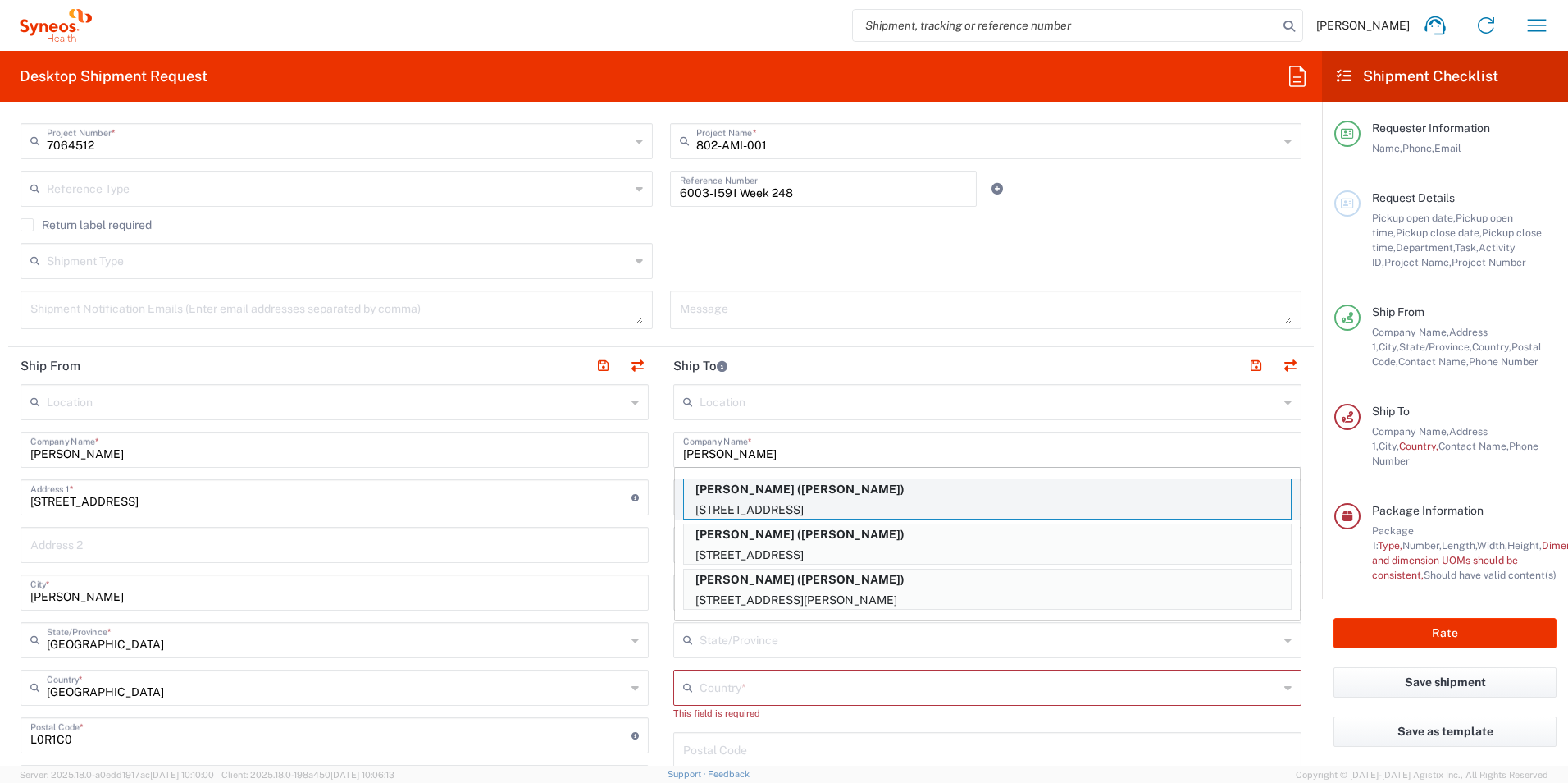
click at [754, 497] on p "[PERSON_NAME] ([PERSON_NAME])" at bounding box center [987, 490] width 607 height 21
type input "[PERSON_NAME]"
type input "[STREET_ADDRESS]"
type input "[PERSON_NAME]"
type input "[GEOGRAPHIC_DATA]"
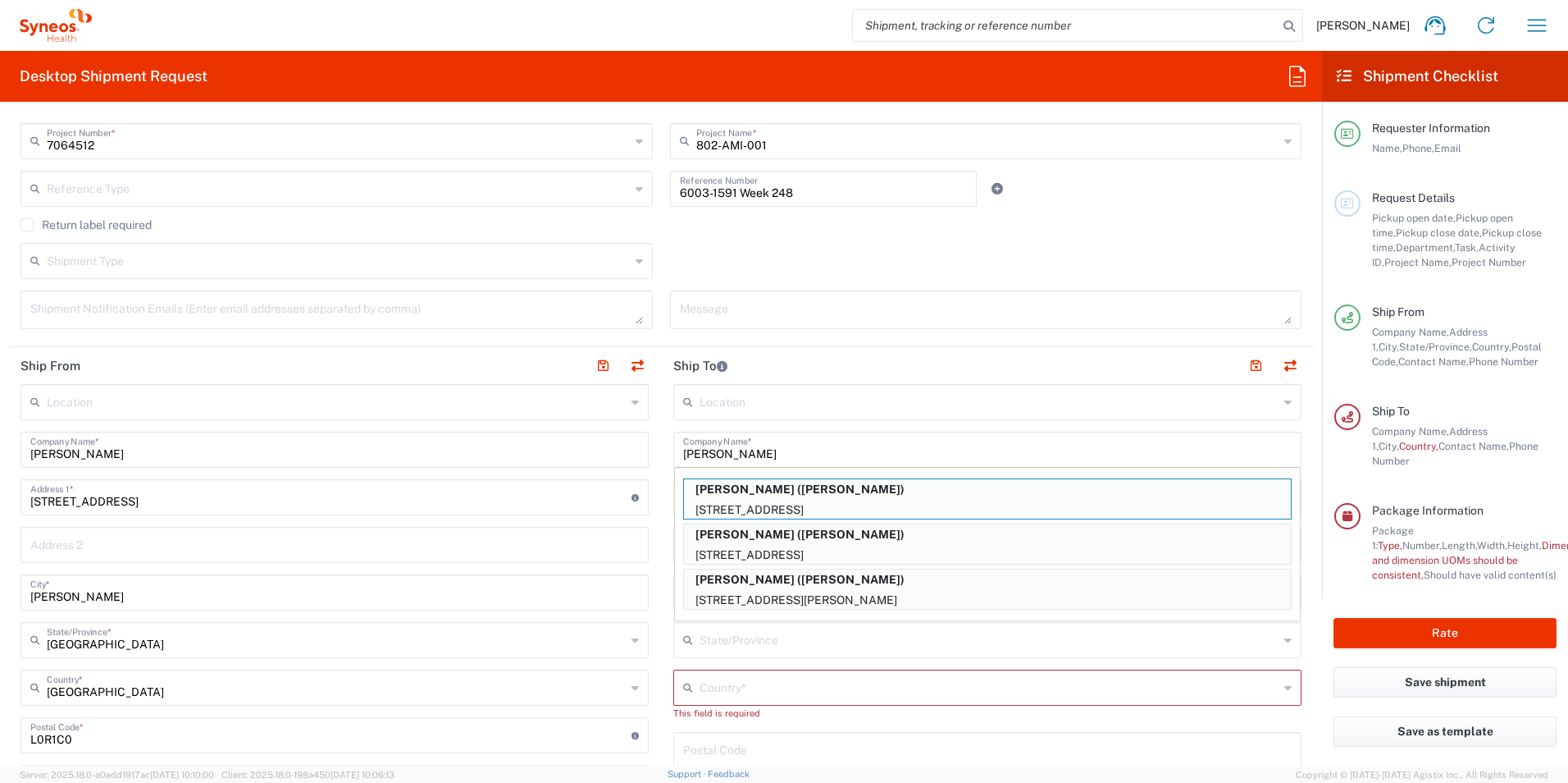
type input "[PERSON_NAME]"
type input "[PHONE_NUMBER]"
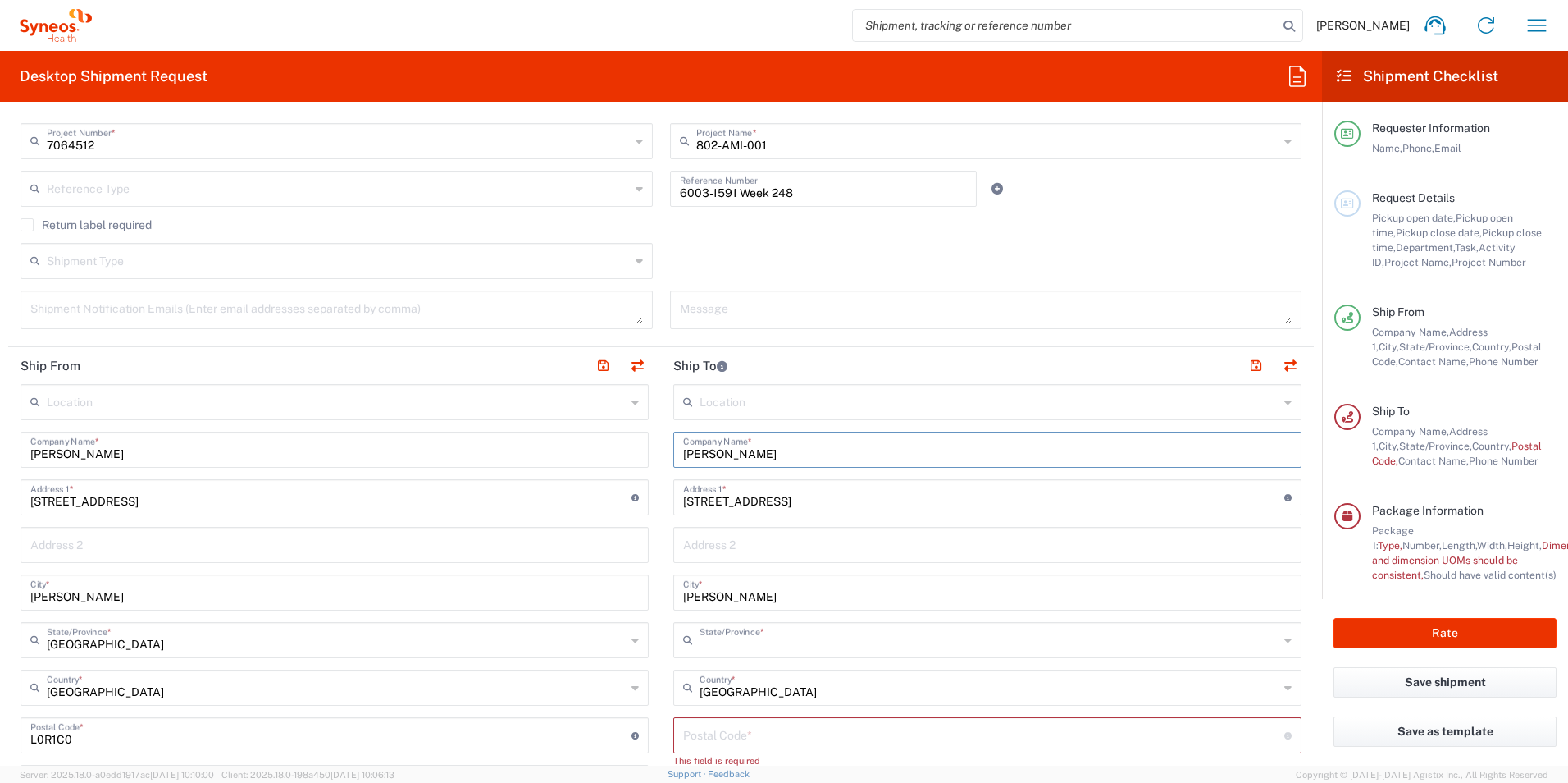
type input "[GEOGRAPHIC_DATA]"
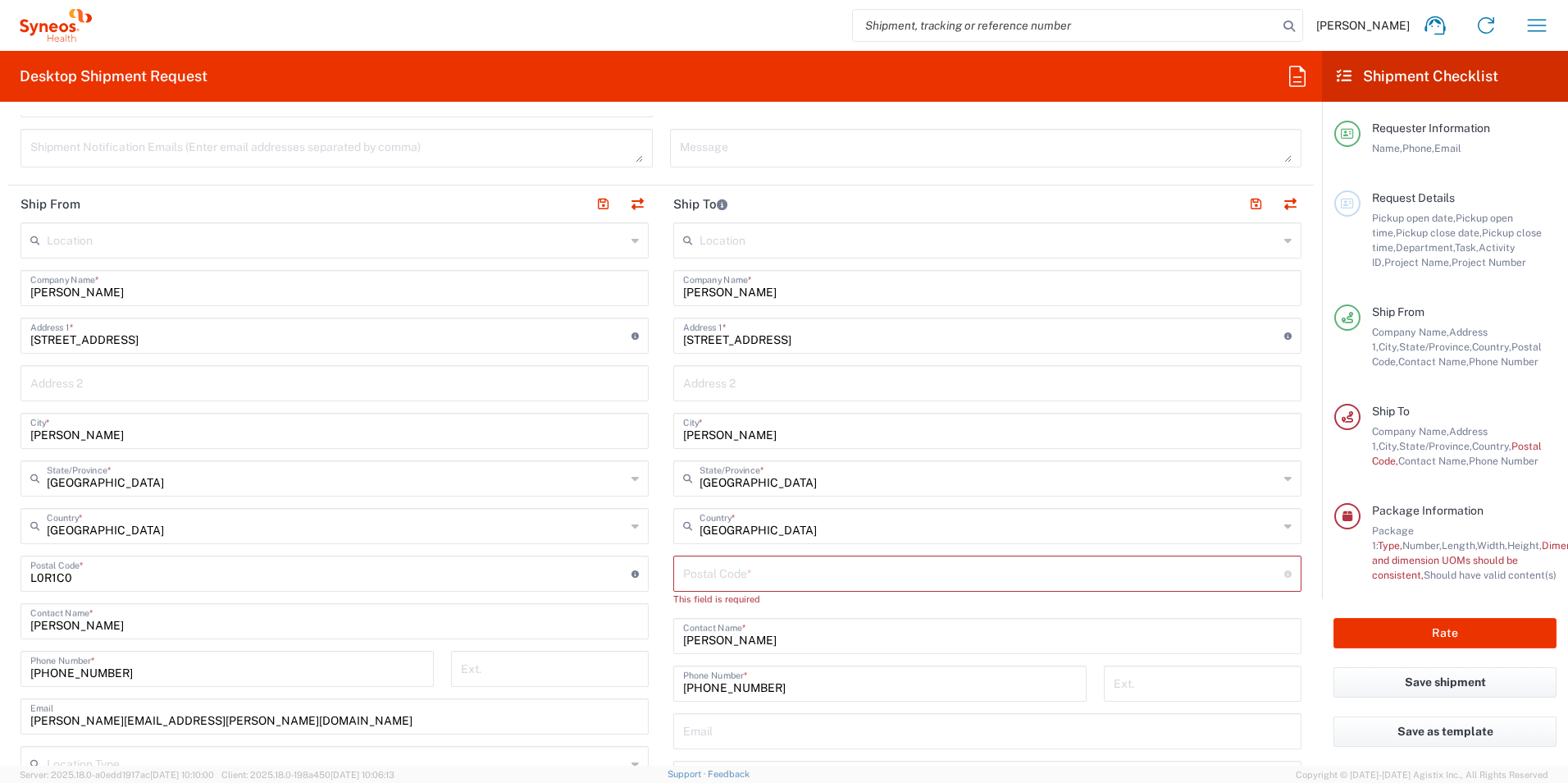
scroll to position [574, 0]
drag, startPoint x: 707, startPoint y: 571, endPoint x: 1015, endPoint y: 571, distance: 308.0
click at [707, 571] on input "undefined" at bounding box center [984, 570] width 601 height 29
type input "L8N3Z5"
type input "[EMAIL_ADDRESS][DOMAIN_NAME]"
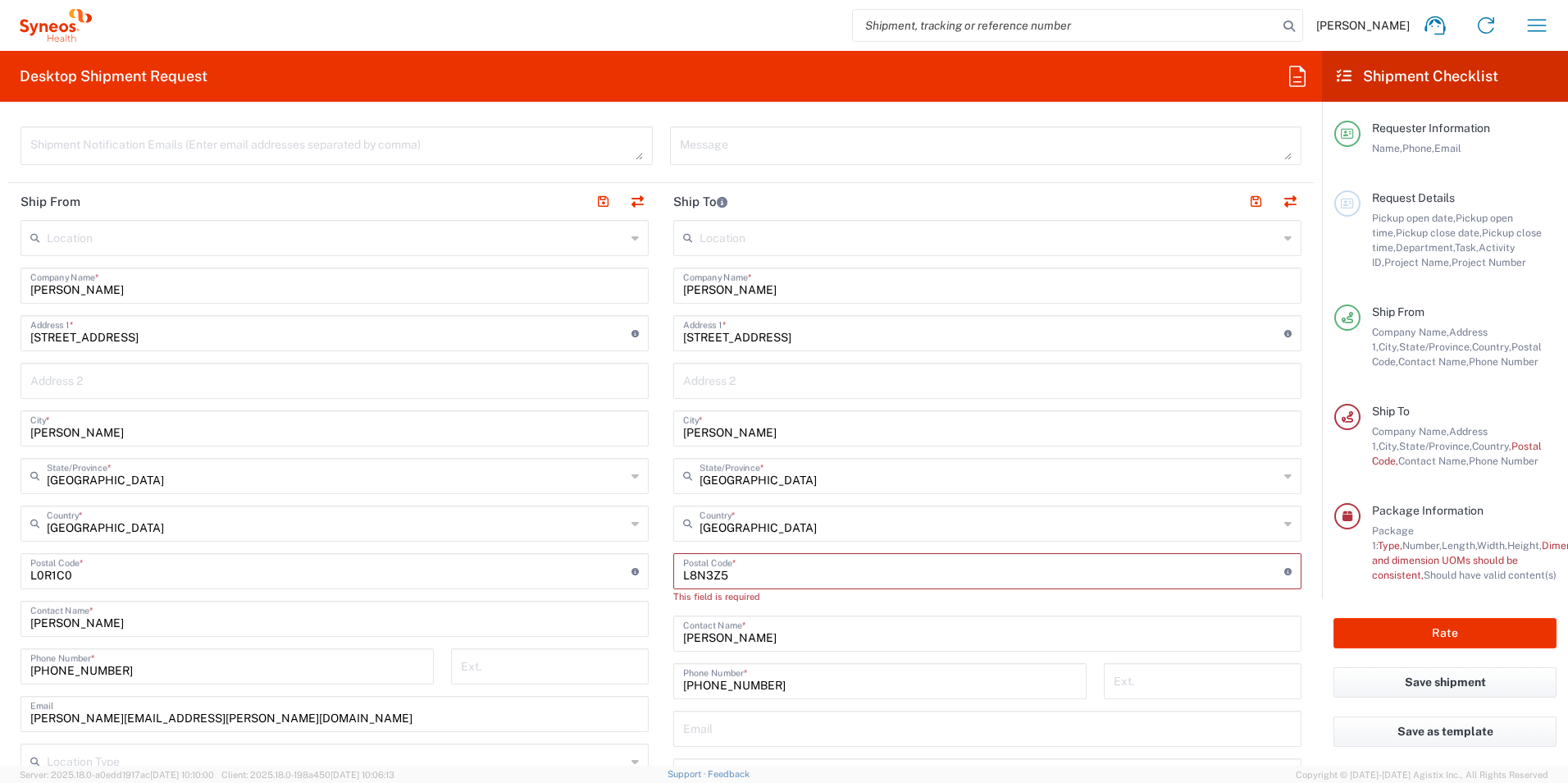
type input "[STREET_ADDRESS]"
type input "[EMAIL_ADDRESS][DOMAIN_NAME]"
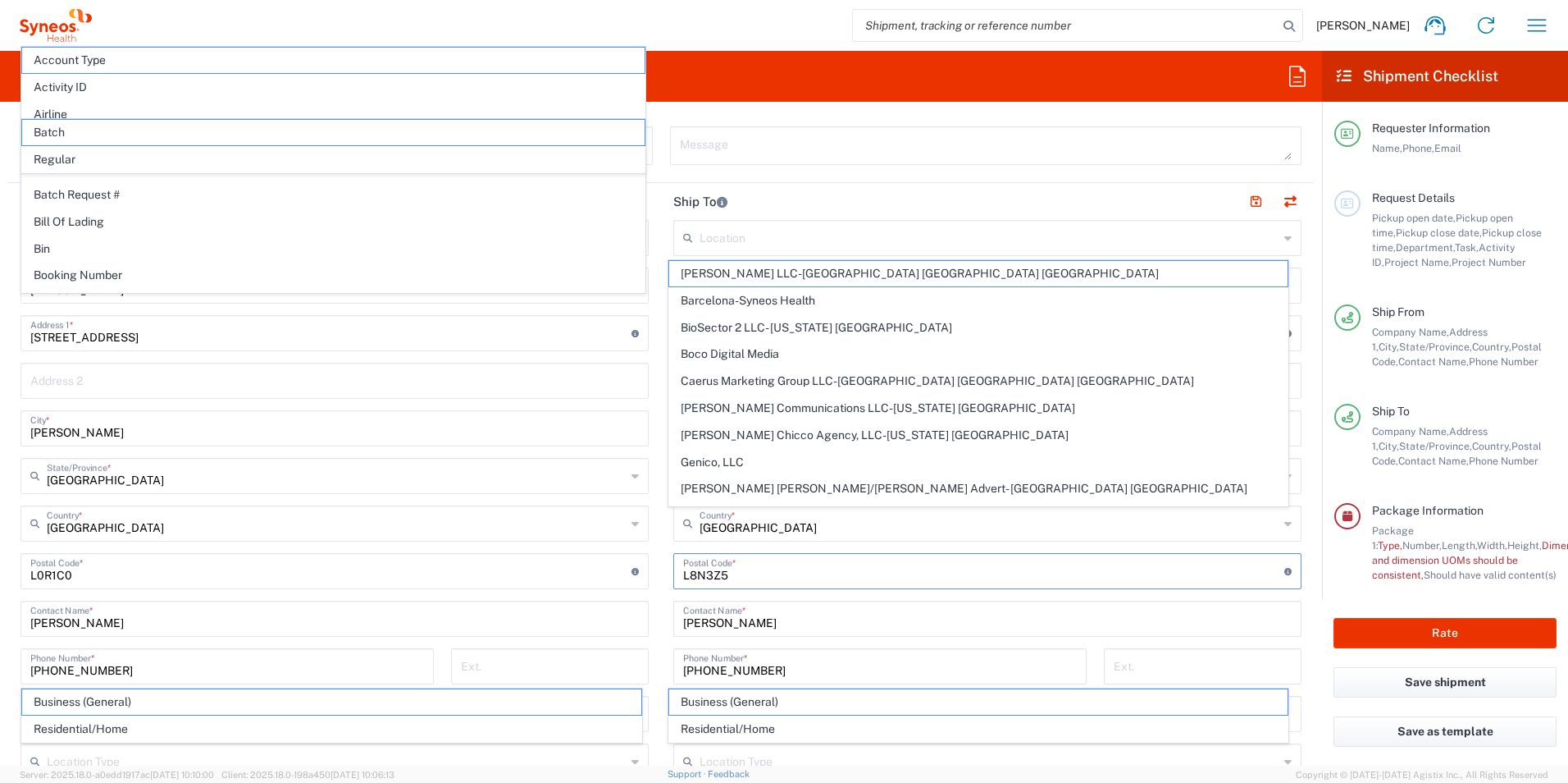
click at [660, 216] on header "Ship To" at bounding box center [986, 201] width 653 height 37
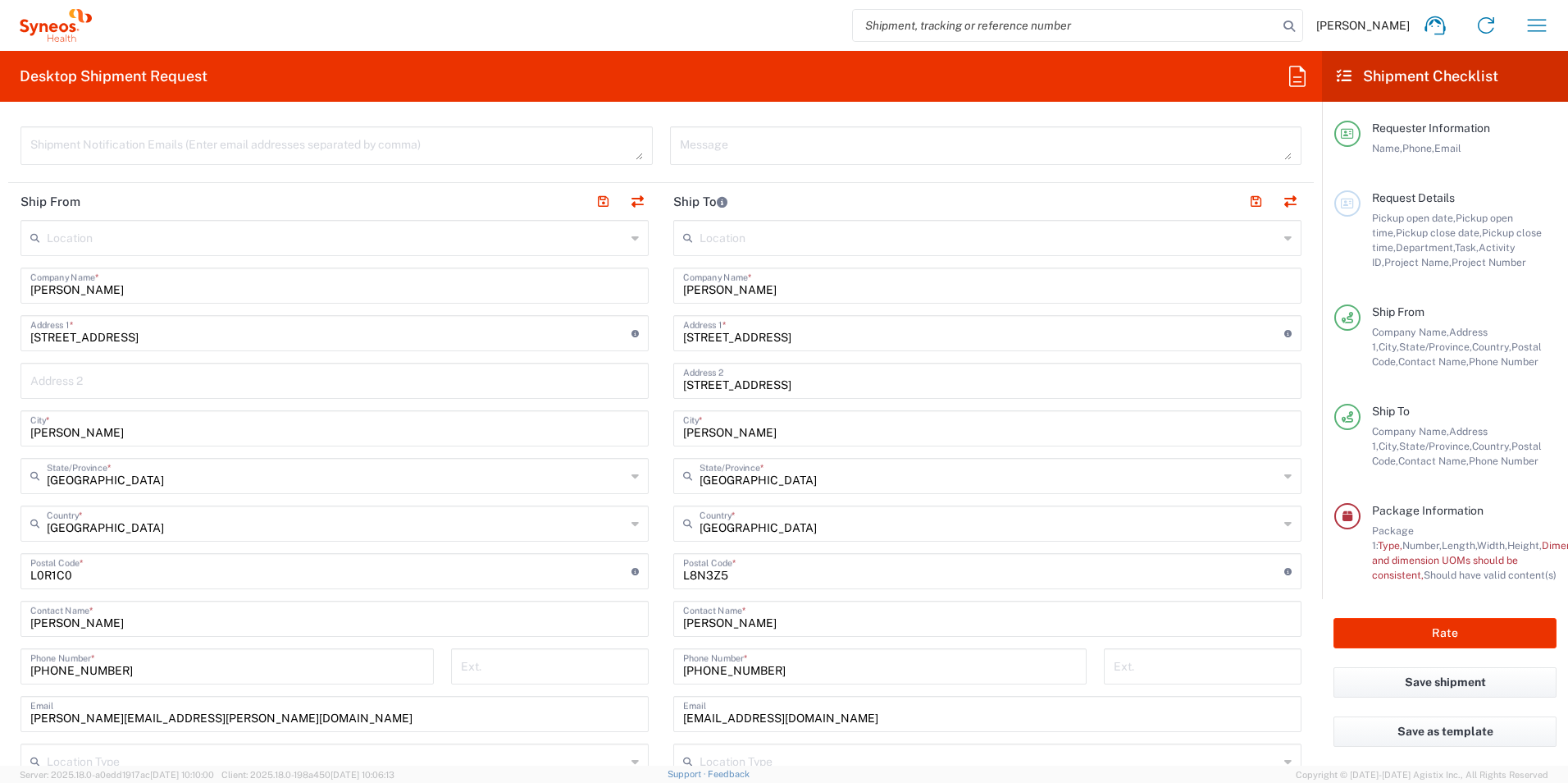
click at [786, 293] on input "[PERSON_NAME]" at bounding box center [987, 284] width 609 height 29
drag, startPoint x: 786, startPoint y: 293, endPoint x: 633, endPoint y: 291, distance: 153.0
click at [634, 291] on div "Ship From Location [PERSON_NAME] LLC-[GEOGRAPHIC_DATA] [GEOGRAPHIC_DATA] [GEOGR…" at bounding box center [660, 597] width 1305 height 828
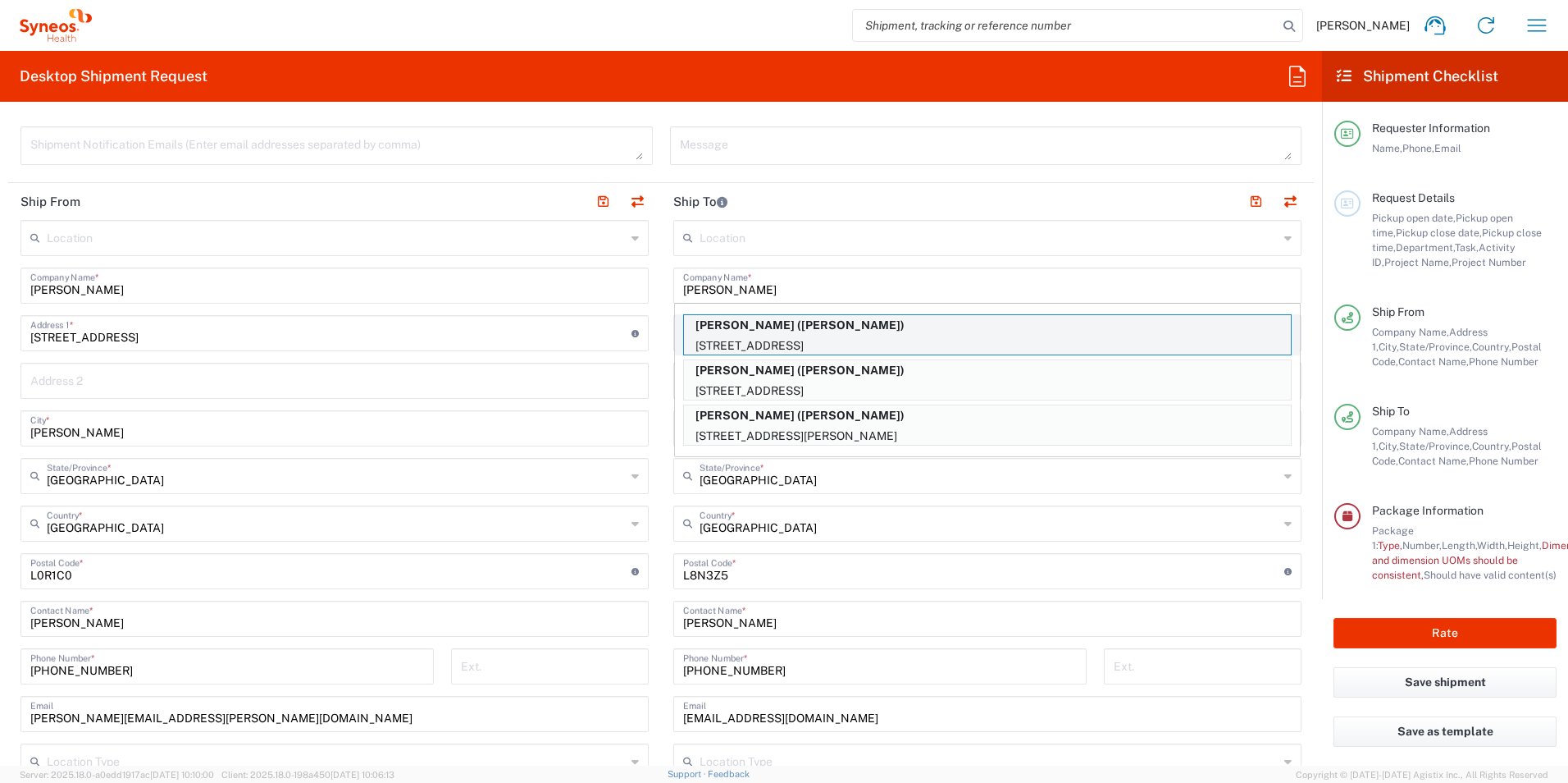
click at [822, 338] on p "[STREET_ADDRESS]" at bounding box center [987, 346] width 607 height 21
type input "[PERSON_NAME]"
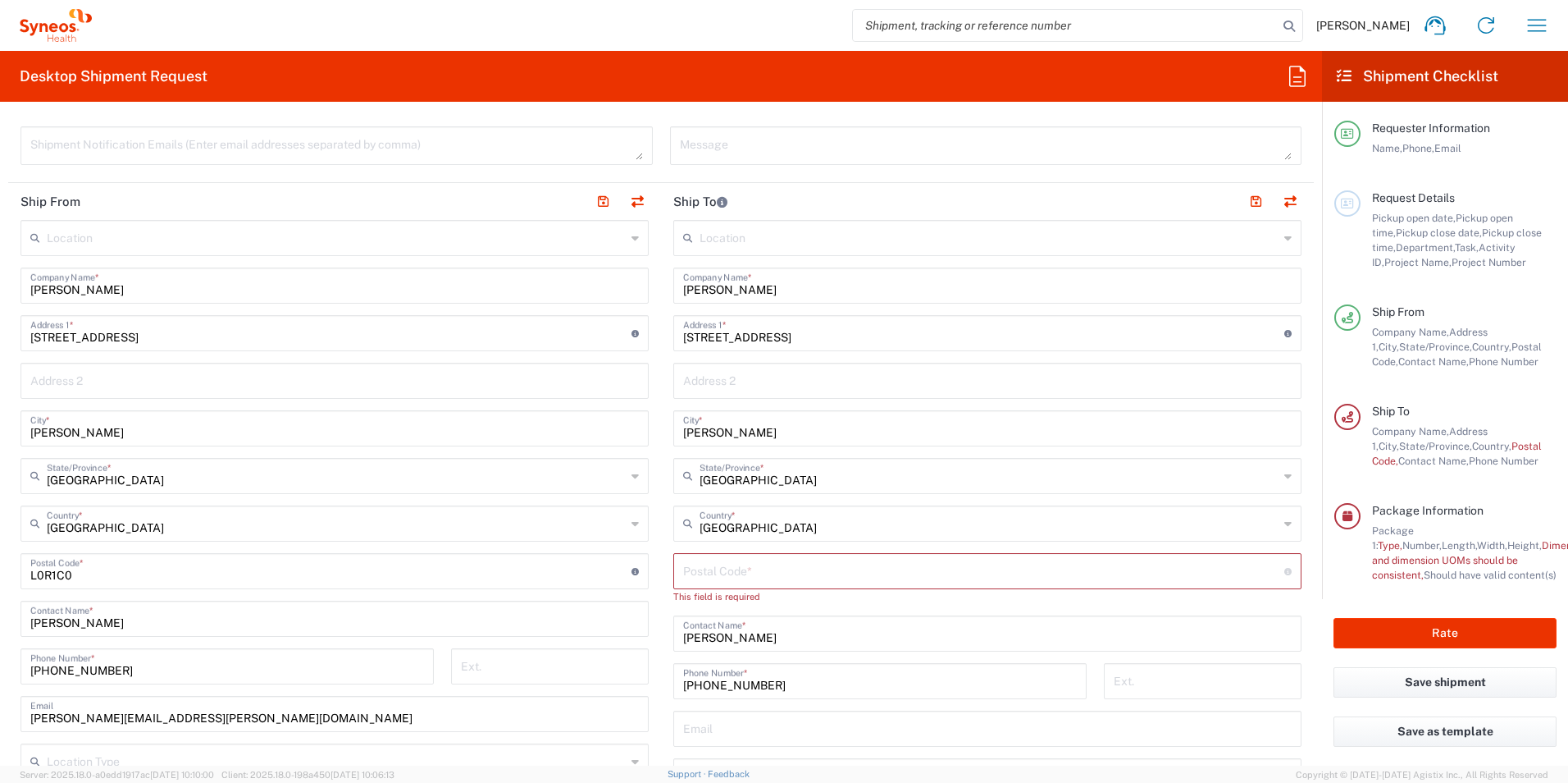
click at [771, 570] on input "undefined" at bounding box center [984, 570] width 601 height 29
paste input "L8N 3Z5"
type input "L8N 3Z5"
click at [660, 475] on main "Location [PERSON_NAME] LLC-[GEOGRAPHIC_DATA] [GEOGRAPHIC_DATA] [GEOGRAPHIC_DATA…" at bounding box center [986, 564] width 653 height 689
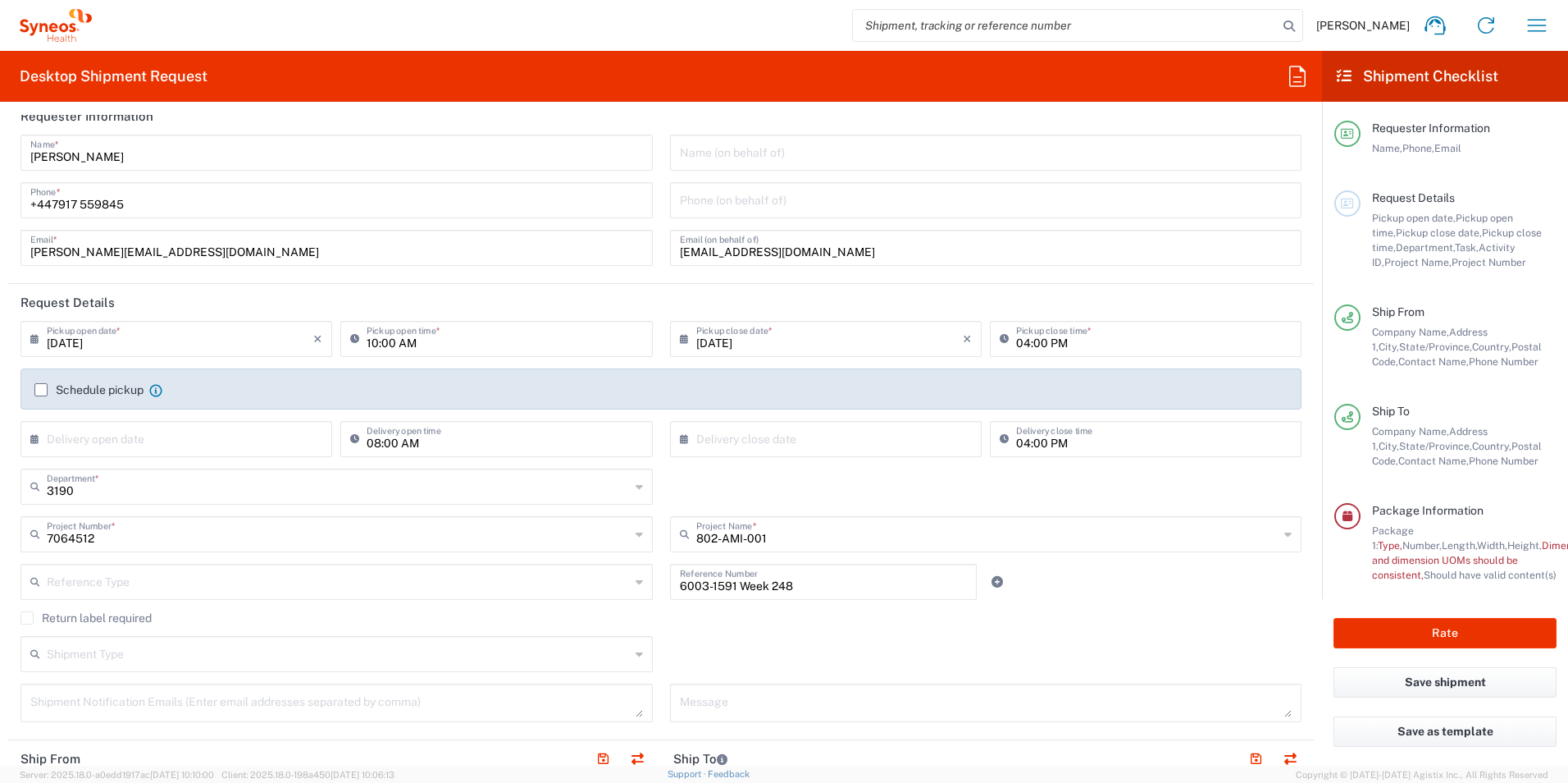
scroll to position [0, 0]
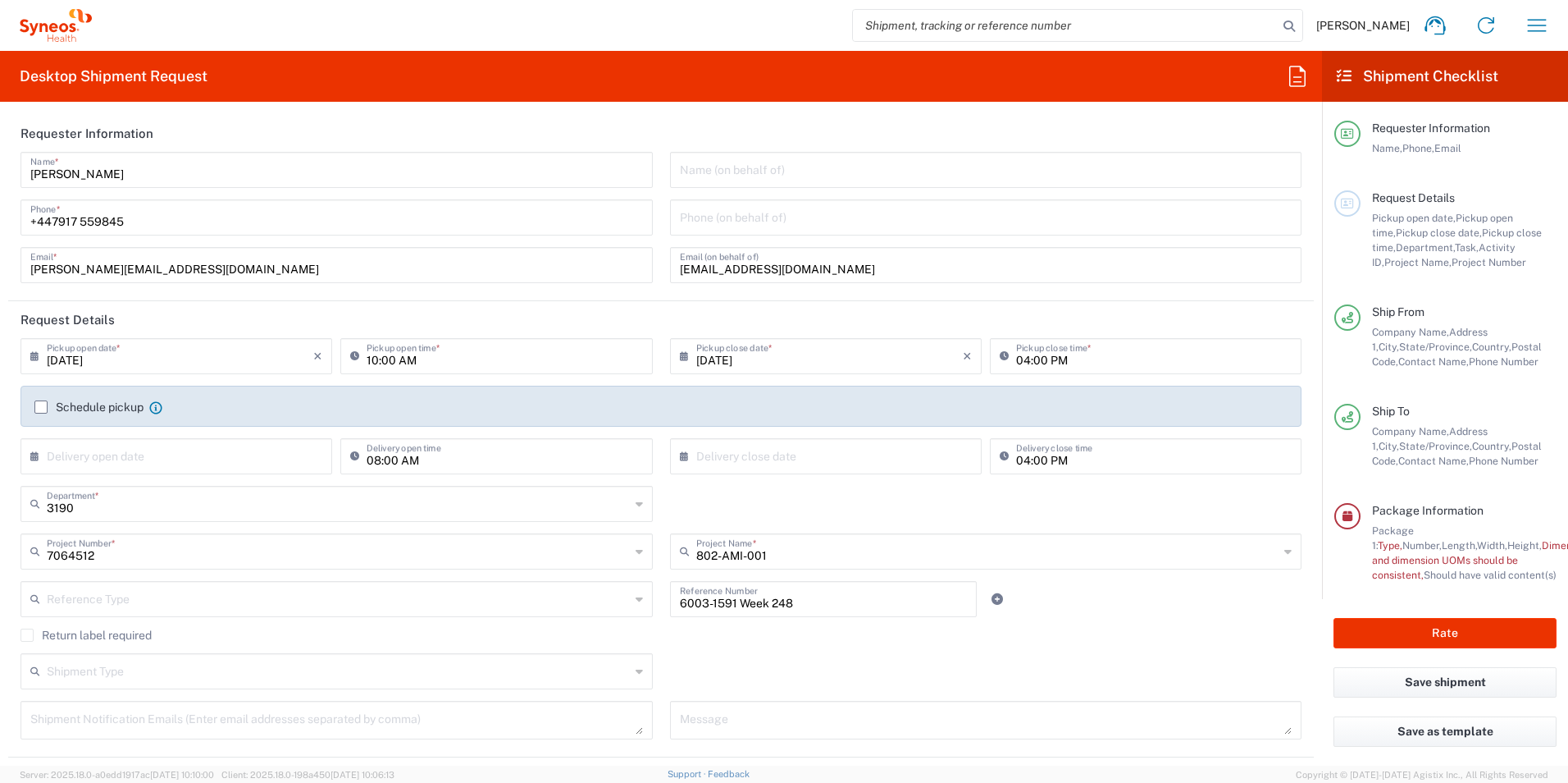
click at [30, 355] on icon at bounding box center [38, 356] width 16 height 26
click at [243, 435] on span "6" at bounding box center [249, 434] width 23 height 23
type input "[DATE]"
click at [36, 453] on icon at bounding box center [38, 456] width 16 height 26
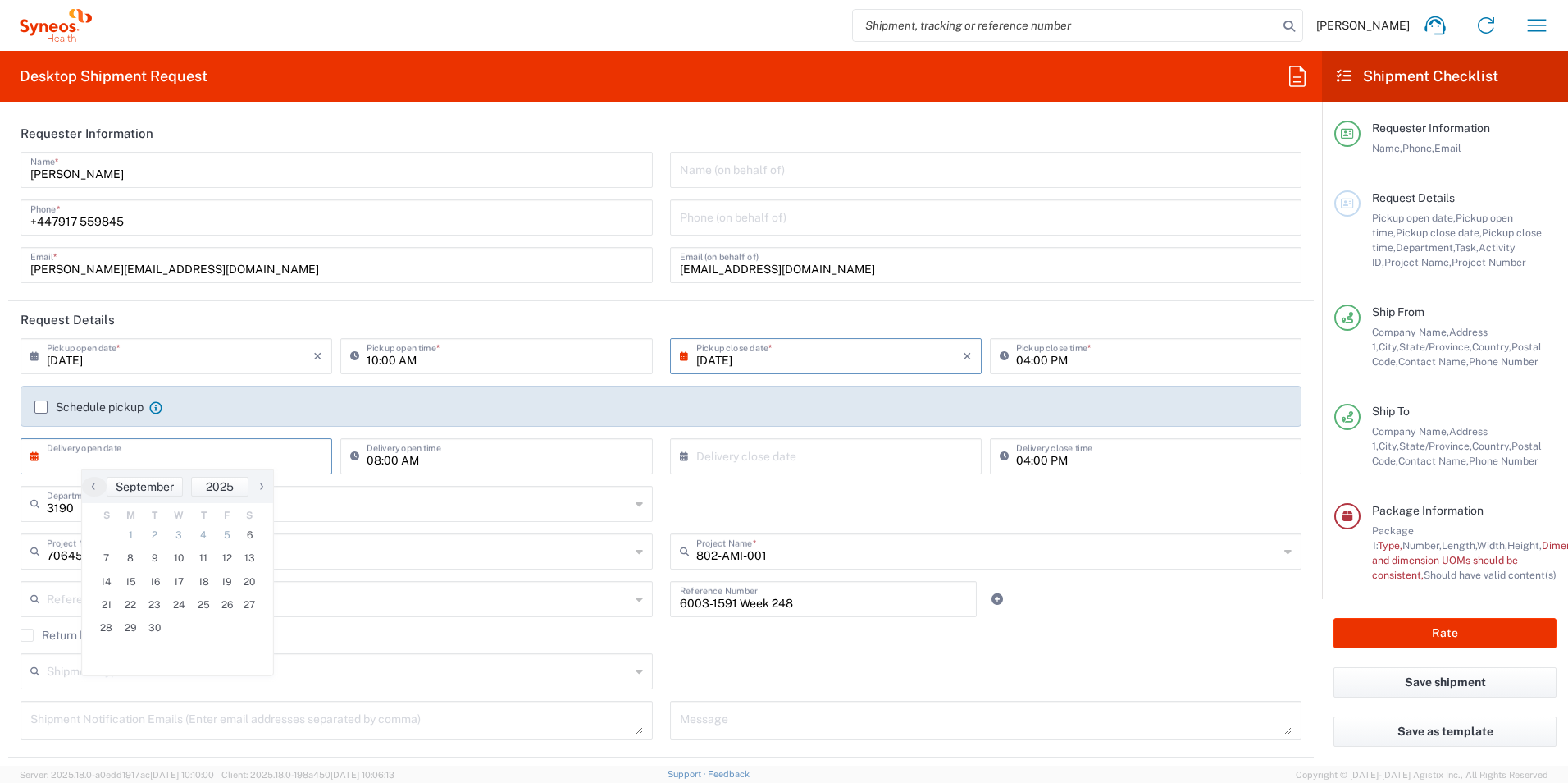
click at [505, 470] on div "08:00 AM Delivery open time" at bounding box center [496, 456] width 312 height 36
click at [234, 444] on input "text" at bounding box center [180, 455] width 267 height 29
click at [177, 556] on span "10" at bounding box center [179, 557] width 24 height 23
type input "[DATE]"
click at [679, 459] on icon at bounding box center [687, 456] width 16 height 26
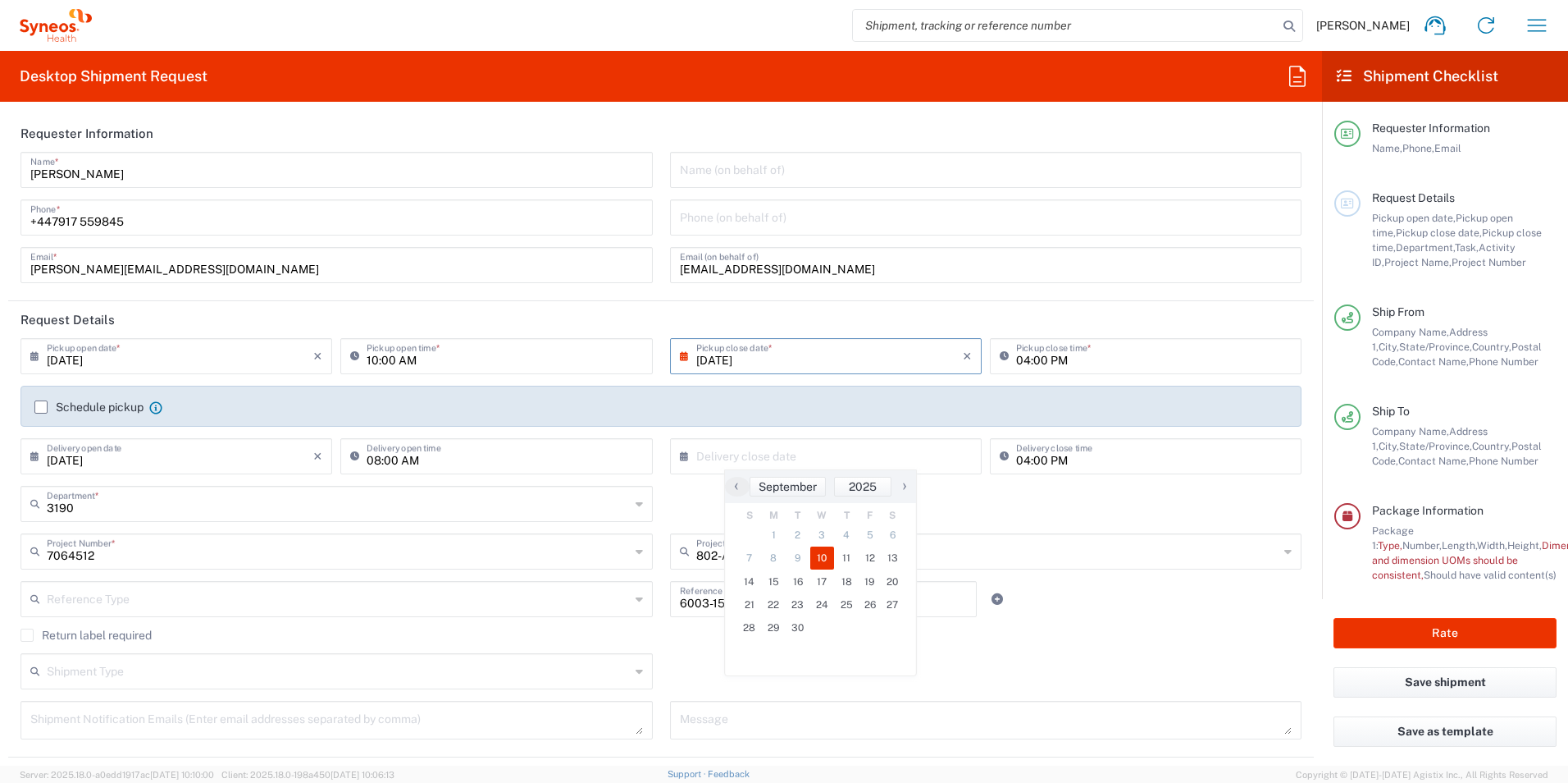
click at [827, 554] on span "10" at bounding box center [822, 557] width 24 height 23
type input "[DATE]"
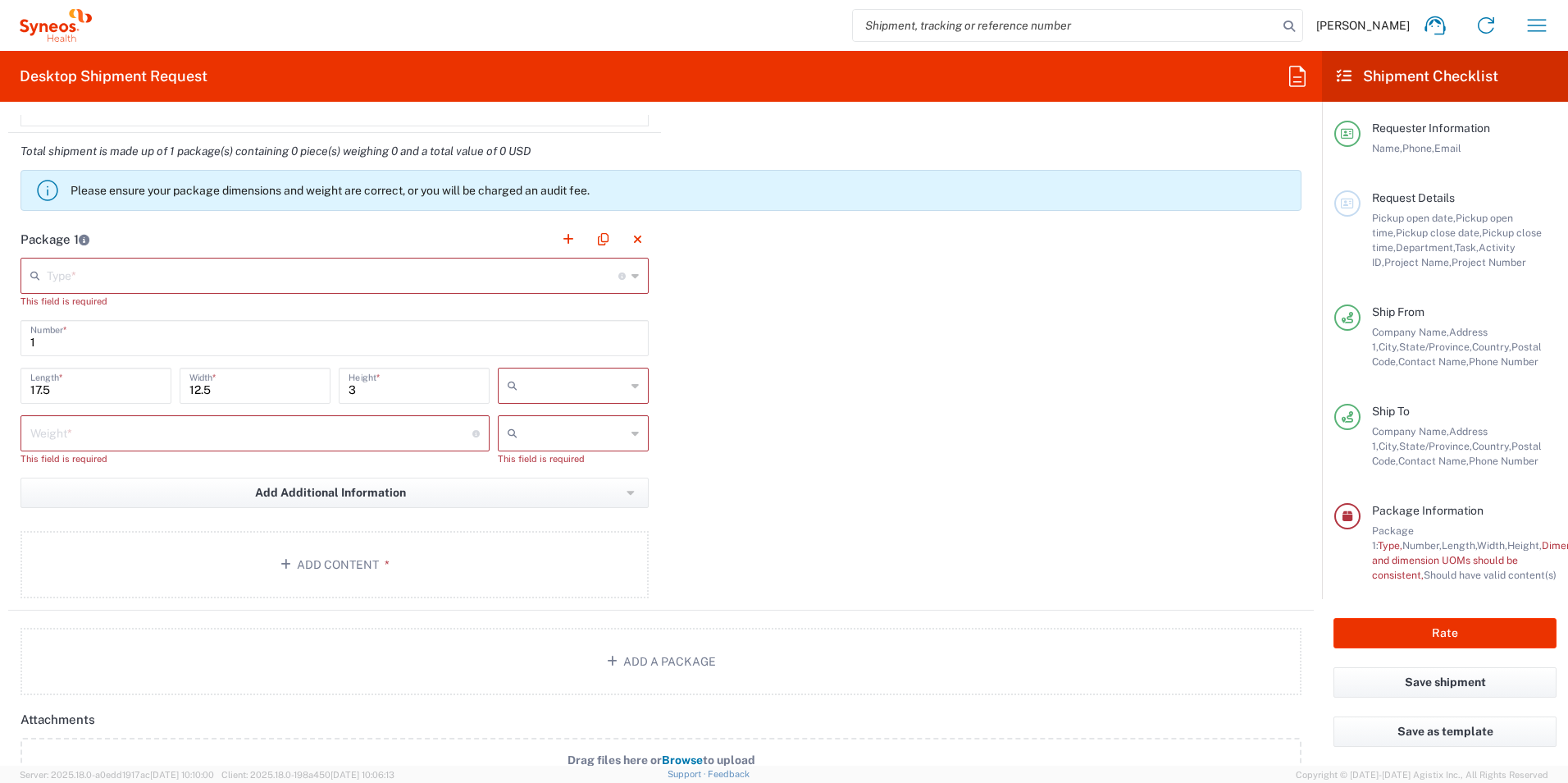
scroll to position [1477, 0]
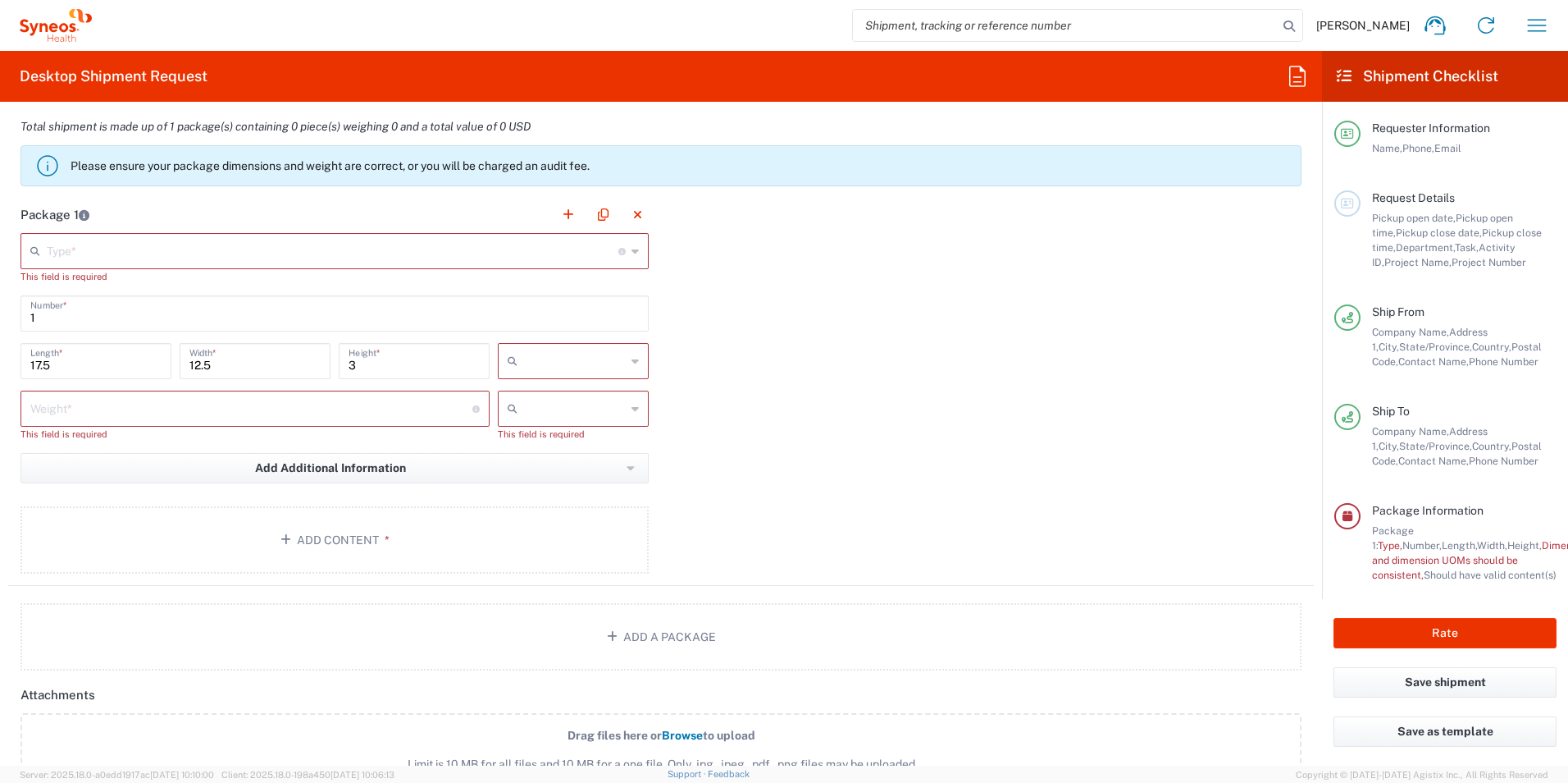
click at [265, 254] on input "text" at bounding box center [333, 249] width 571 height 29
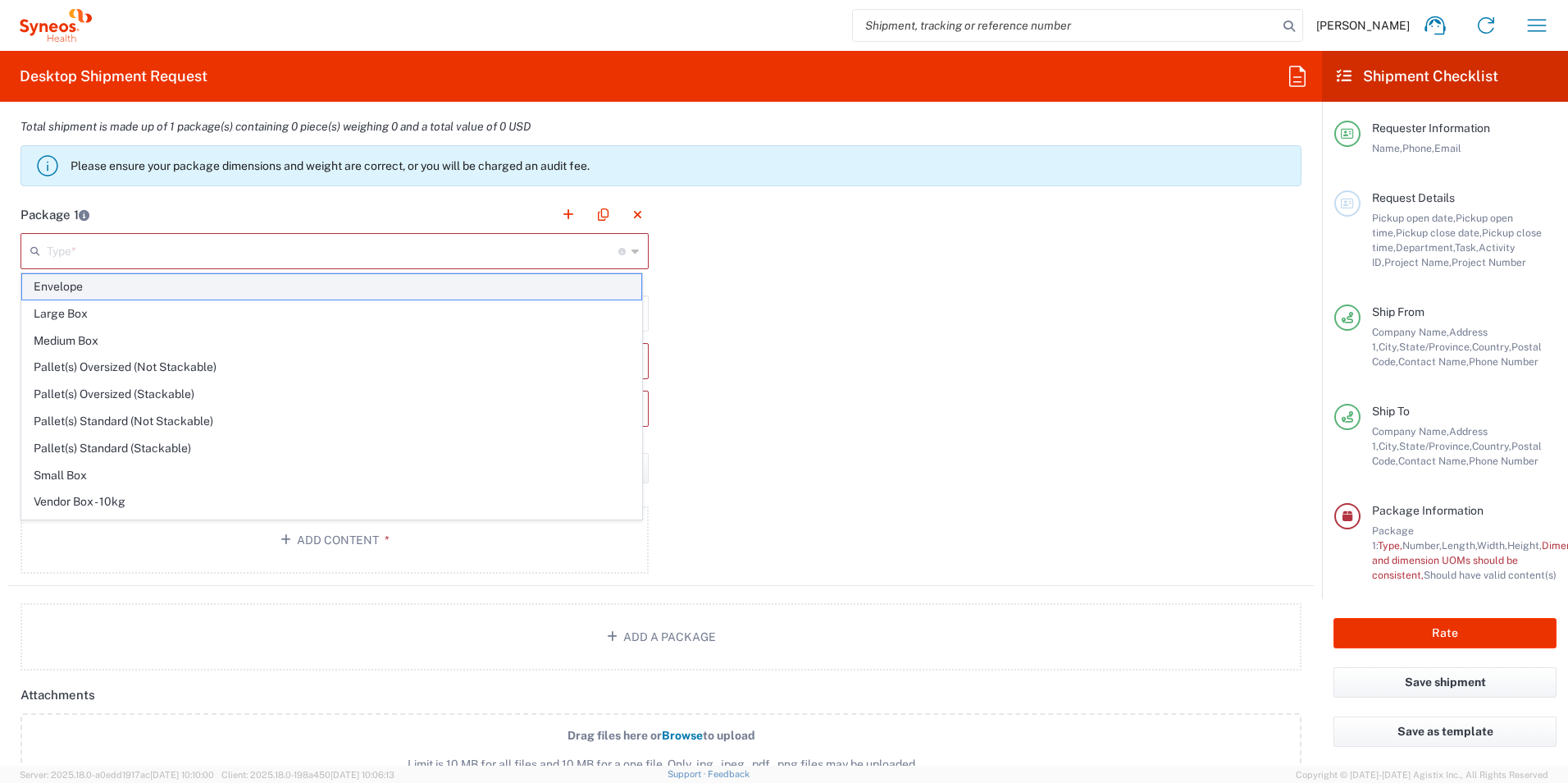
click at [94, 291] on span "Envelope" at bounding box center [332, 286] width 619 height 25
type input "Envelope"
type input "9.5"
type input "0.25"
type input "in"
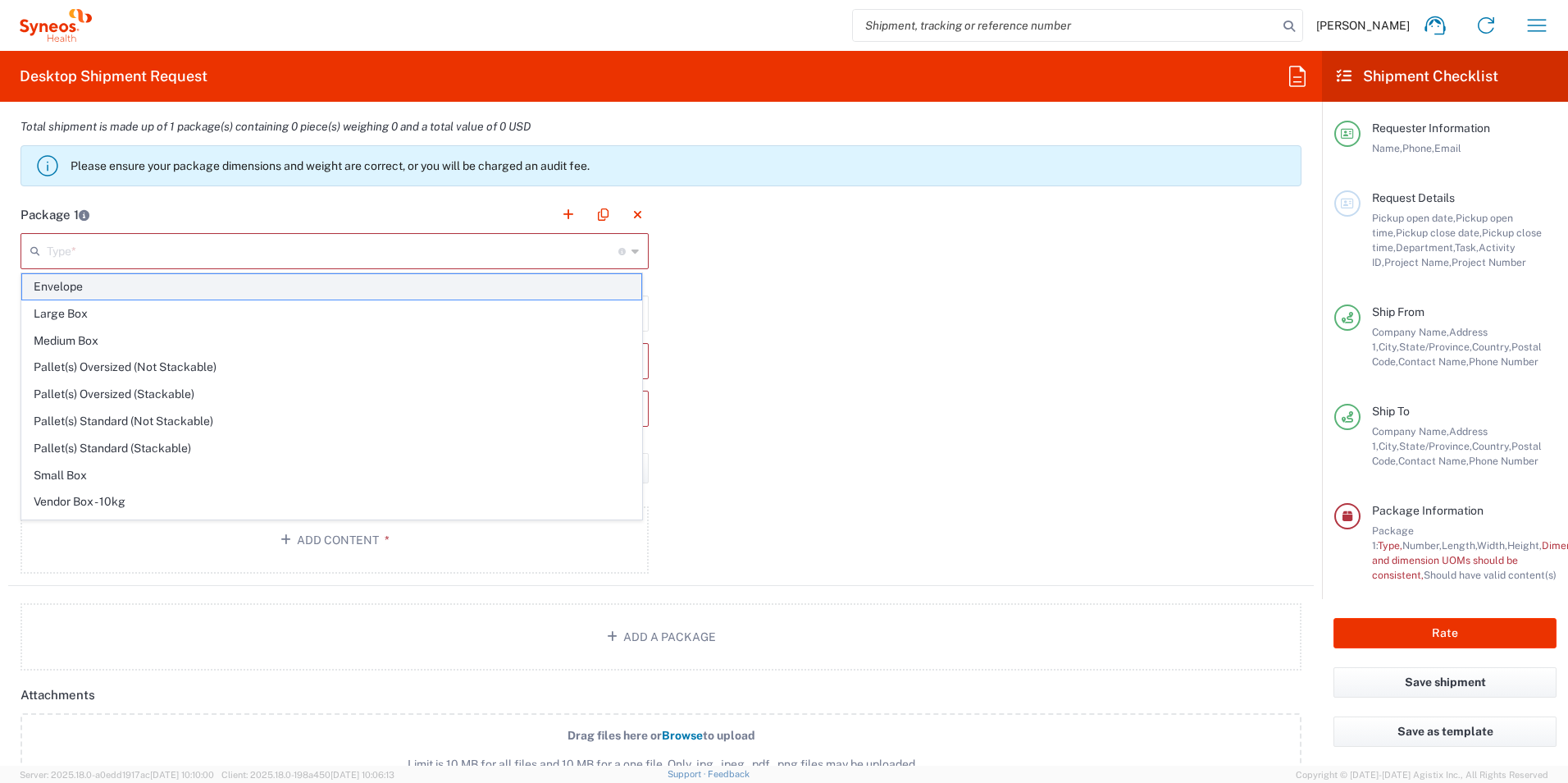
type input "0.45"
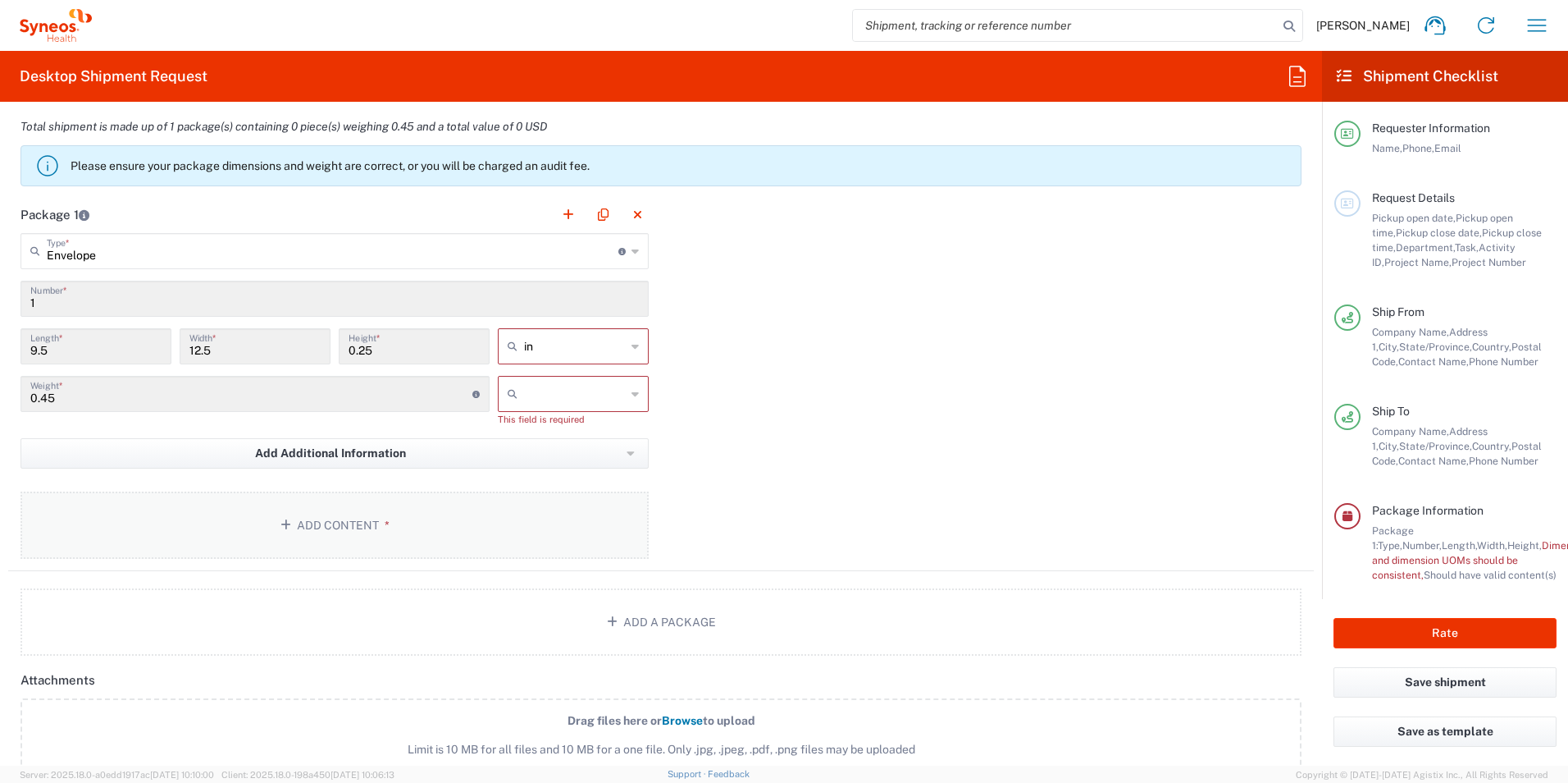
click at [360, 526] on button "Add Content *" at bounding box center [334, 525] width 629 height 68
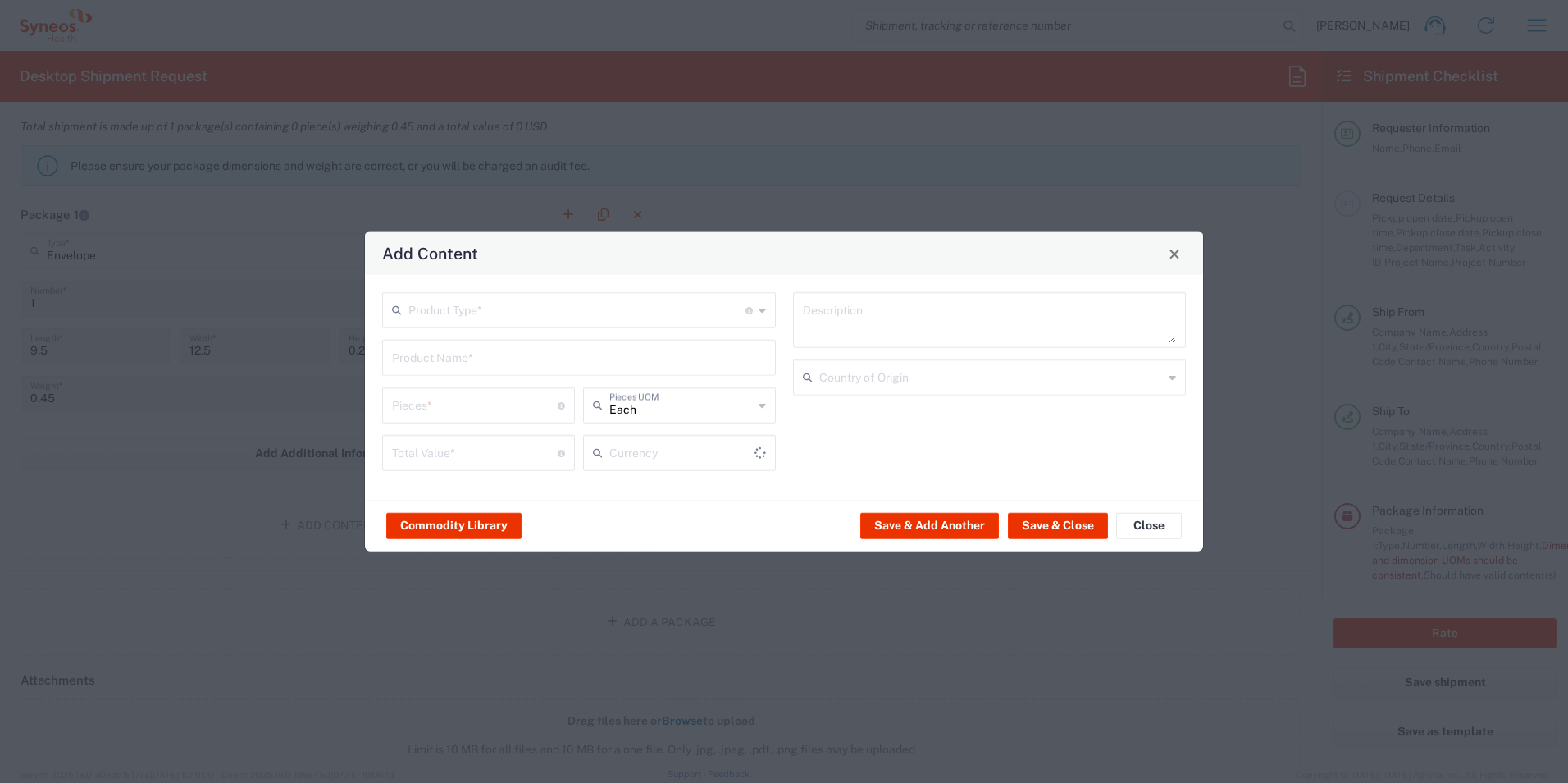
type input "US Dollar"
click at [755, 315] on div "Product Type * Document: Paper document generated internally by Syneos, a clien…" at bounding box center [579, 310] width 394 height 36
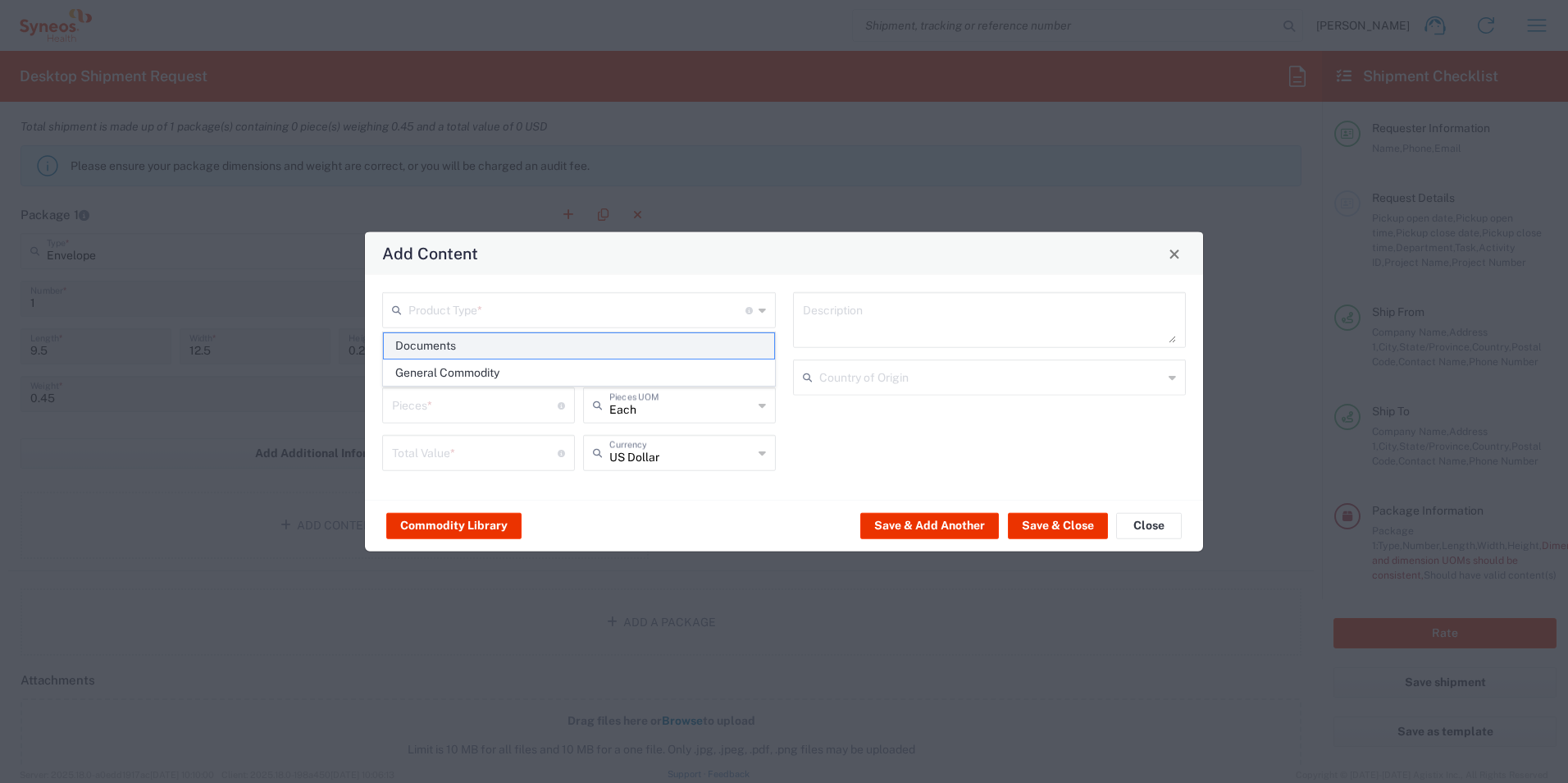
click at [543, 337] on span "Documents" at bounding box center [578, 345] width 390 height 25
type input "Documents"
type input "1"
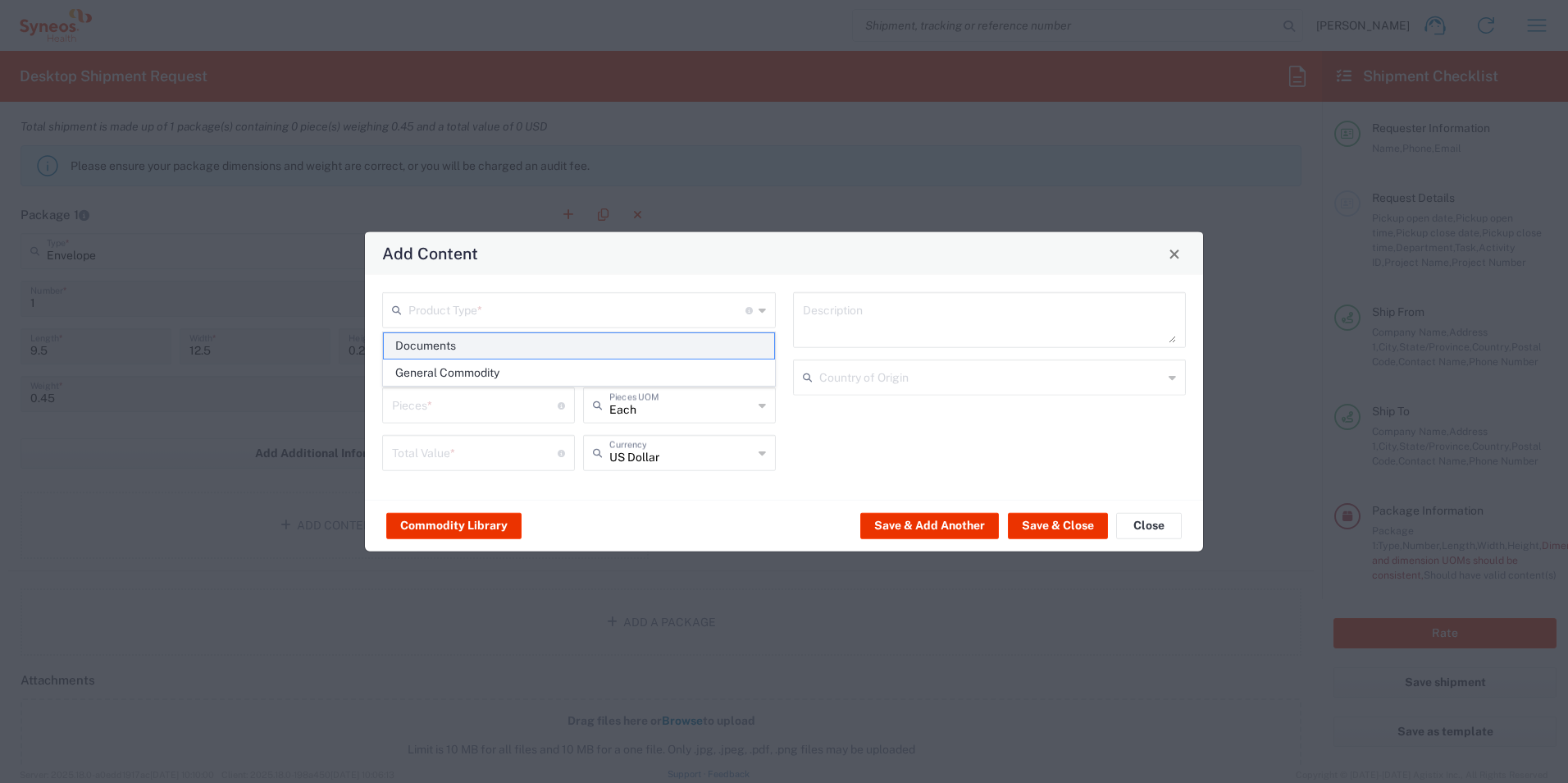
type textarea "Documents"
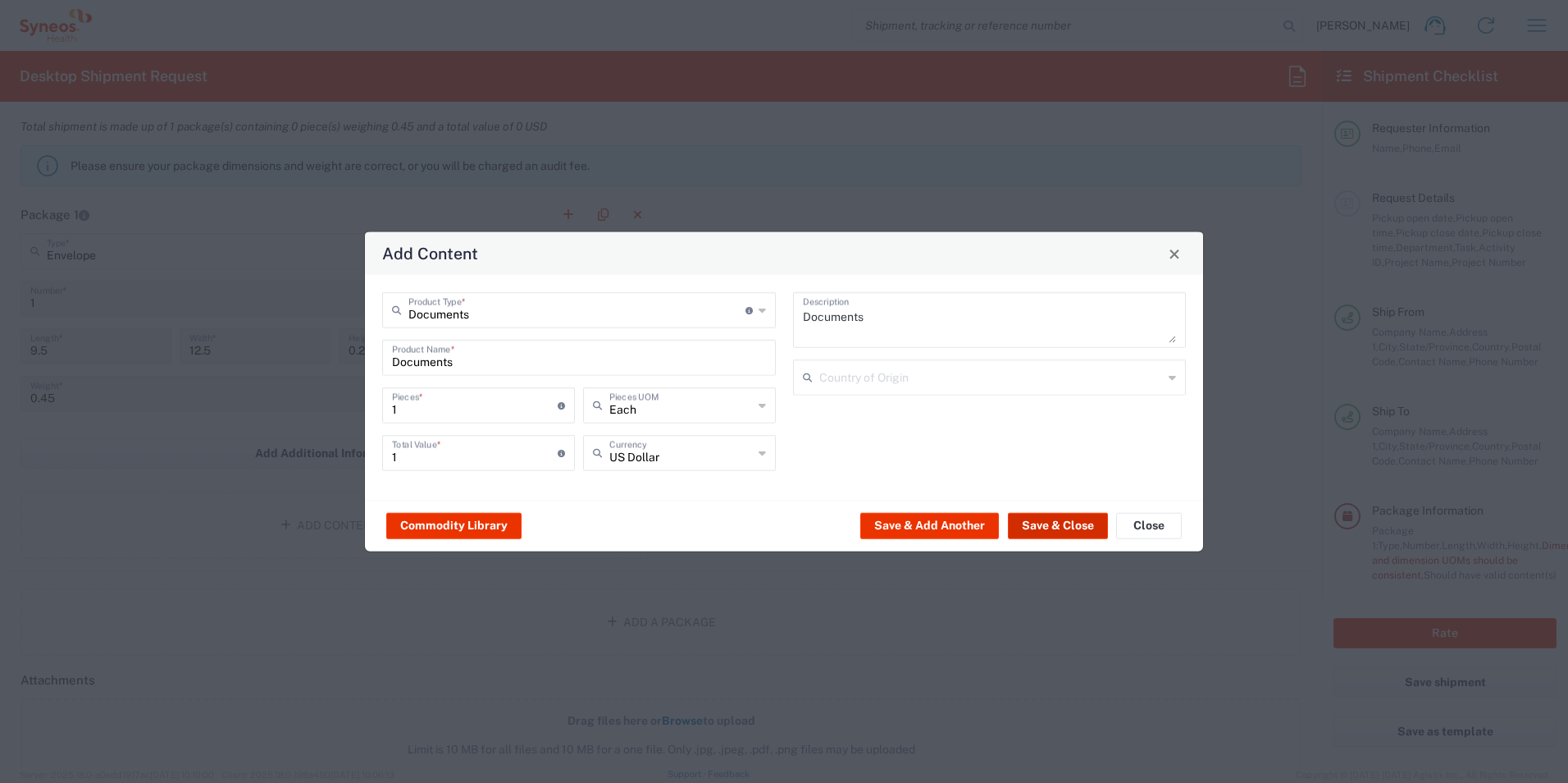
click at [1048, 525] on button "Save & Close" at bounding box center [1058, 525] width 100 height 26
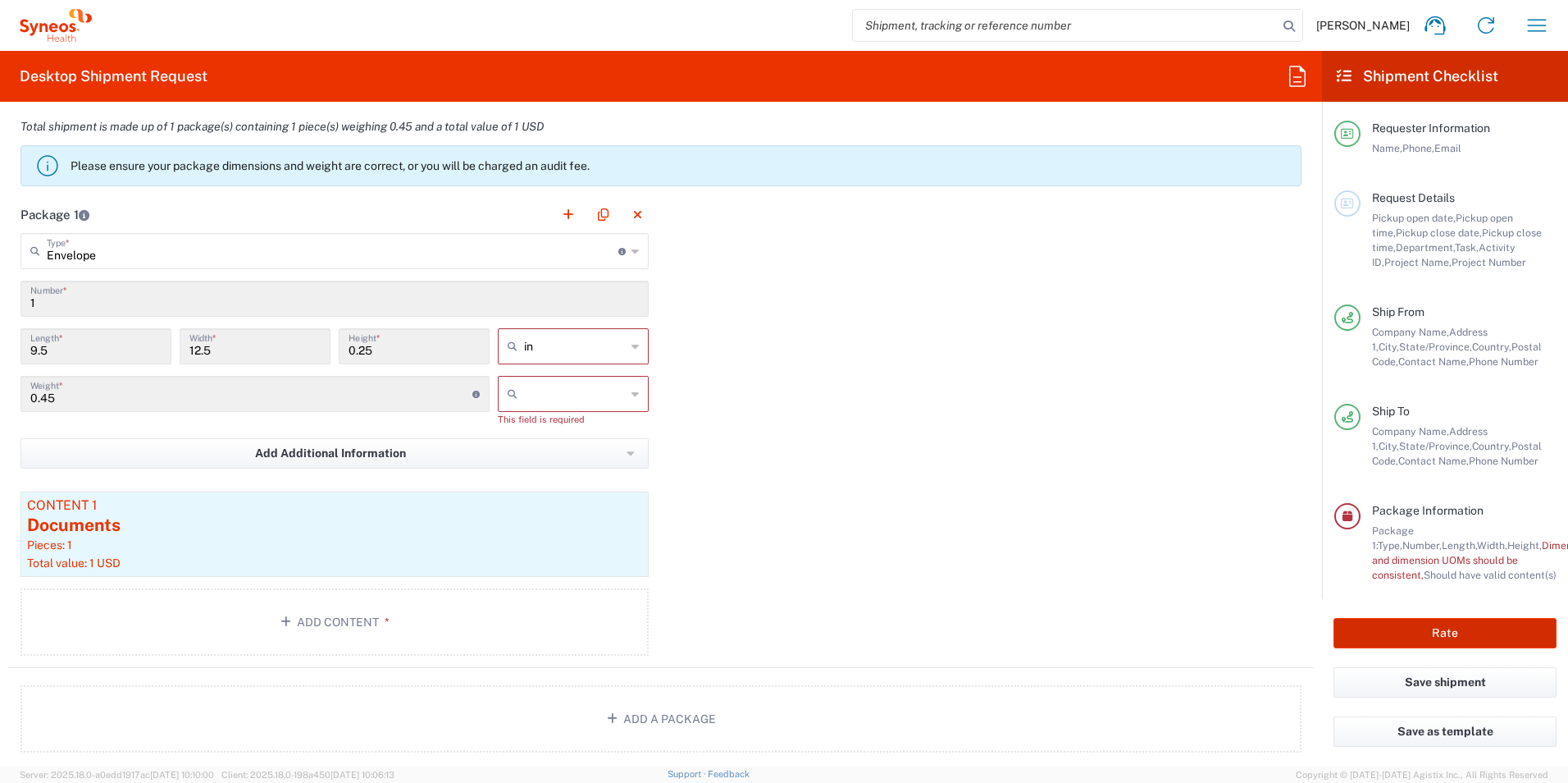
click at [1457, 636] on button "Rate" at bounding box center [1444, 633] width 223 height 30
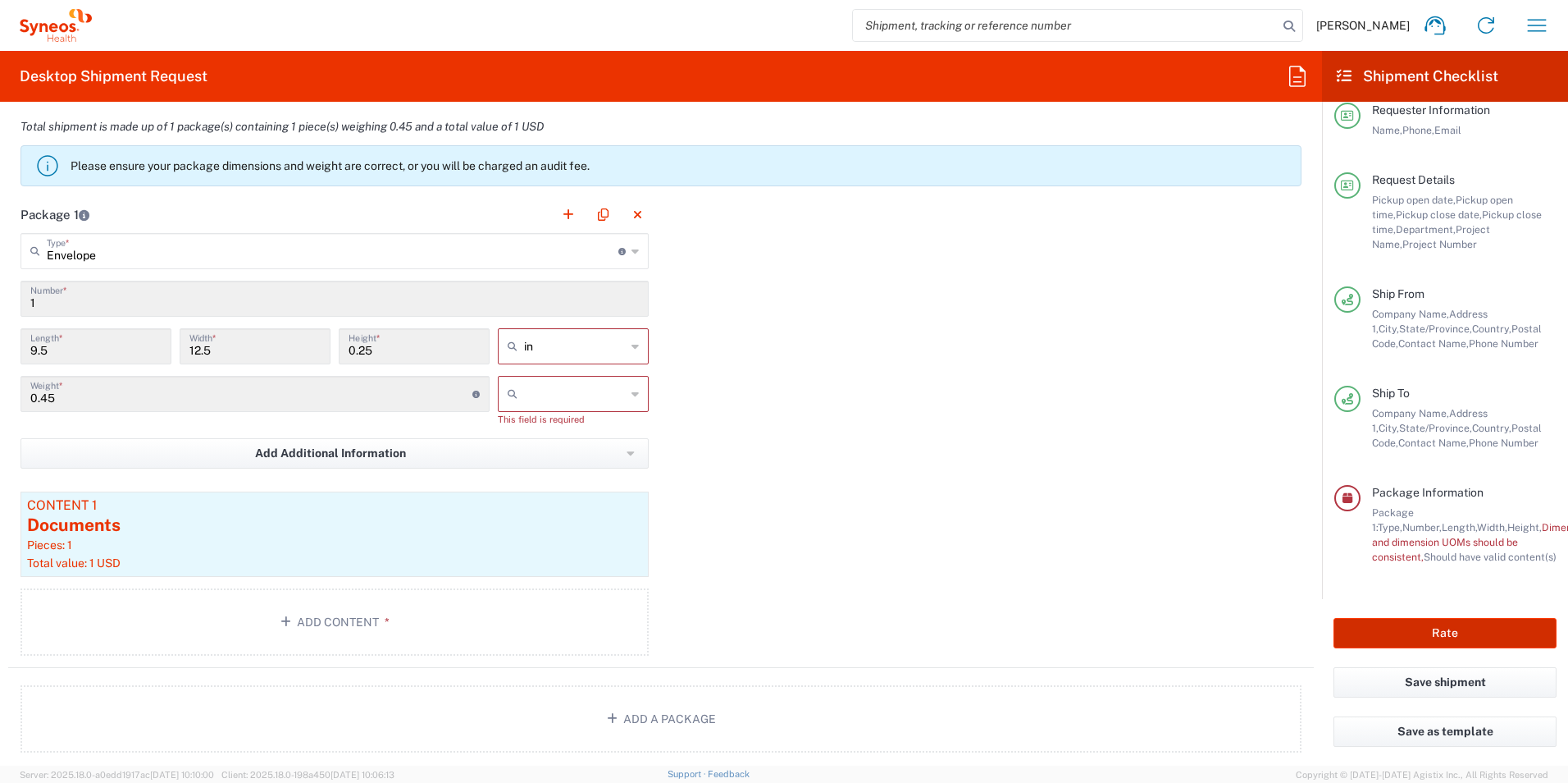
type input "7064512"
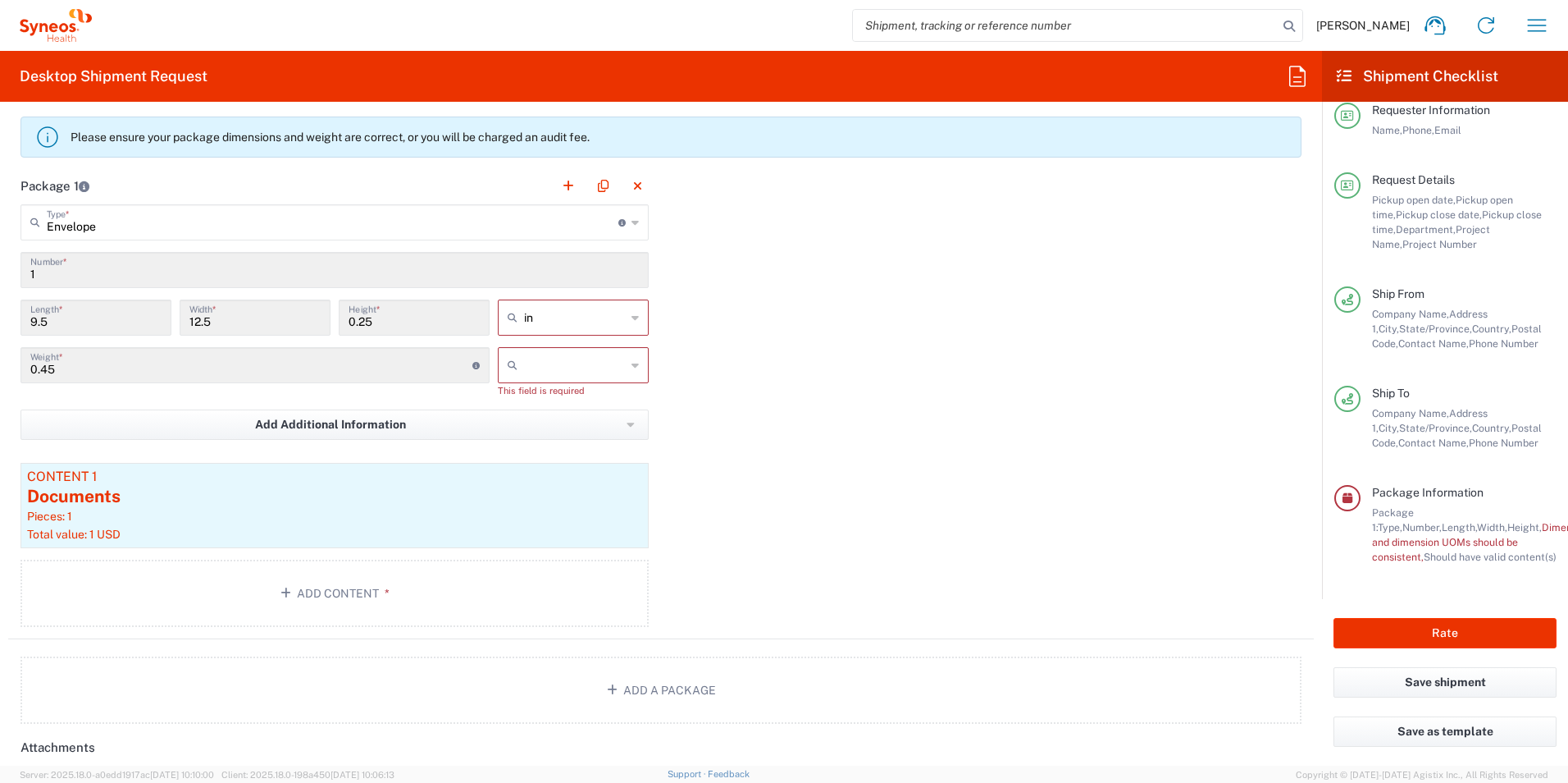
scroll to position [1451, 0]
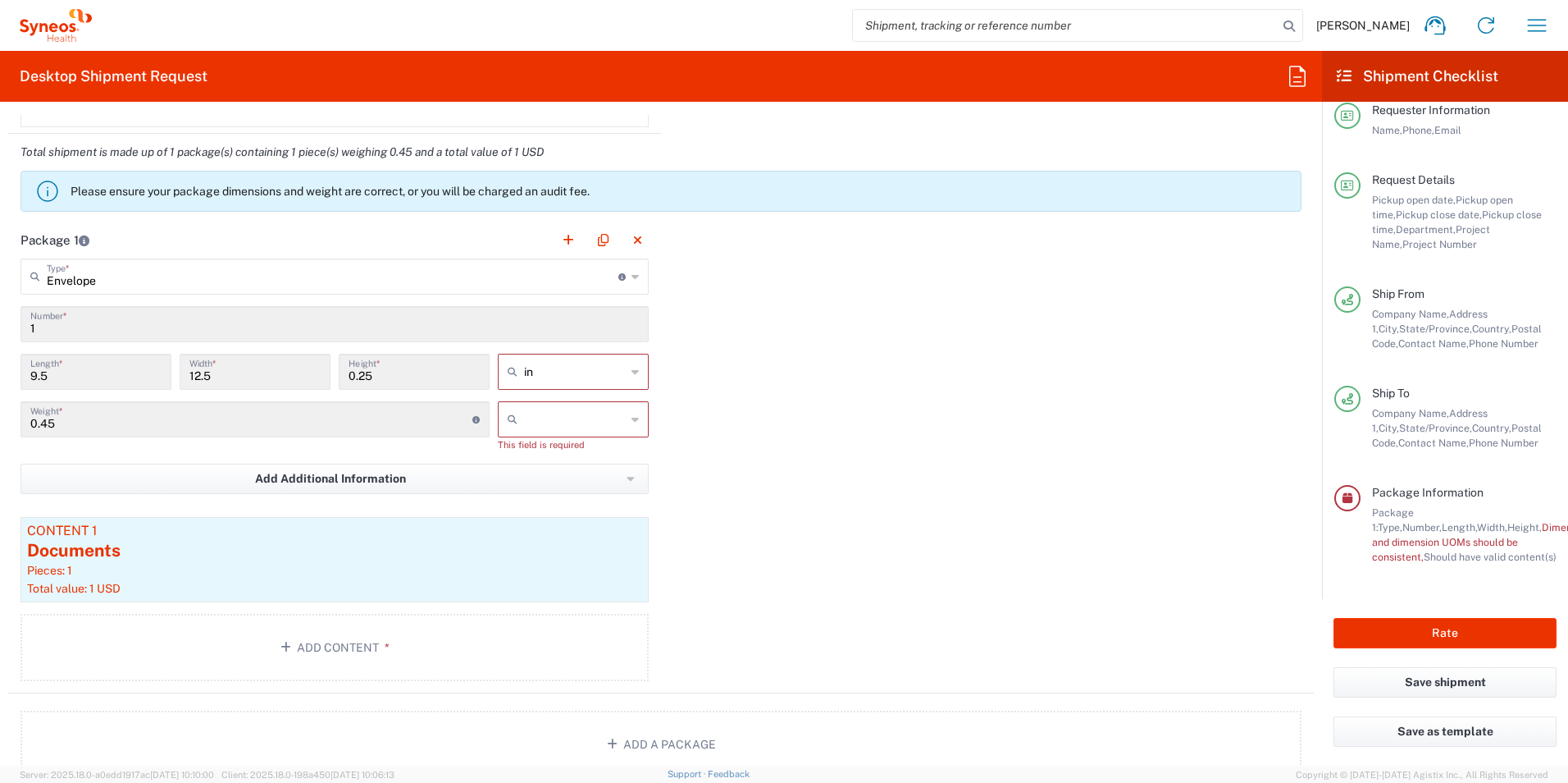
click at [631, 421] on icon at bounding box center [635, 419] width 8 height 26
click at [577, 454] on span "kgs" at bounding box center [567, 454] width 146 height 25
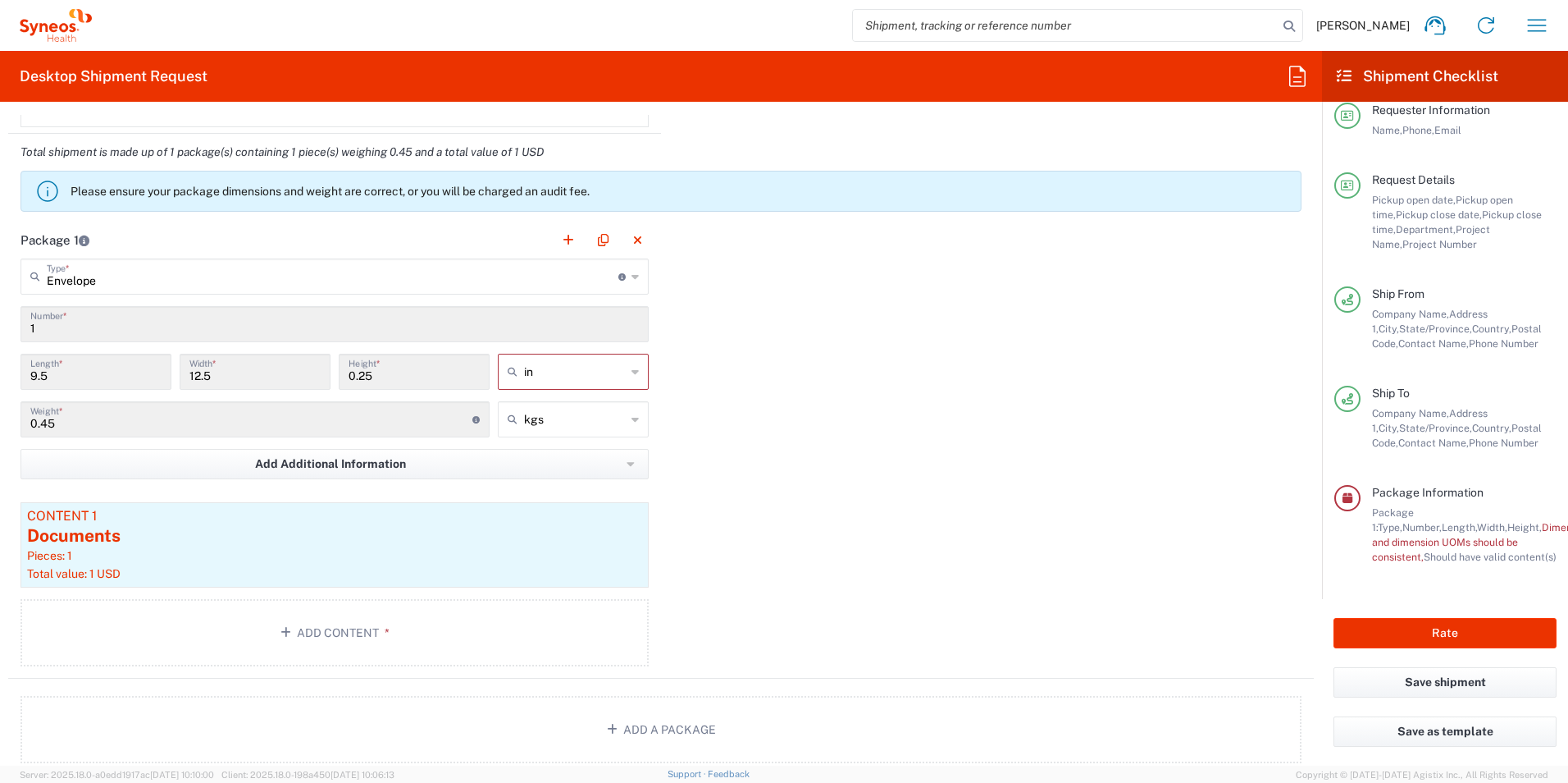
click at [631, 420] on icon at bounding box center [635, 419] width 8 height 26
type input "kgs"
click at [602, 452] on span "kgs" at bounding box center [567, 454] width 146 height 25
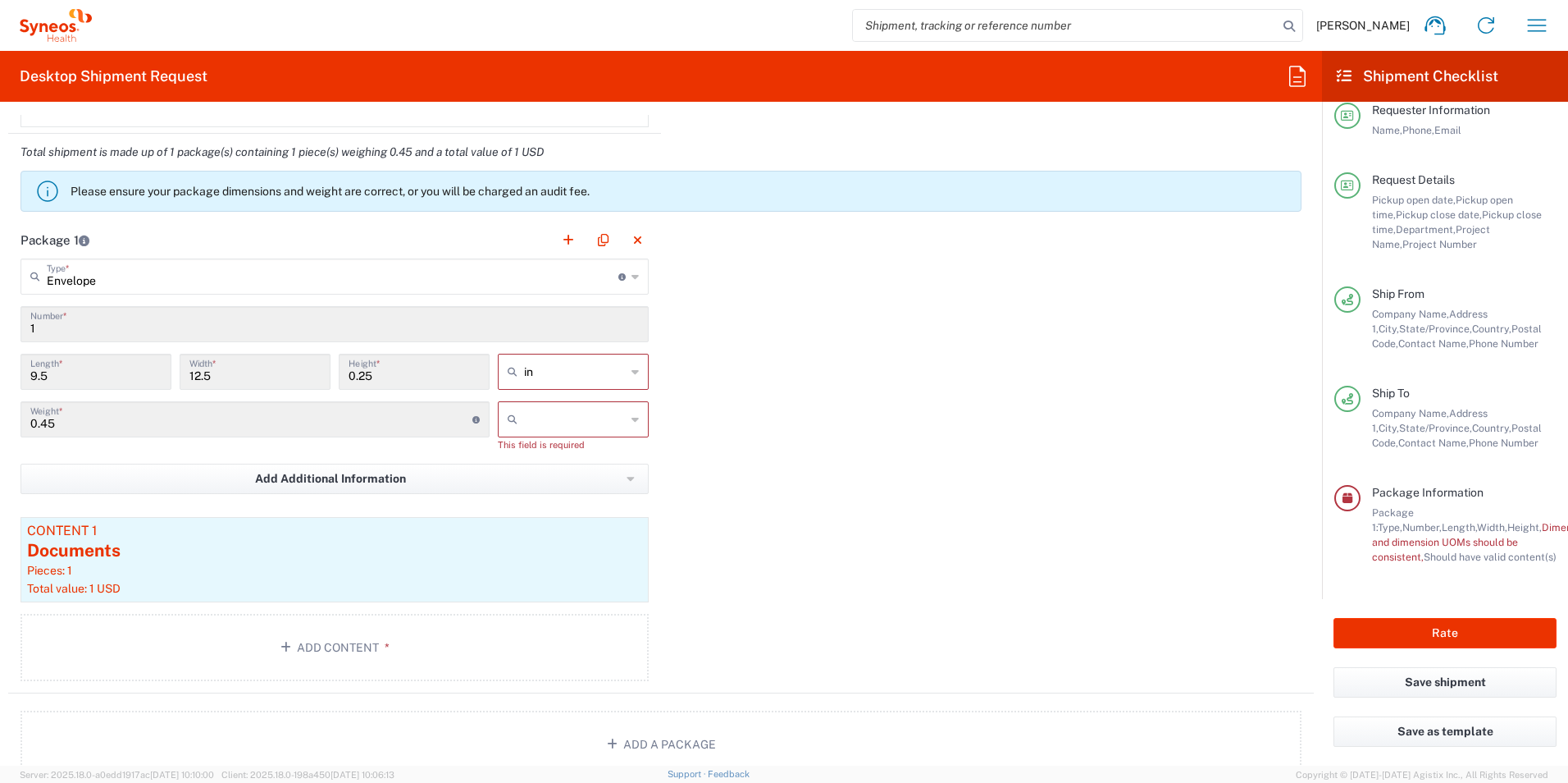
click at [632, 426] on icon at bounding box center [635, 419] width 8 height 26
click at [587, 454] on span "kgs" at bounding box center [567, 454] width 146 height 25
type input "kgs"
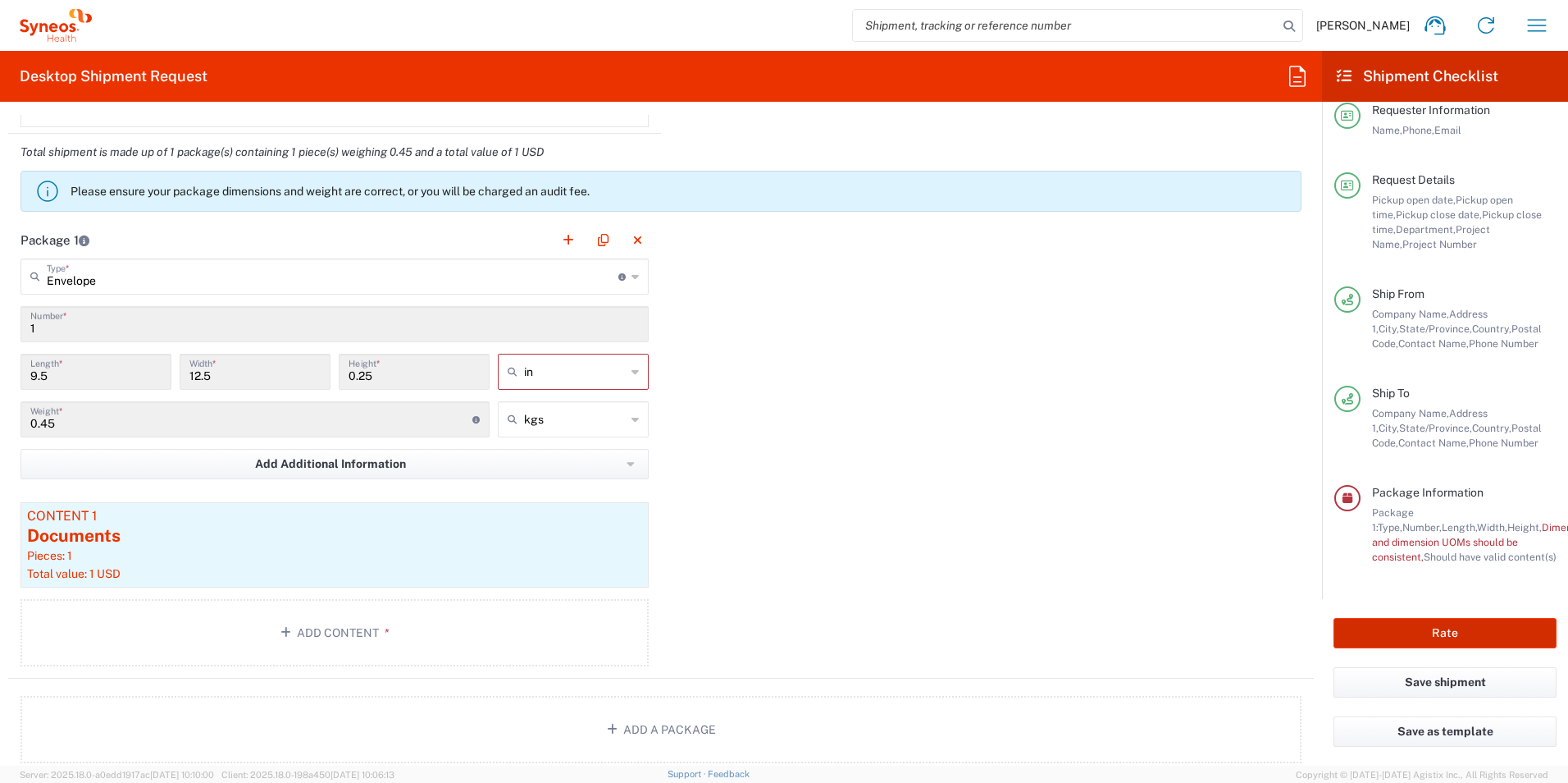
click at [1434, 632] on button "Rate" at bounding box center [1444, 633] width 223 height 30
drag, startPoint x: 870, startPoint y: 512, endPoint x: 873, endPoint y: 523, distance: 11.4
click at [875, 524] on div "Package 1 Envelope Type * Material used to package goods Envelope Large Box Med…" at bounding box center [660, 450] width 1305 height 457
click at [815, 422] on div "Package 1 Envelope Type * Material used to package goods Envelope Large Box Med…" at bounding box center [660, 450] width 1305 height 457
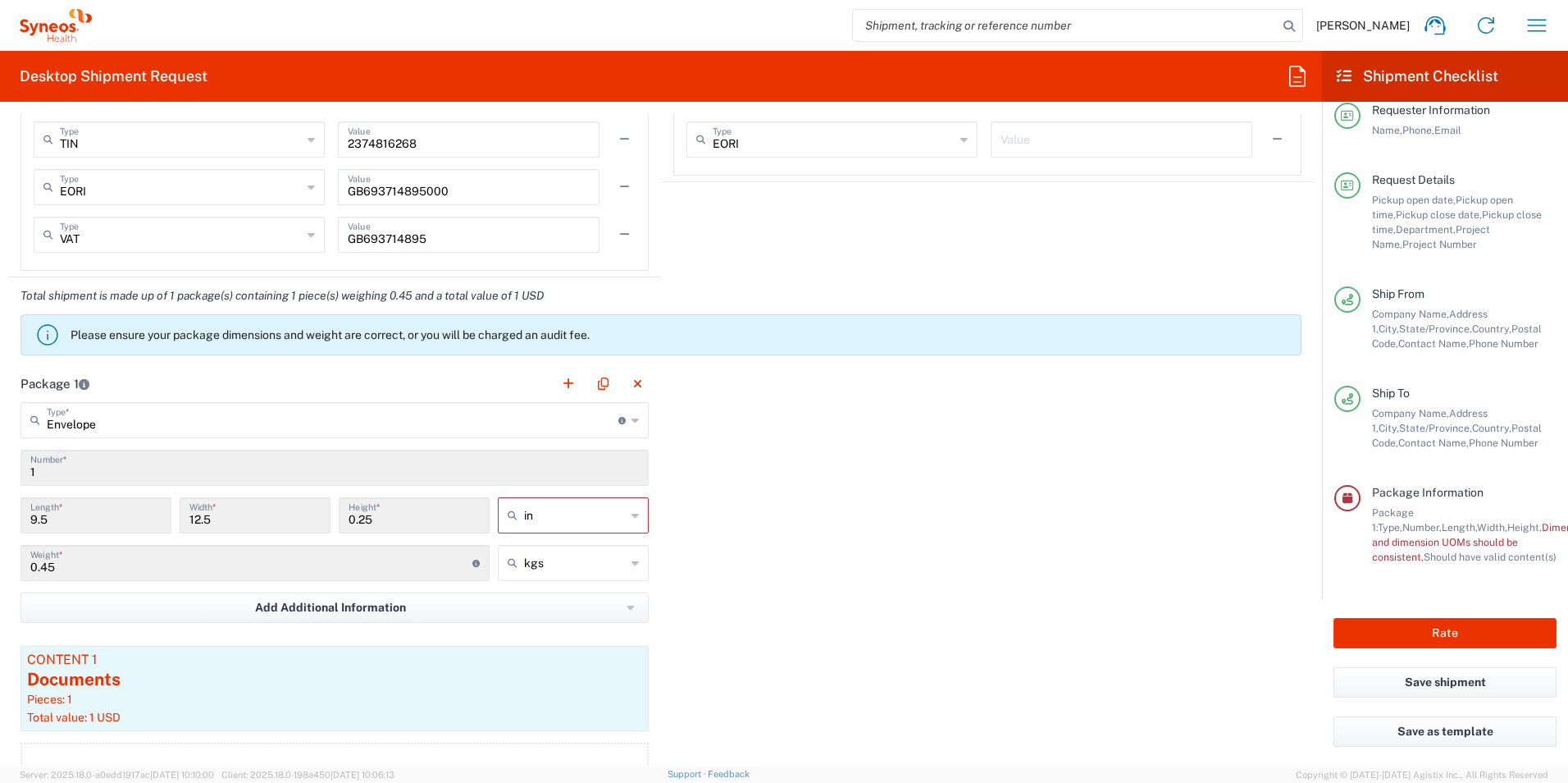
scroll to position [1287, 0]
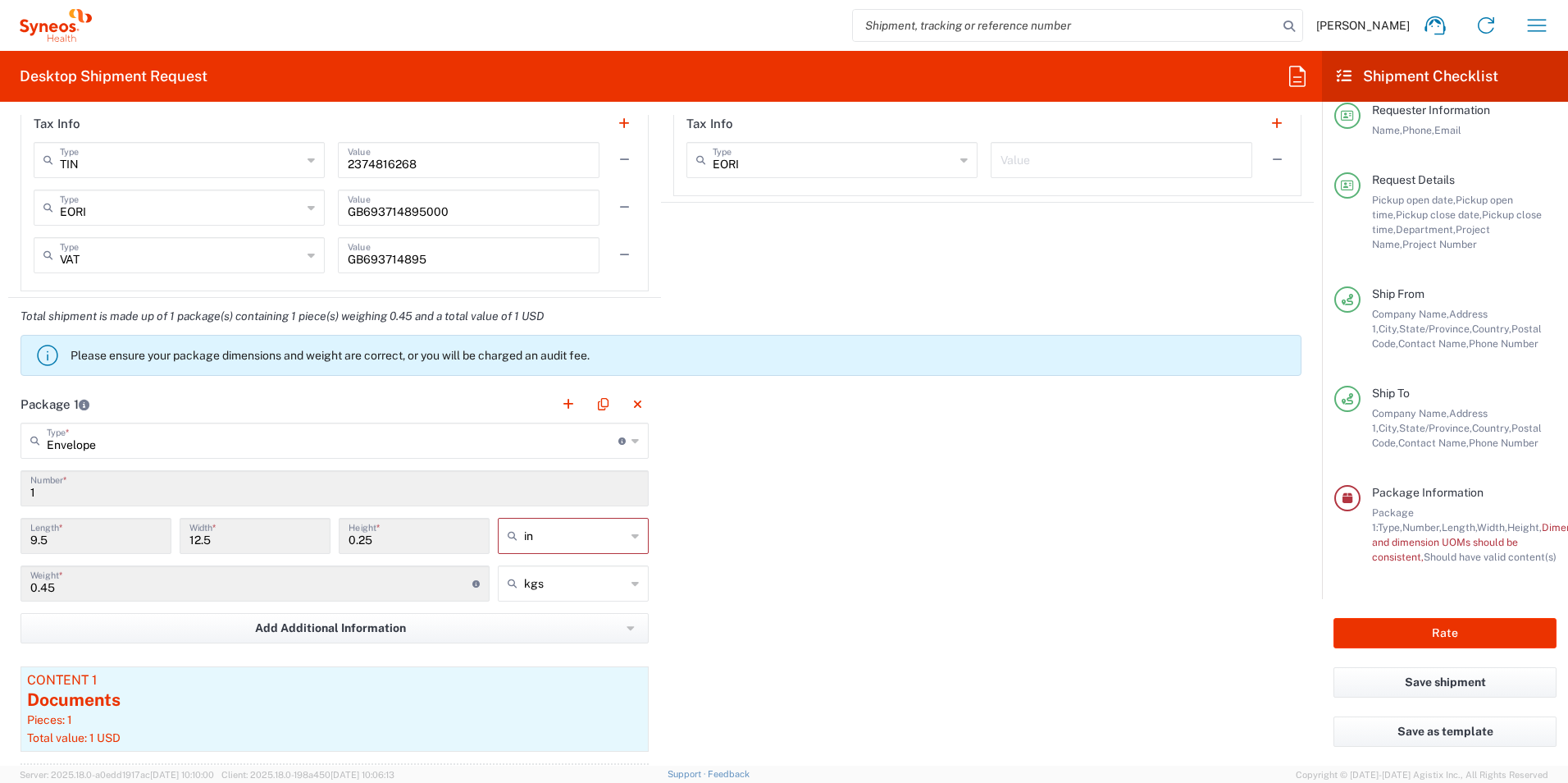
click at [896, 547] on div "Package 1 Envelope Type * Material used to package goods Envelope Large Box Med…" at bounding box center [660, 614] width 1305 height 457
click at [1407, 634] on button "Rate" at bounding box center [1444, 633] width 223 height 30
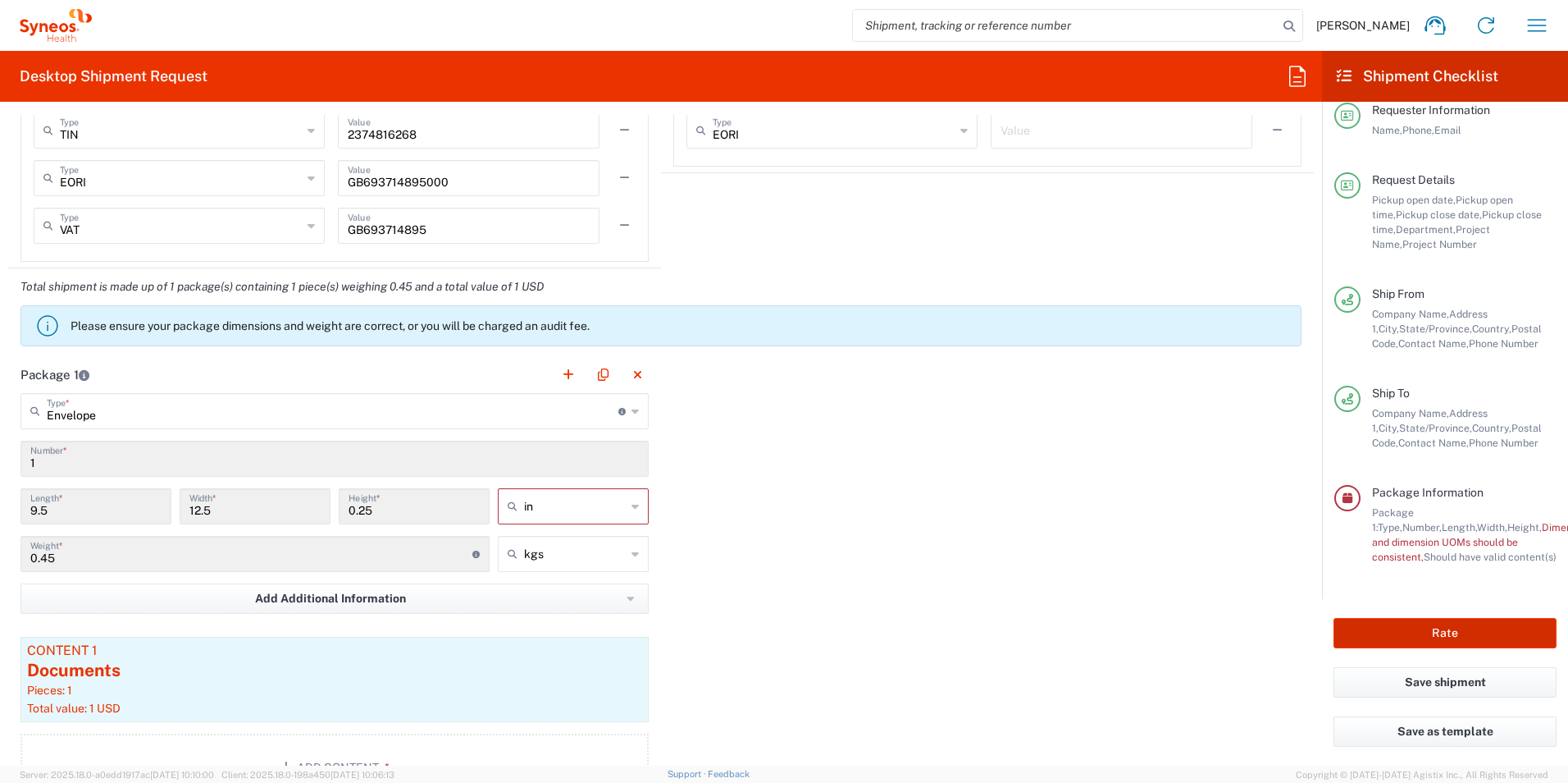
scroll to position [1370, 0]
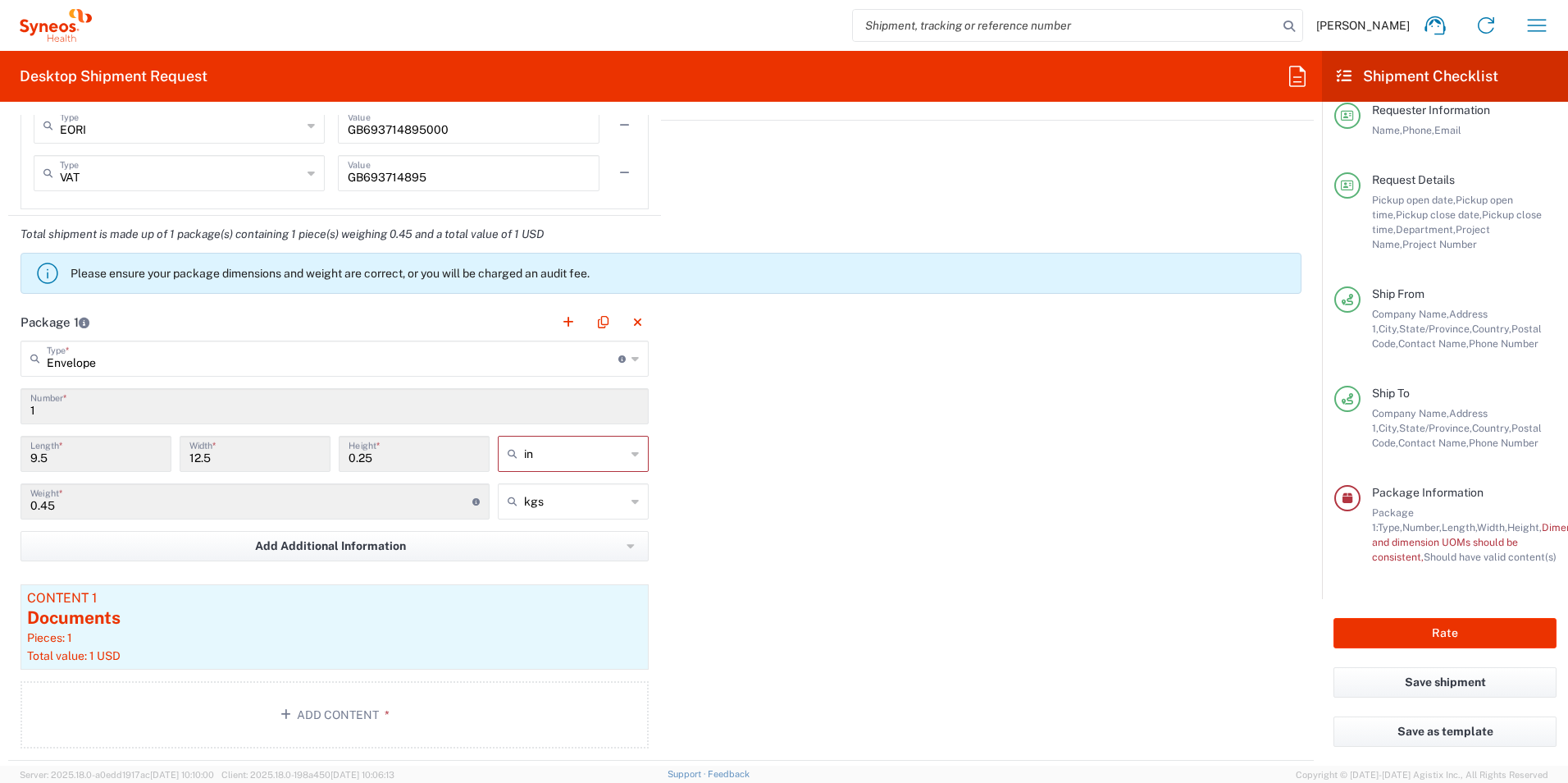
click at [631, 364] on icon at bounding box center [635, 358] width 8 height 26
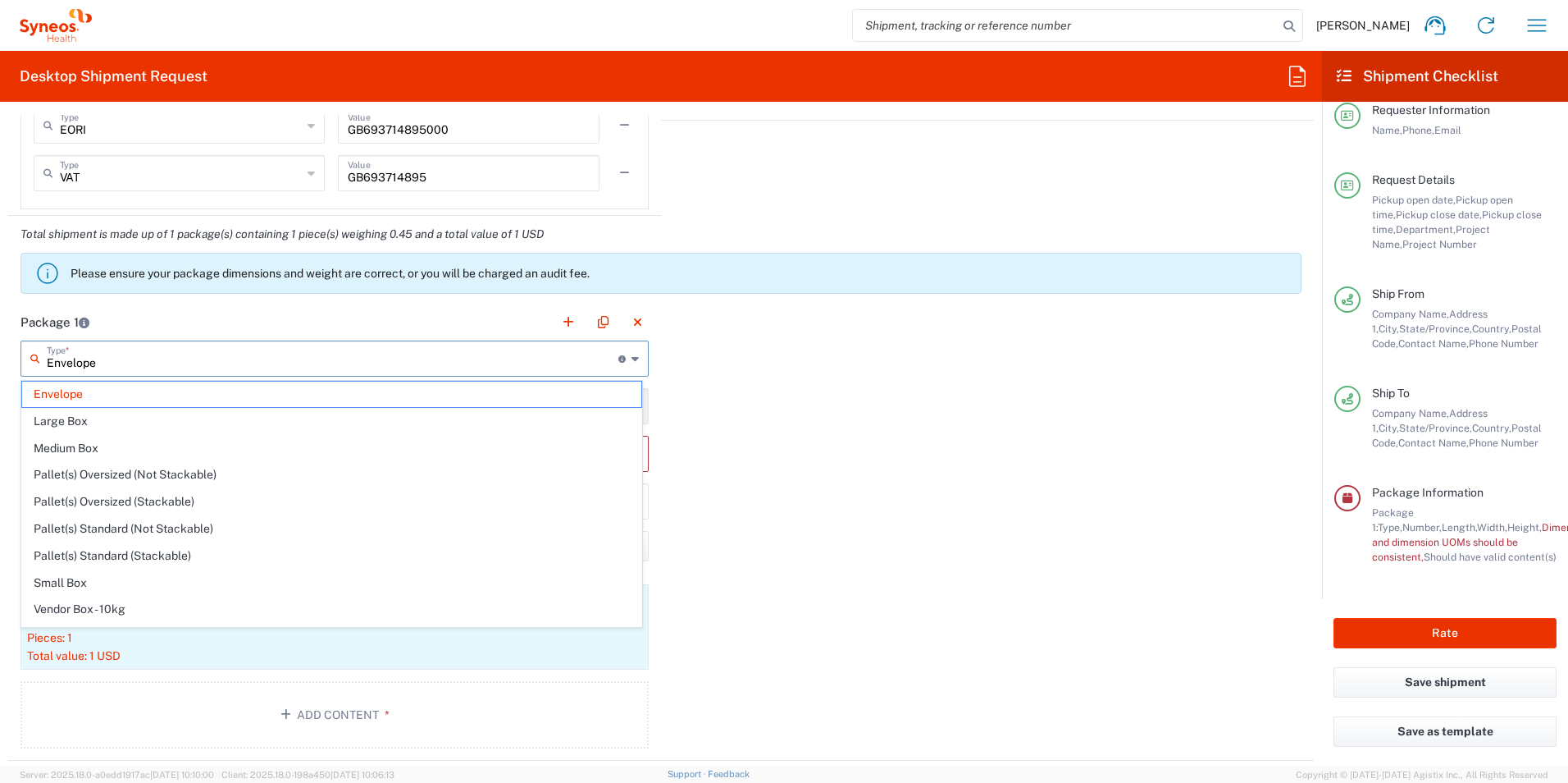
click at [70, 409] on span "Large Box" at bounding box center [332, 421] width 619 height 25
type input "Large Box"
type input "17.5"
type input "3"
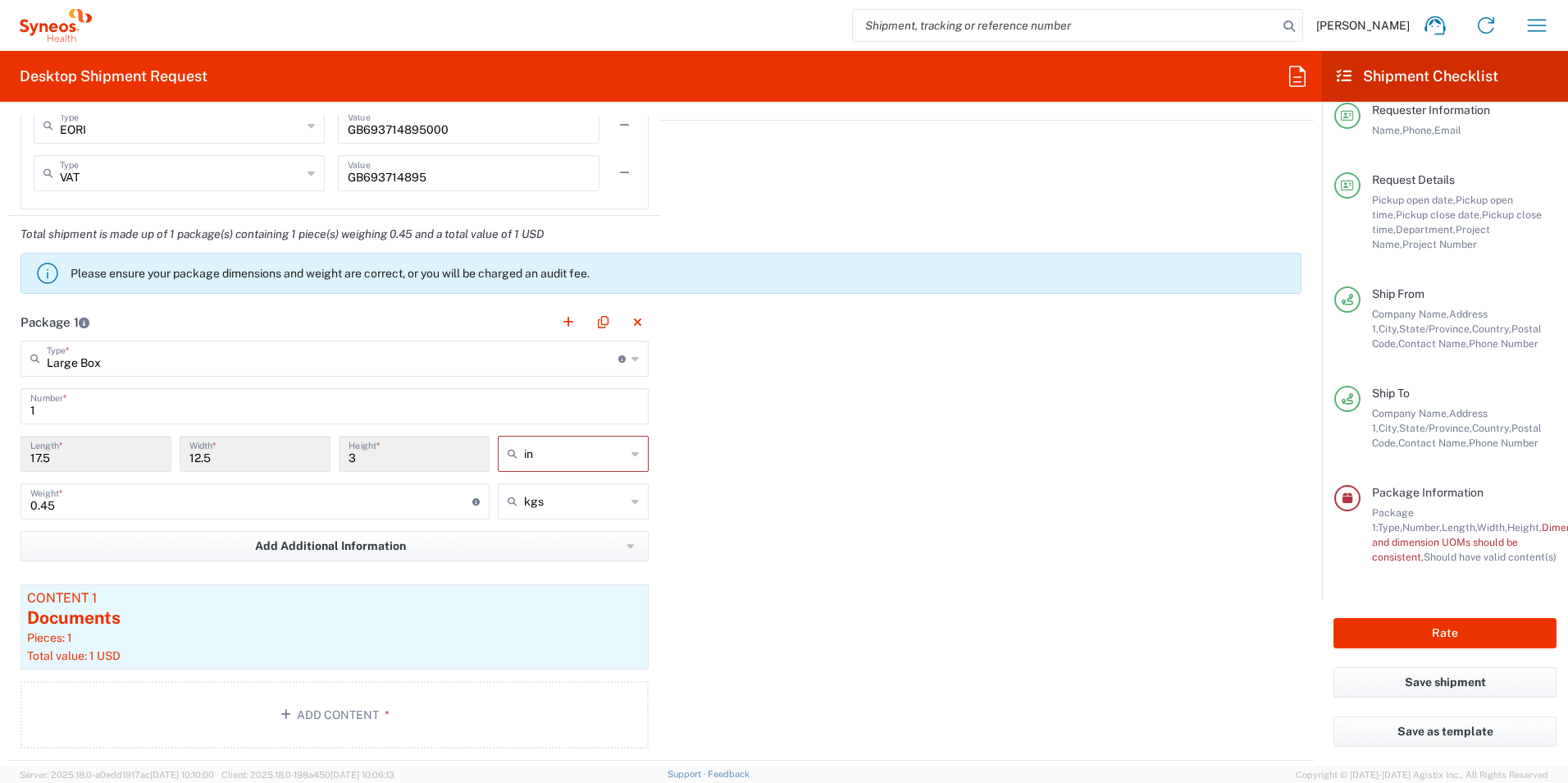
click at [633, 359] on div "Large Box Type * Material used to package goods" at bounding box center [334, 358] width 629 height 36
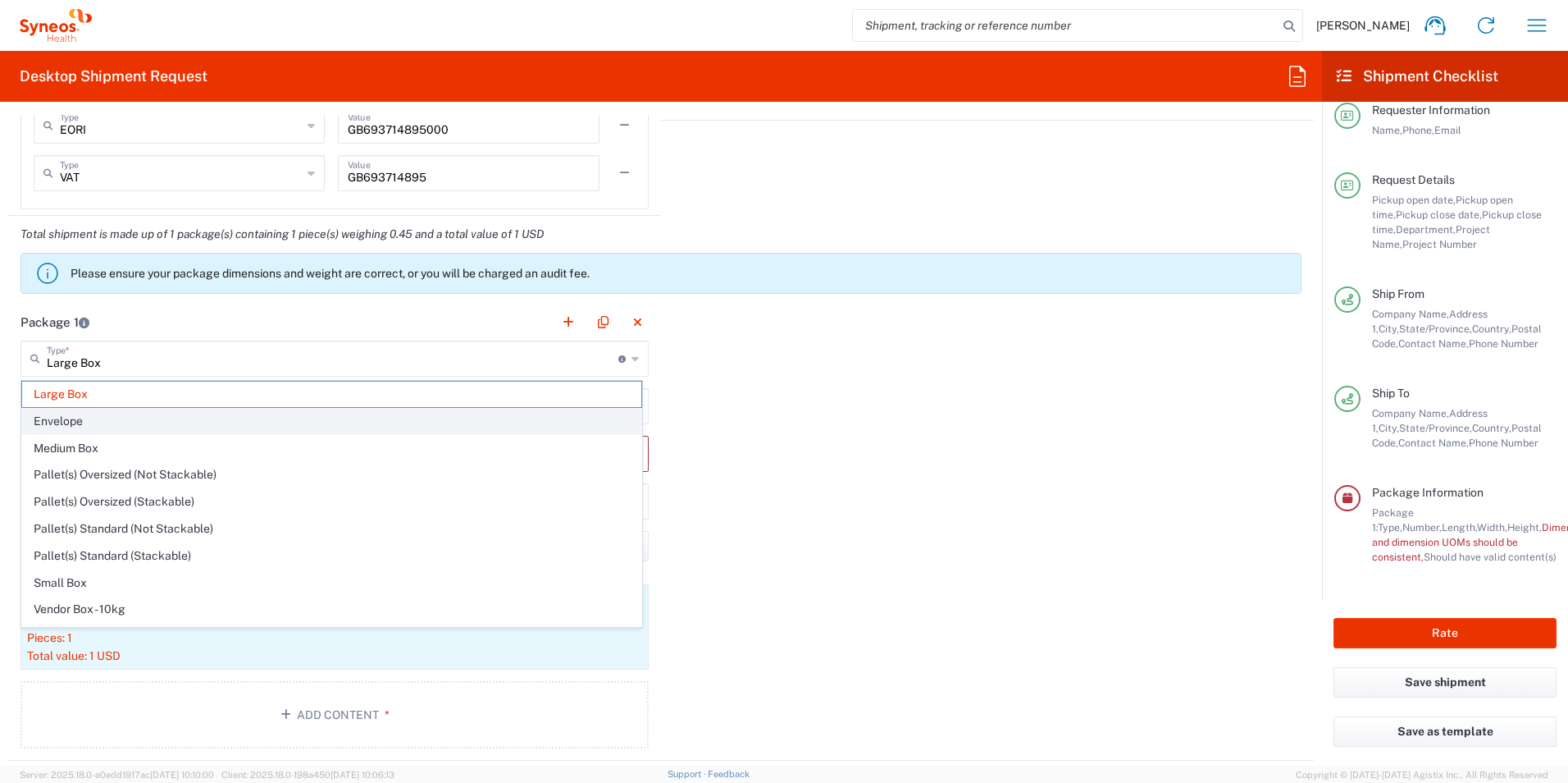
click at [107, 419] on span "Envelope" at bounding box center [332, 421] width 619 height 25
type input "Envelope"
type input "9.5"
type input "0.25"
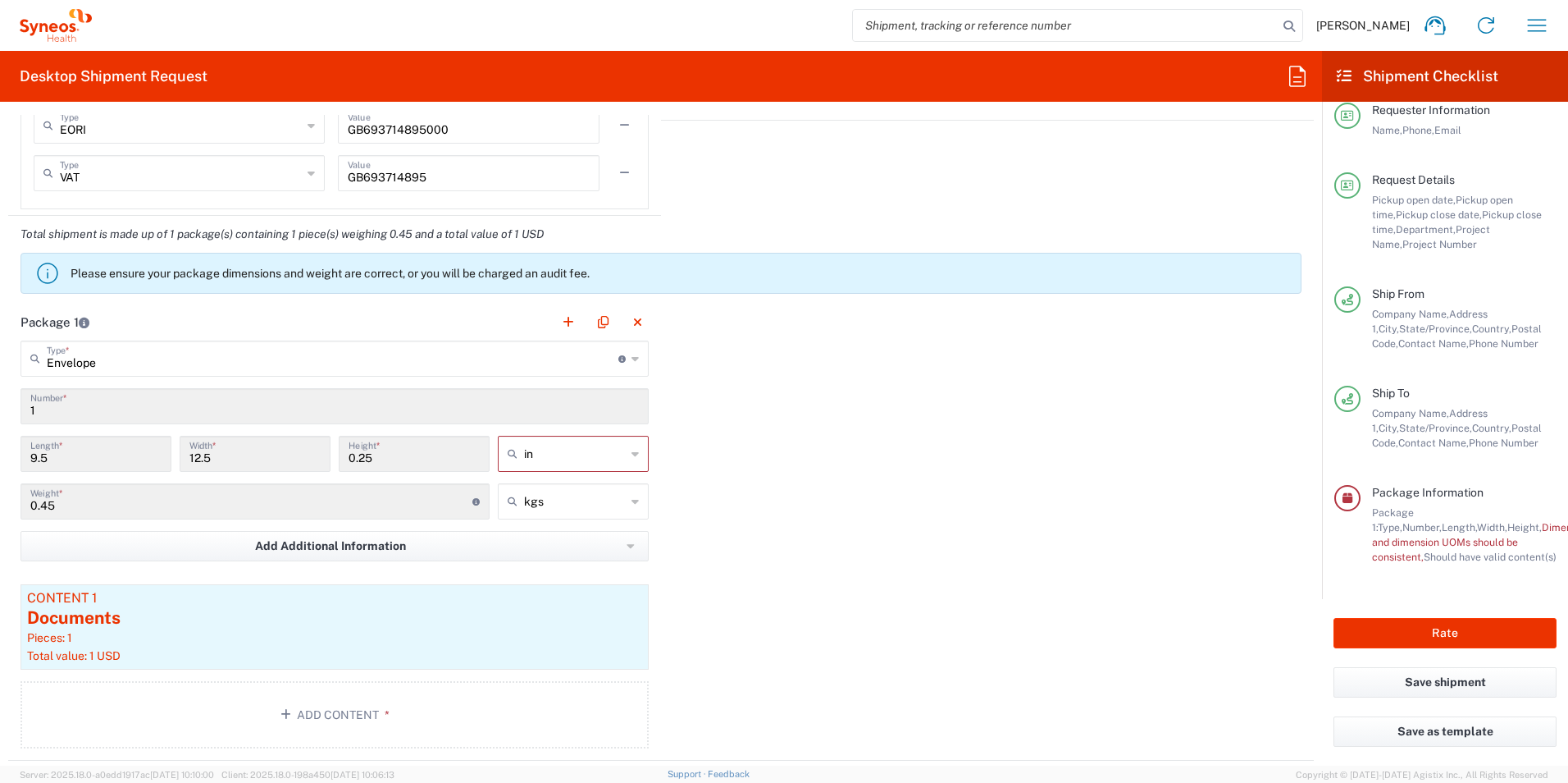
click at [810, 479] on div "Package 1 Envelope Type * Material used to package goods Large Box Envelope Med…" at bounding box center [660, 532] width 1305 height 457
click at [502, 628] on div "Documents" at bounding box center [334, 618] width 615 height 24
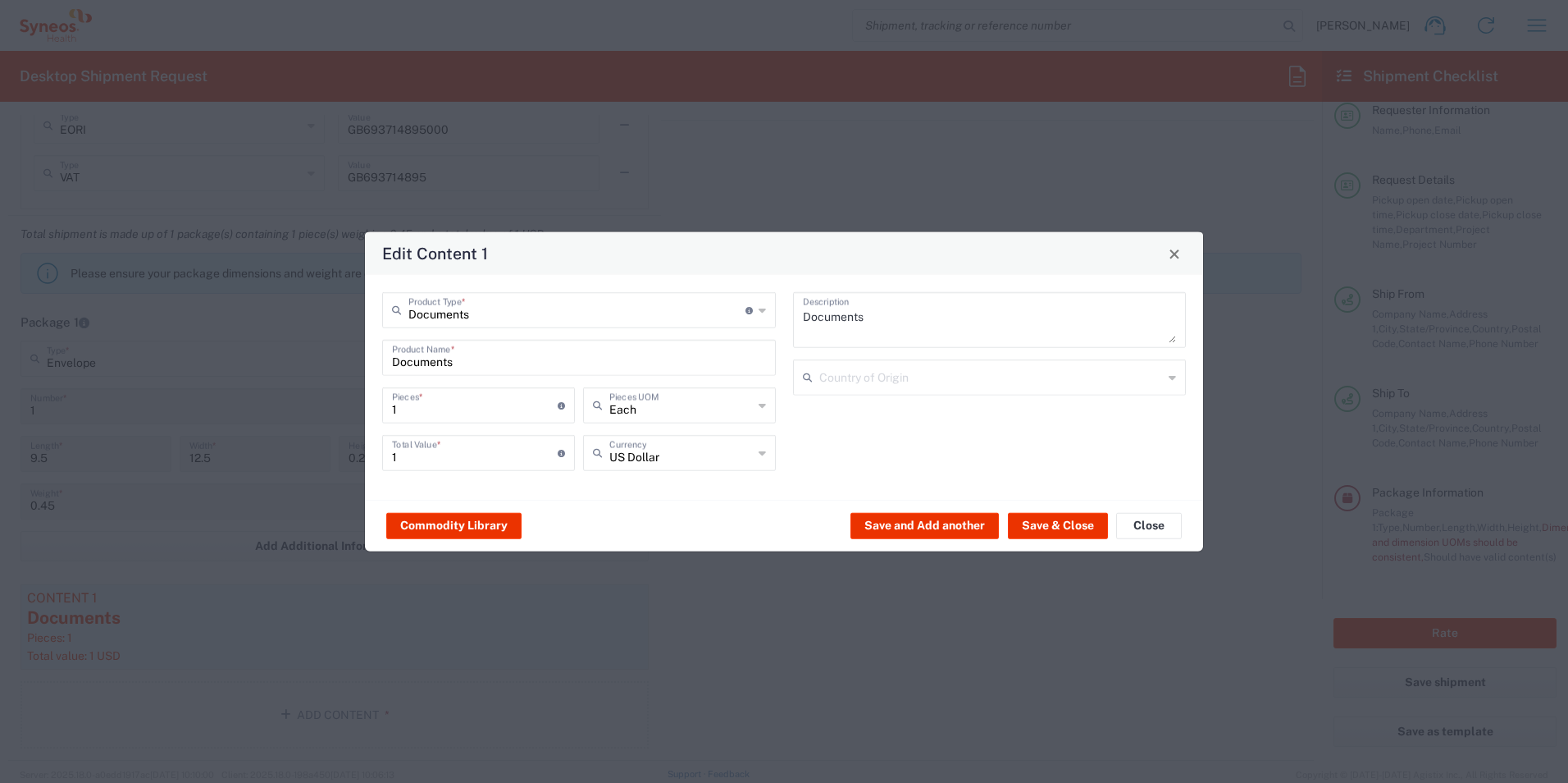
click at [1175, 377] on div "Country of Origin" at bounding box center [989, 377] width 394 height 36
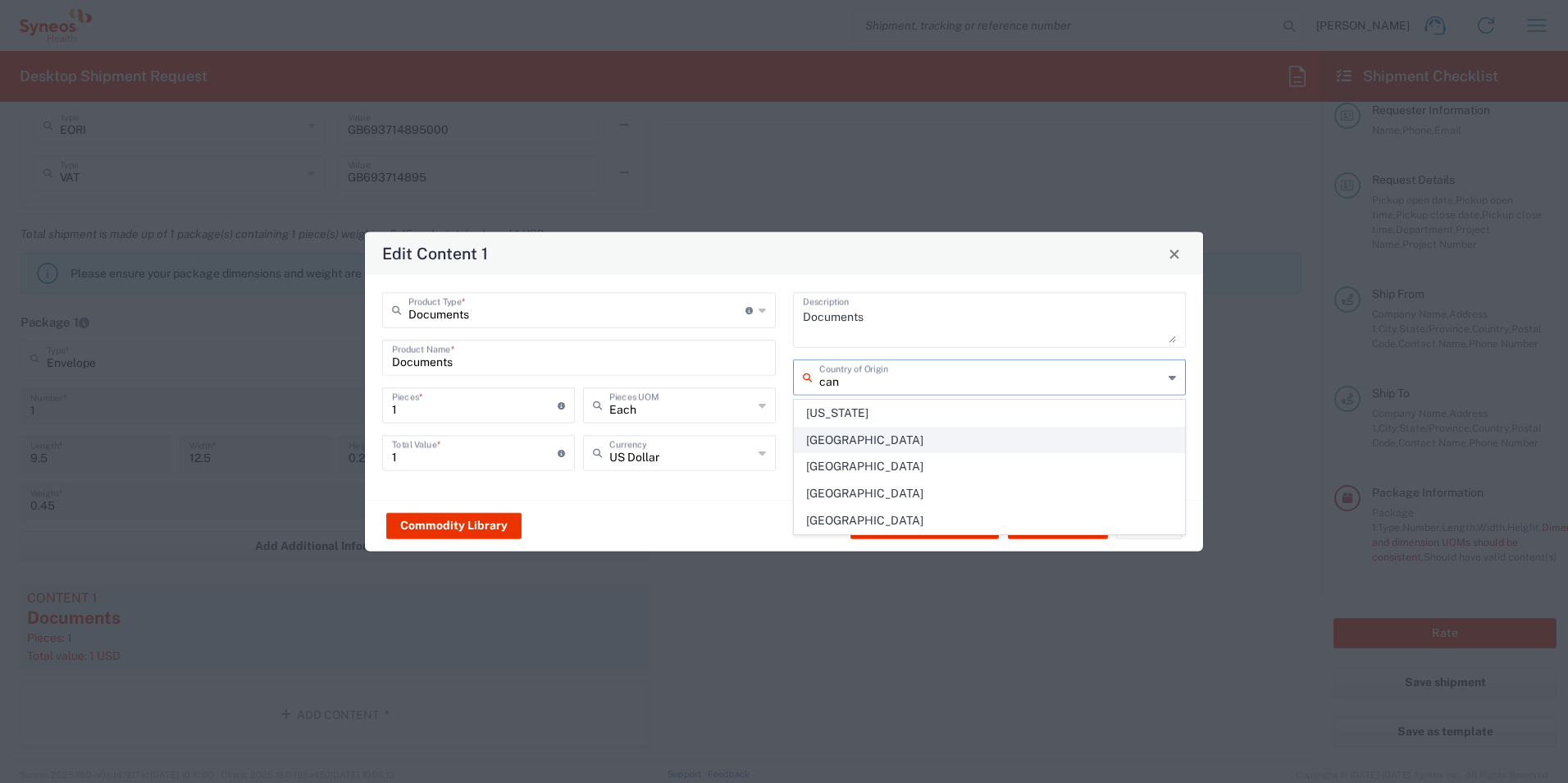
click at [911, 432] on span "[GEOGRAPHIC_DATA]" at bounding box center [989, 440] width 390 height 25
type input "[GEOGRAPHIC_DATA]"
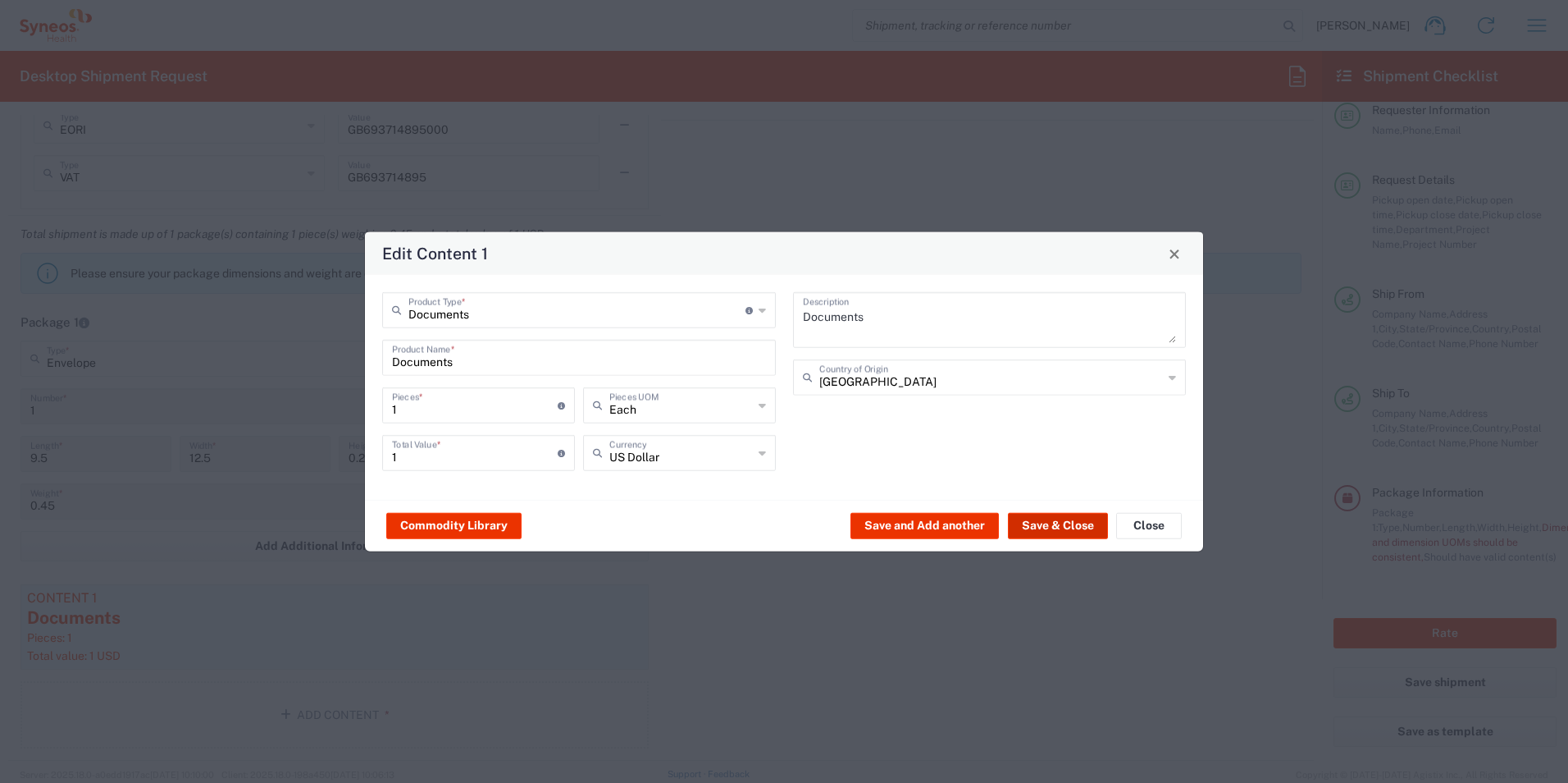
click at [1060, 525] on button "Save & Close" at bounding box center [1058, 525] width 100 height 26
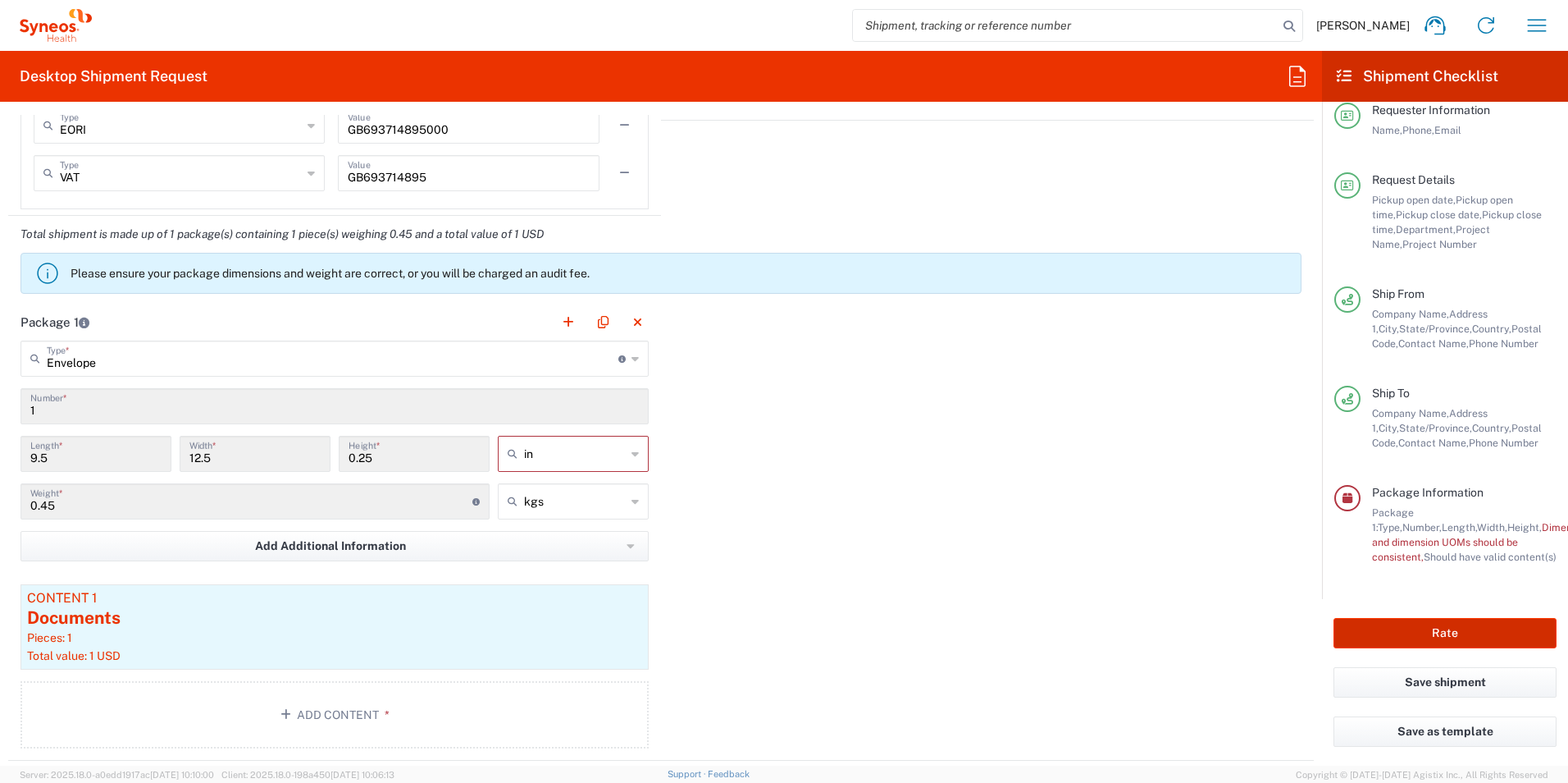
click at [1359, 633] on button "Rate" at bounding box center [1444, 633] width 223 height 30
click at [631, 456] on icon at bounding box center [635, 454] width 8 height 26
click at [615, 512] on span "cm" at bounding box center [567, 516] width 146 height 25
type input "24.13"
type input "31.75"
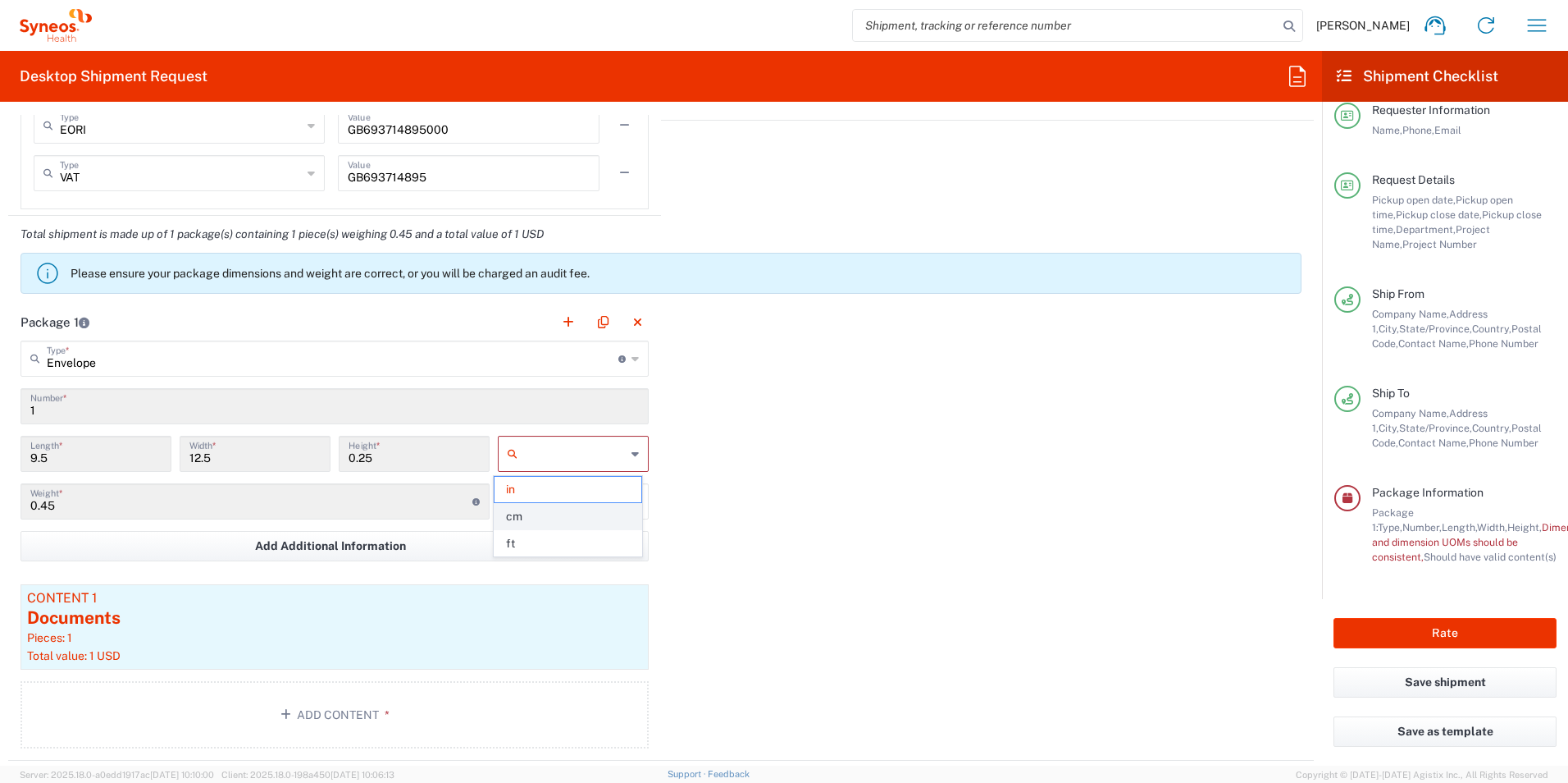
type input "0.64"
type input "cm"
click at [802, 507] on div "Package 1 Envelope Type * Material used to package goods Large Box Envelope Med…" at bounding box center [660, 532] width 1305 height 457
click at [1411, 628] on button "Rate" at bounding box center [1444, 633] width 223 height 30
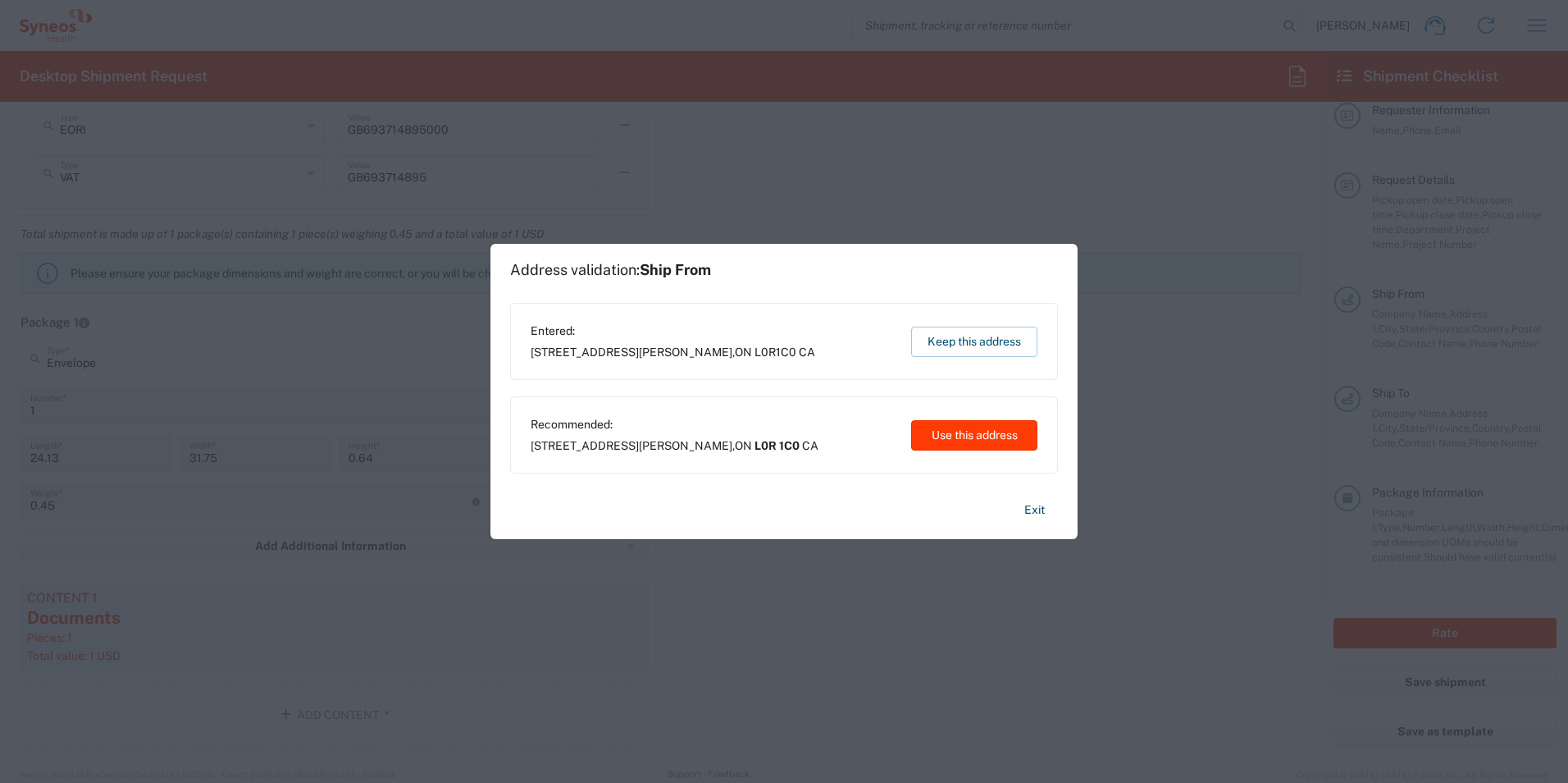
click at [1003, 441] on button "Use this address" at bounding box center [974, 435] width 126 height 30
type input "L0R 1C0"
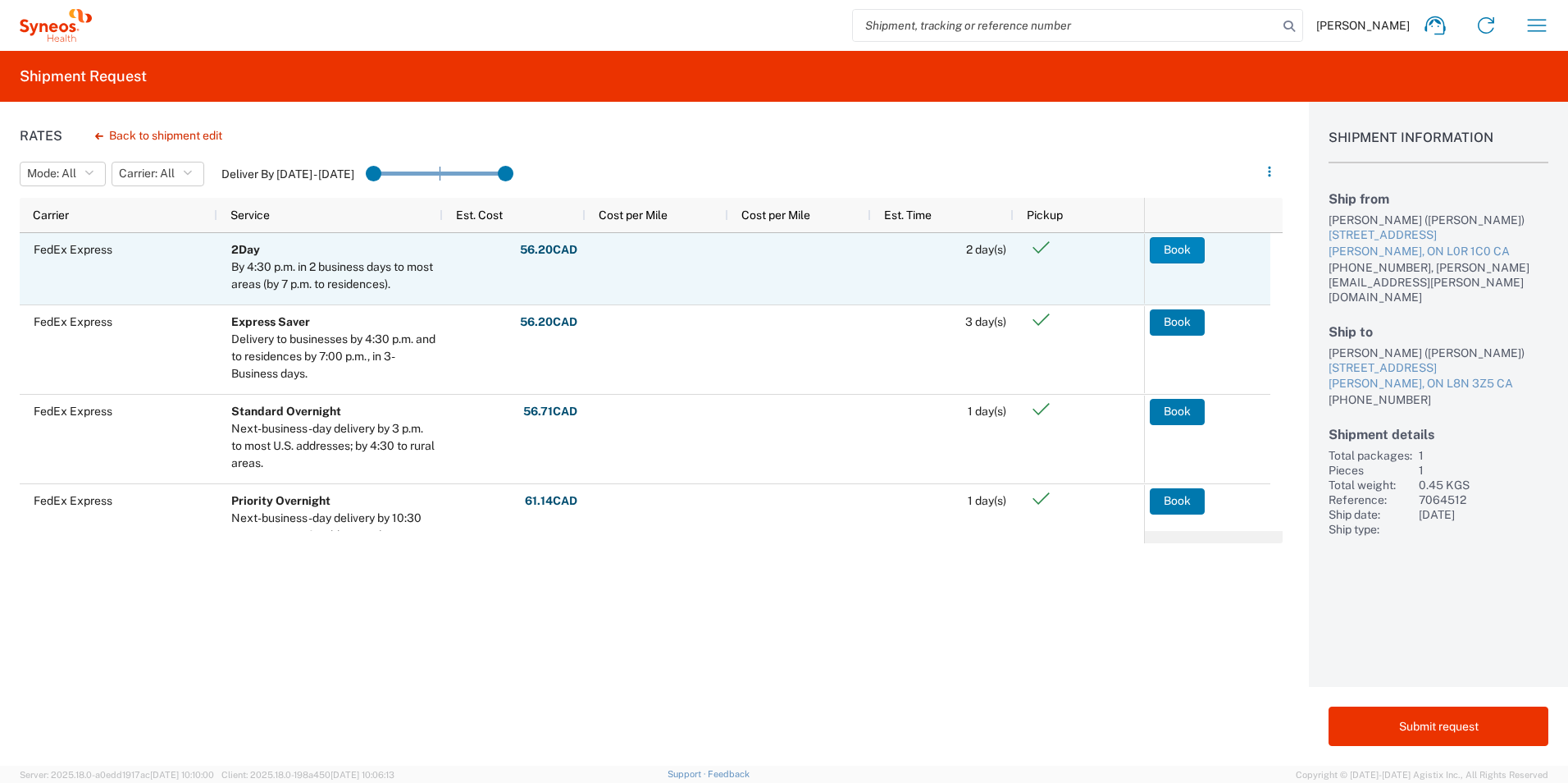
click at [1175, 253] on button "Book" at bounding box center [1177, 250] width 54 height 26
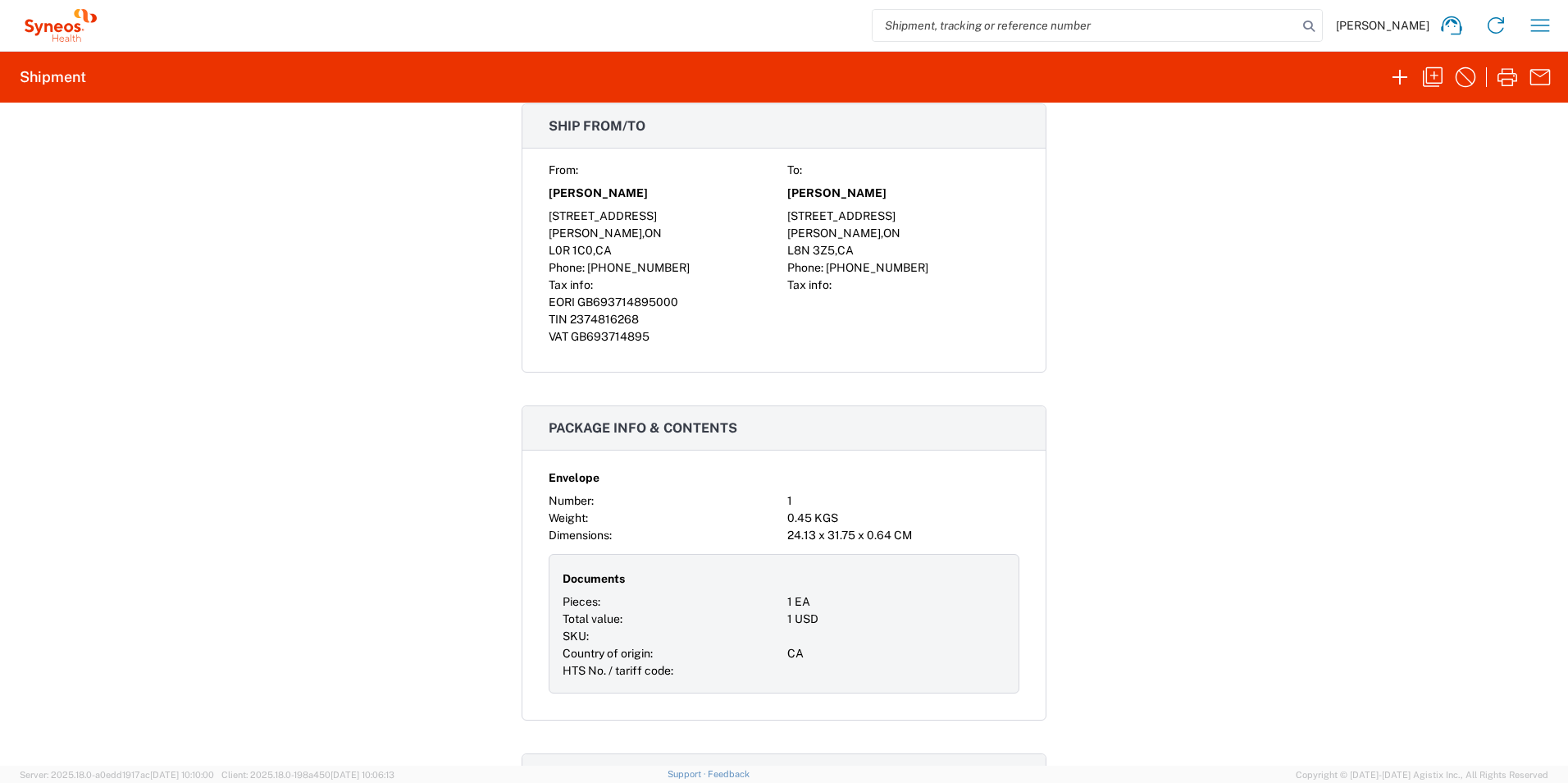
scroll to position [984, 0]
